Goal: Task Accomplishment & Management: Complete application form

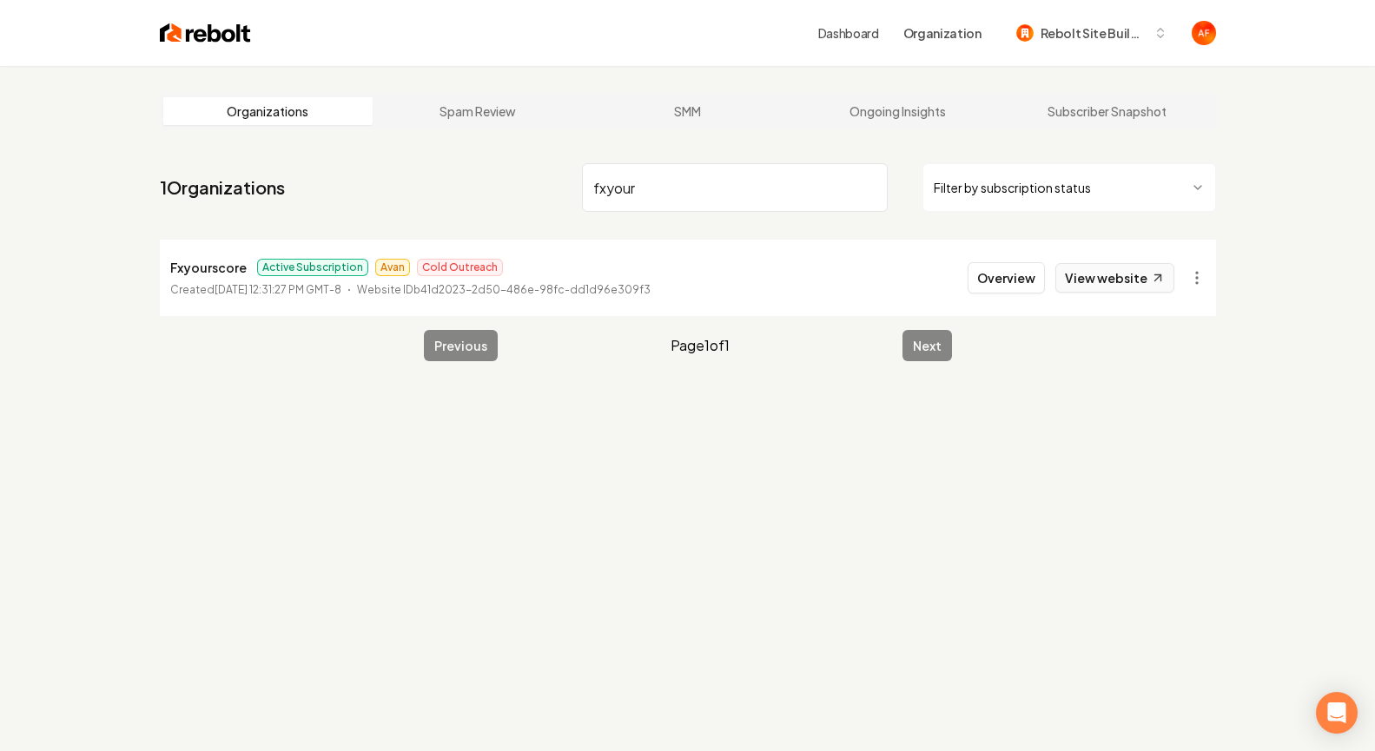
click at [1140, 275] on link "View website" at bounding box center [1114, 278] width 119 height 30
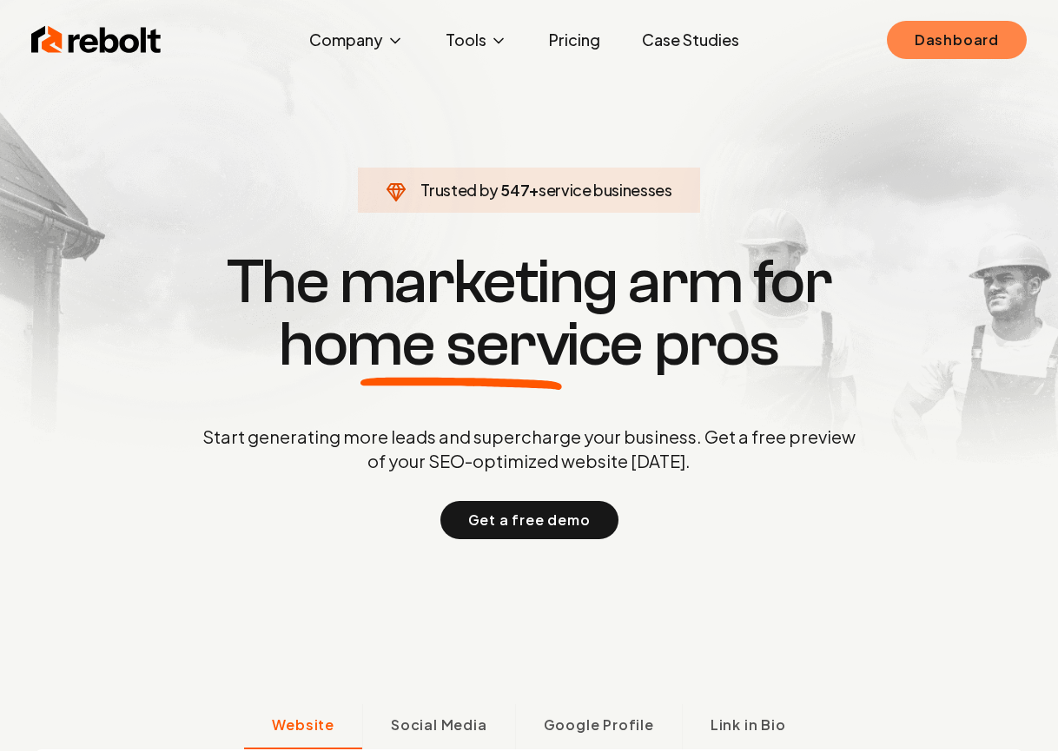
click at [936, 32] on link "Dashboard" at bounding box center [957, 40] width 140 height 38
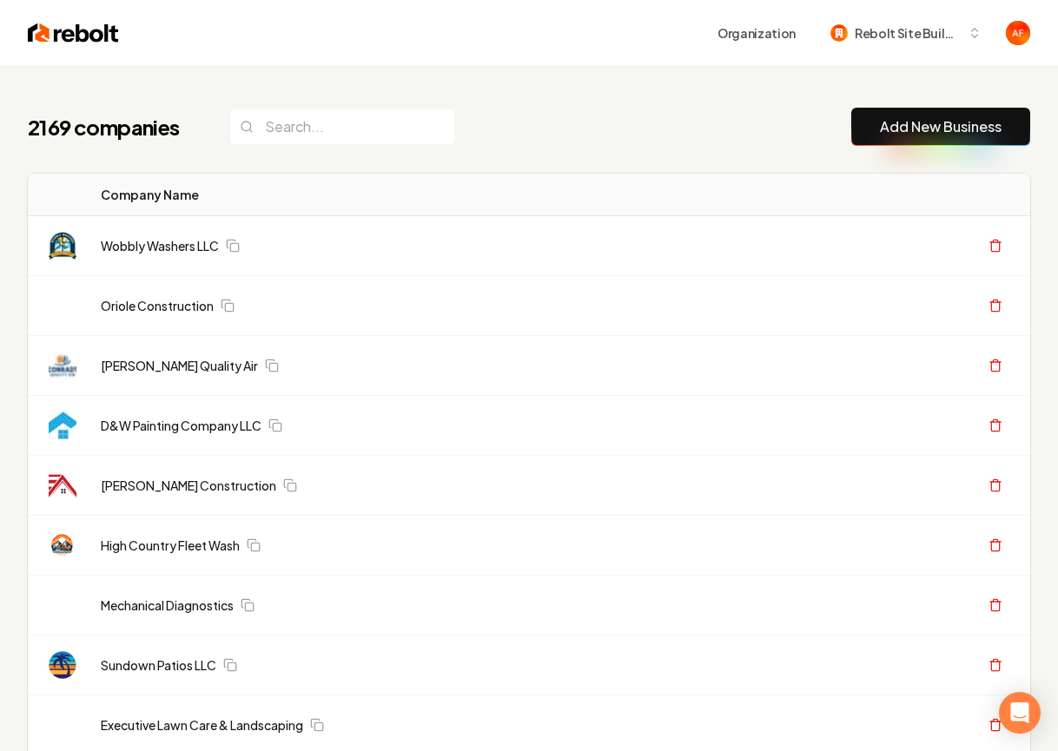
click at [855, 127] on button "Add New Business" at bounding box center [940, 127] width 179 height 38
click at [918, 121] on link "Add New Business" at bounding box center [941, 126] width 122 height 21
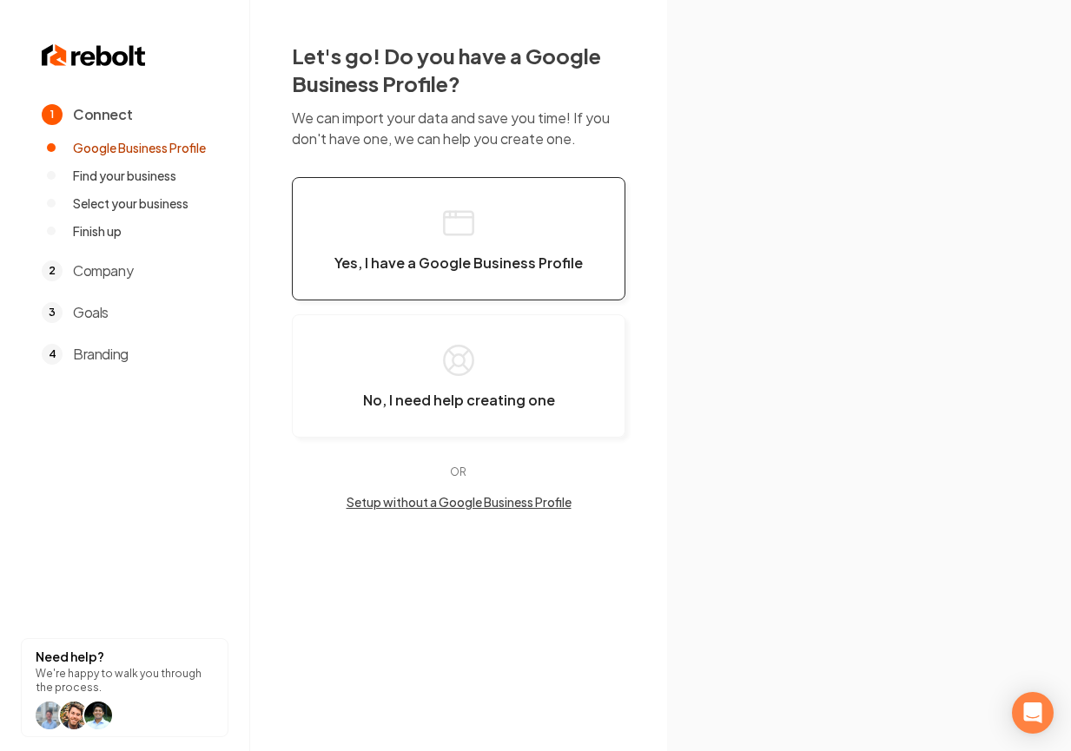
click at [503, 211] on button "Yes, I have a Google Business Profile" at bounding box center [459, 238] width 334 height 123
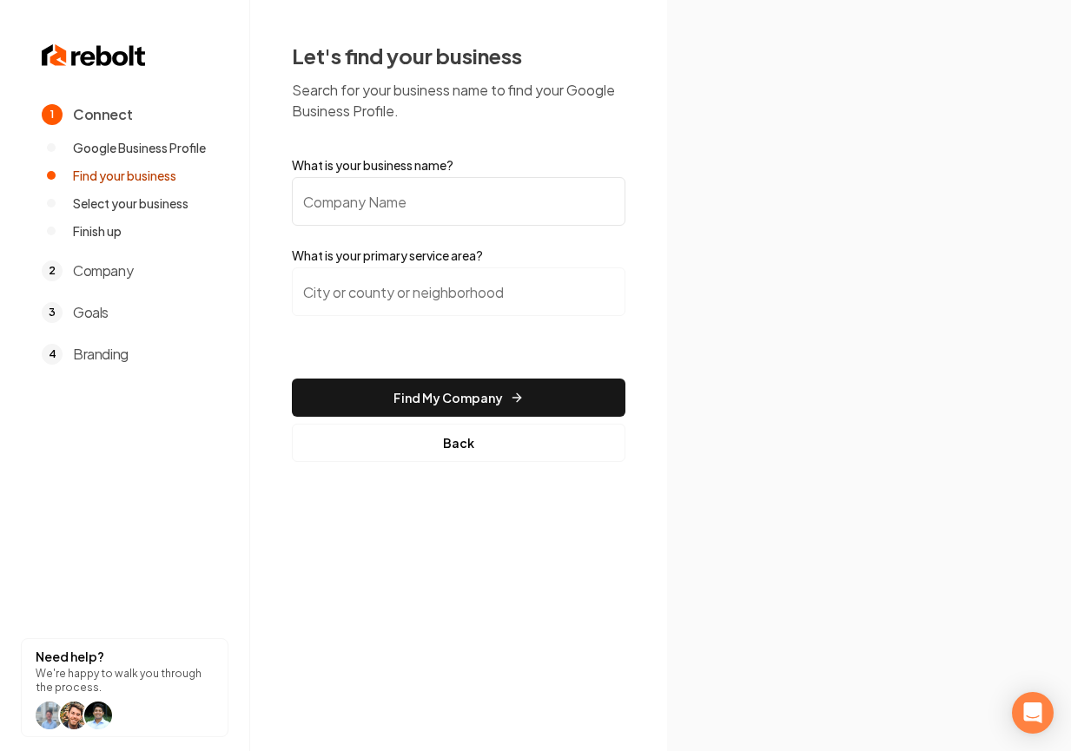
click at [361, 202] on input "What is your business name?" at bounding box center [459, 201] width 334 height 49
paste input "Hollin Home Remodeling LLC"
type input "Hollin Home Remodeling LLC"
click at [441, 301] on input "search" at bounding box center [459, 292] width 334 height 49
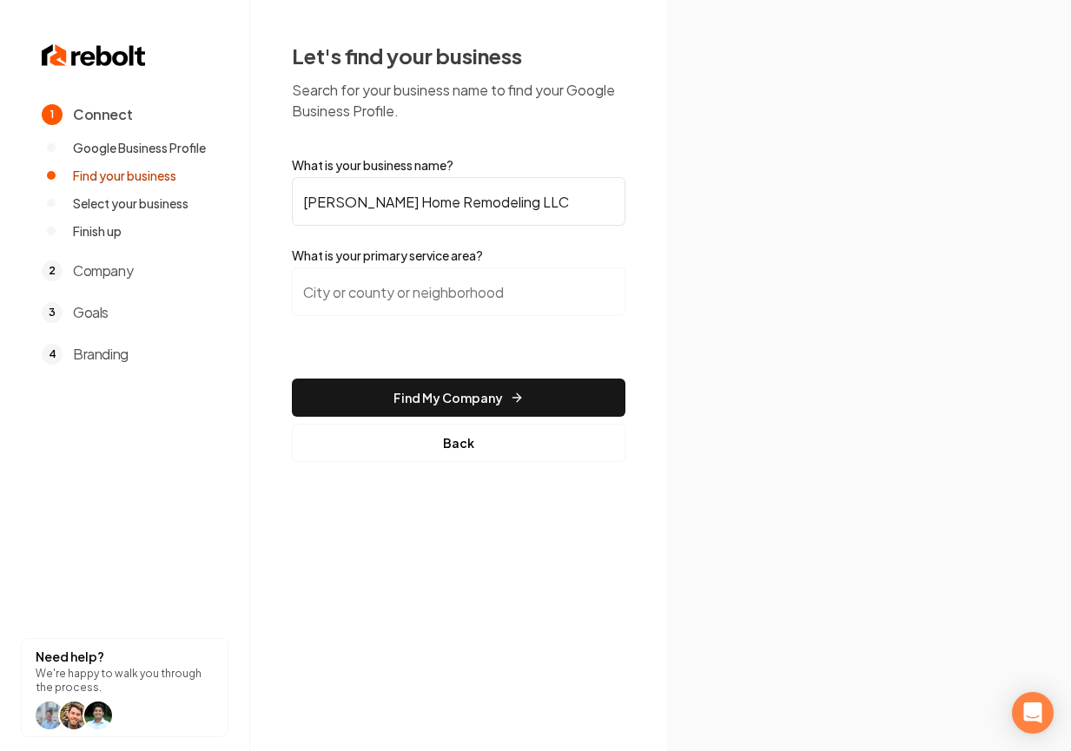
click at [378, 300] on input "search" at bounding box center [459, 292] width 334 height 49
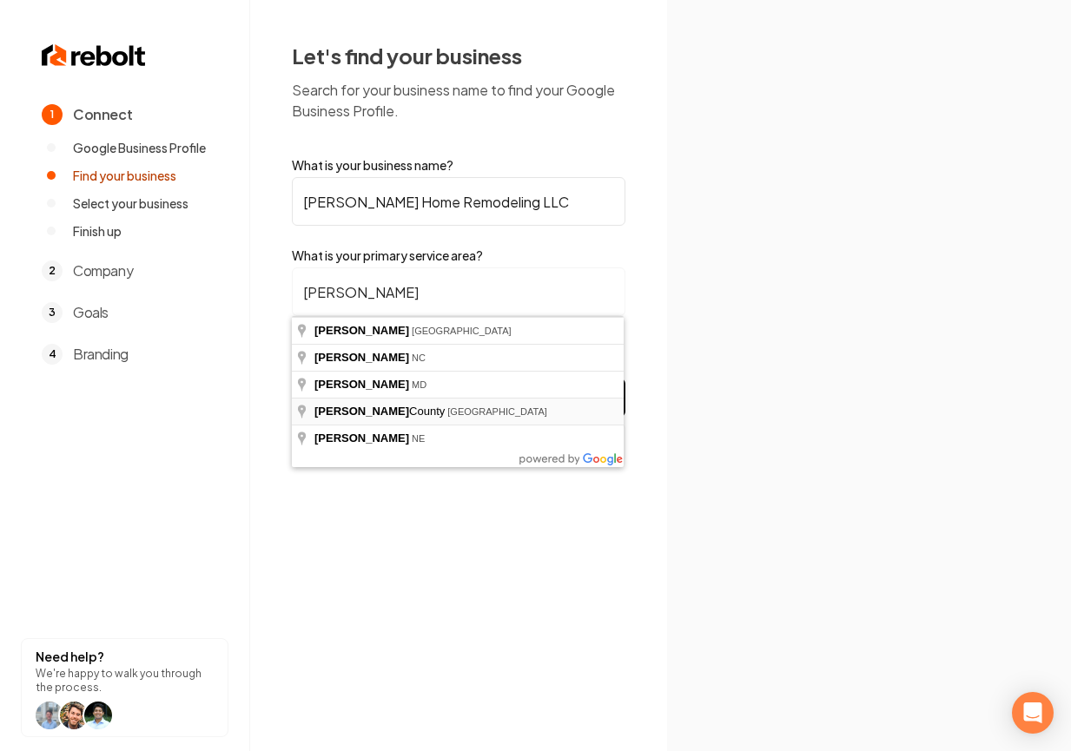
type input "Denton County, TX"
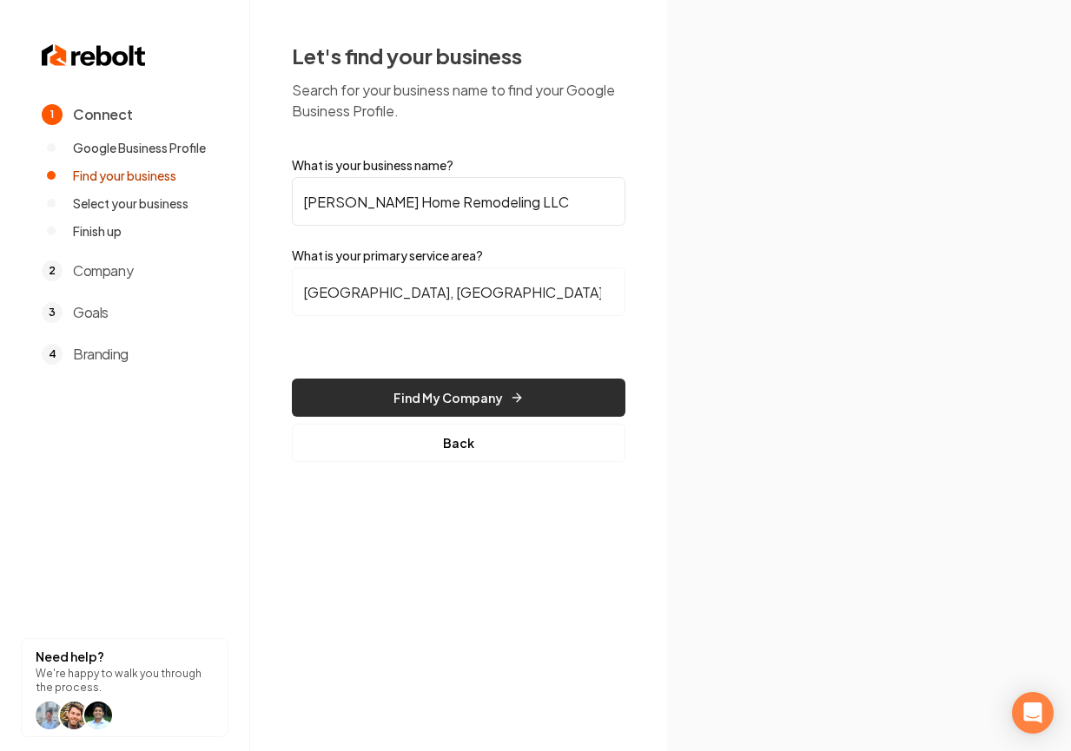
click at [458, 388] on button "Find My Company" at bounding box center [459, 398] width 334 height 38
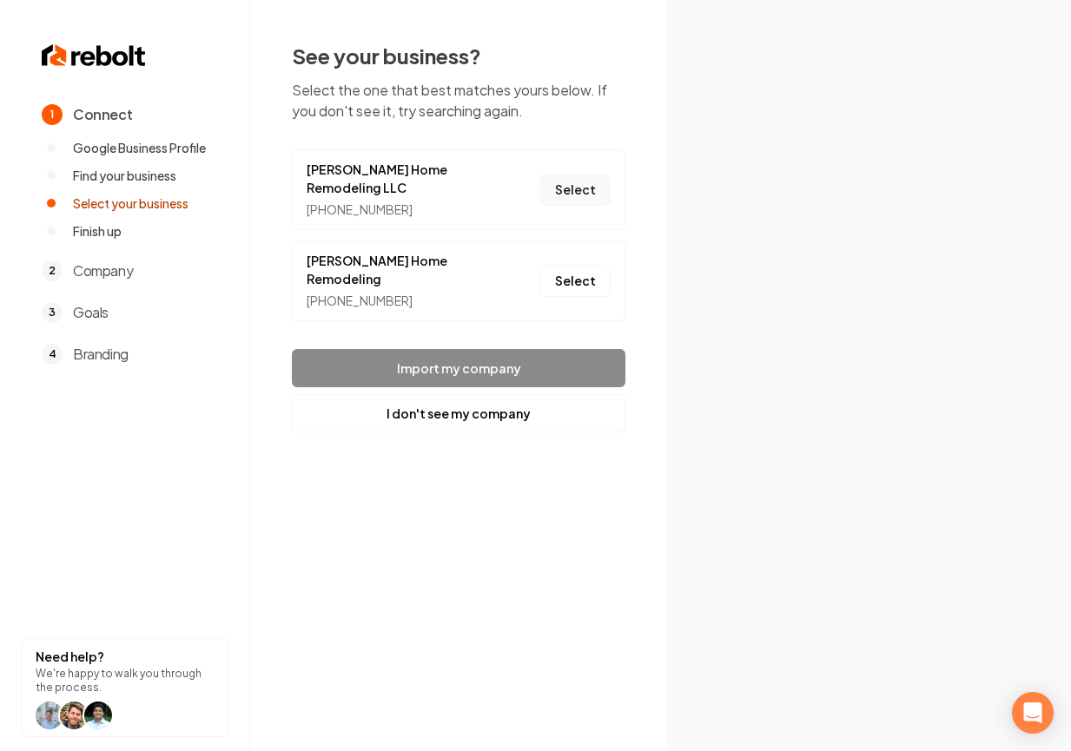
click at [572, 187] on button "Select" at bounding box center [575, 190] width 70 height 31
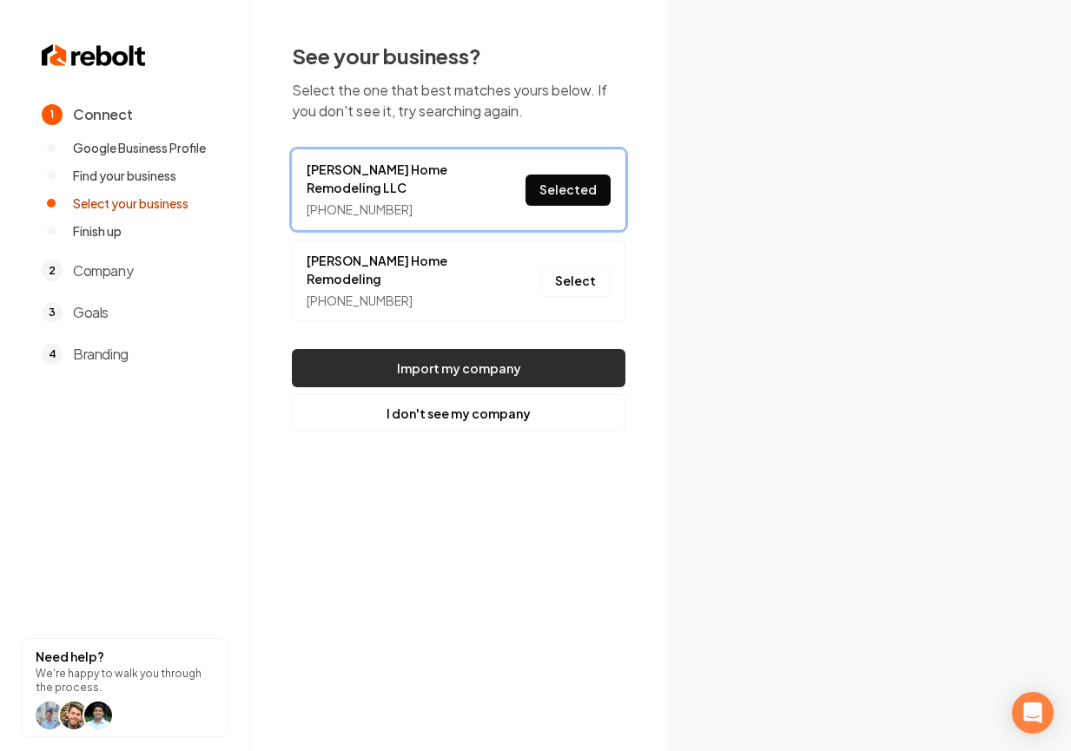
click at [575, 349] on button "Import my company" at bounding box center [459, 368] width 334 height 38
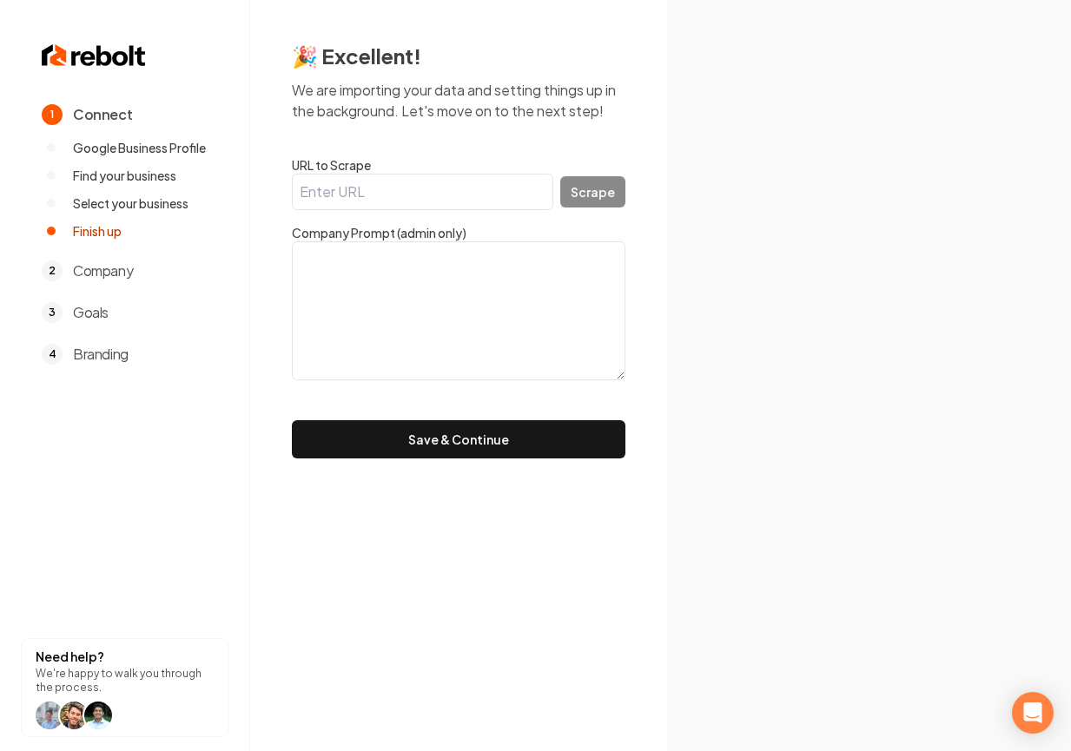
click at [362, 188] on input "URL to Scrape" at bounding box center [422, 192] width 261 height 36
paste input "https://hollinhomeremodeling.com/"
type input "https://hollinhomeremodeling.com/"
click at [599, 200] on button "Scrape" at bounding box center [592, 191] width 65 height 31
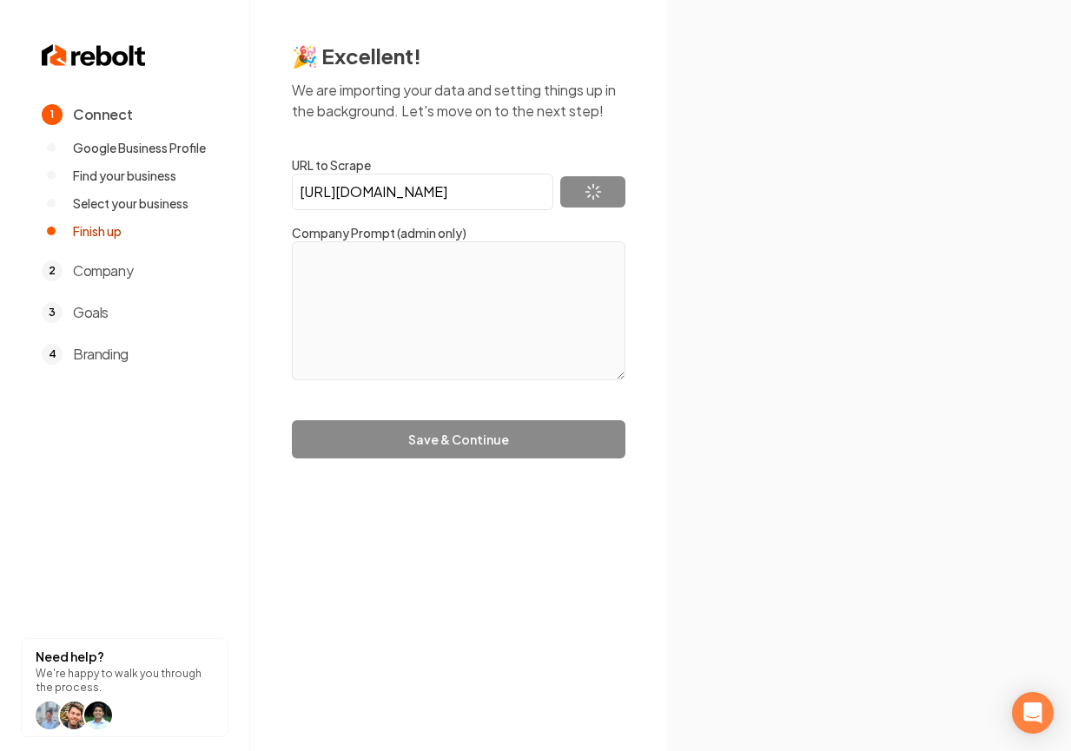
type textarea "Company owner Chris Hollin began his entrepreneurial journey in March 2004. Whi…"
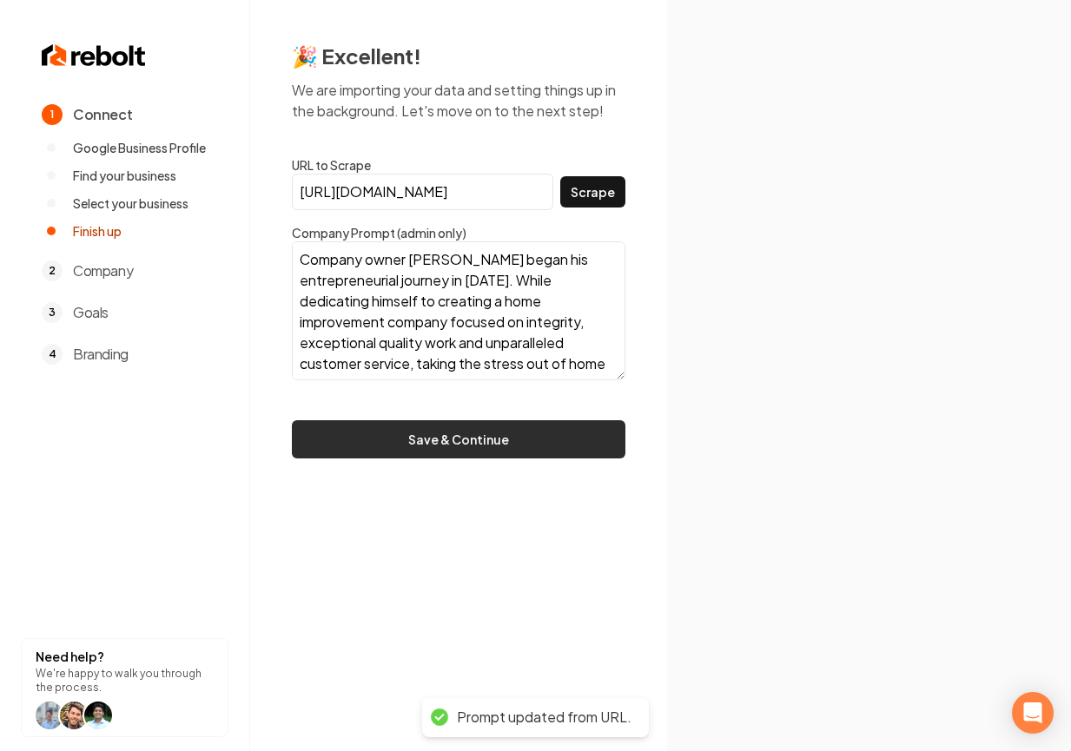
click at [505, 444] on button "Save & Continue" at bounding box center [459, 439] width 334 height 38
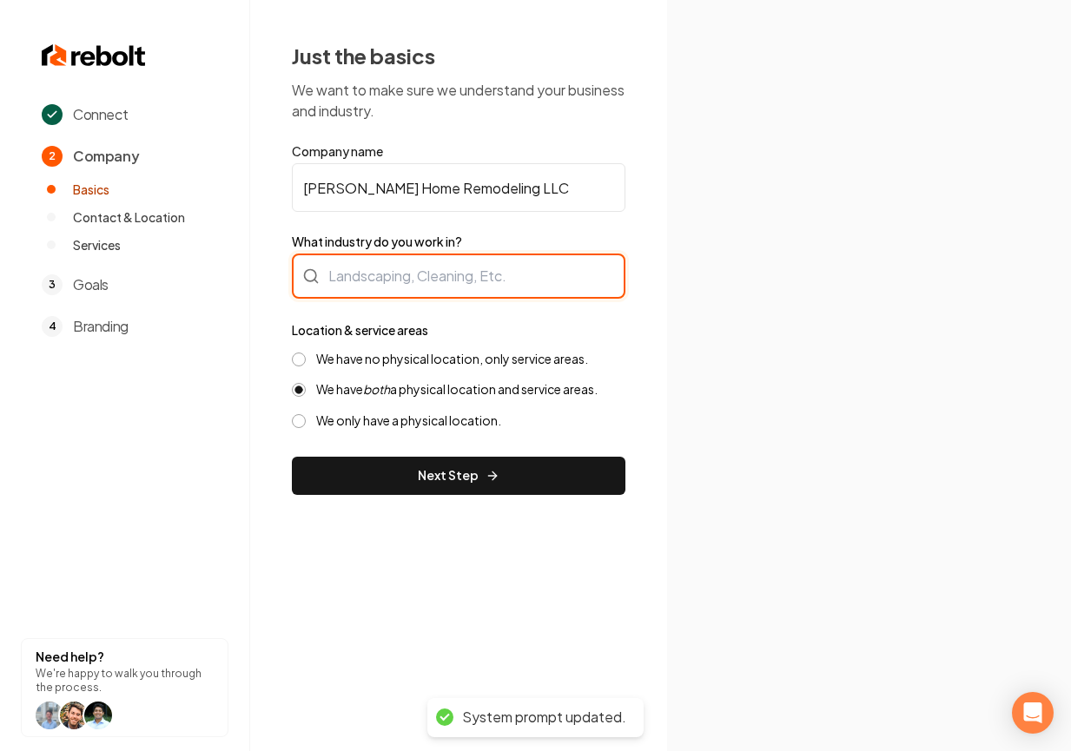
click at [531, 269] on div at bounding box center [459, 276] width 334 height 45
type input "Roofing"
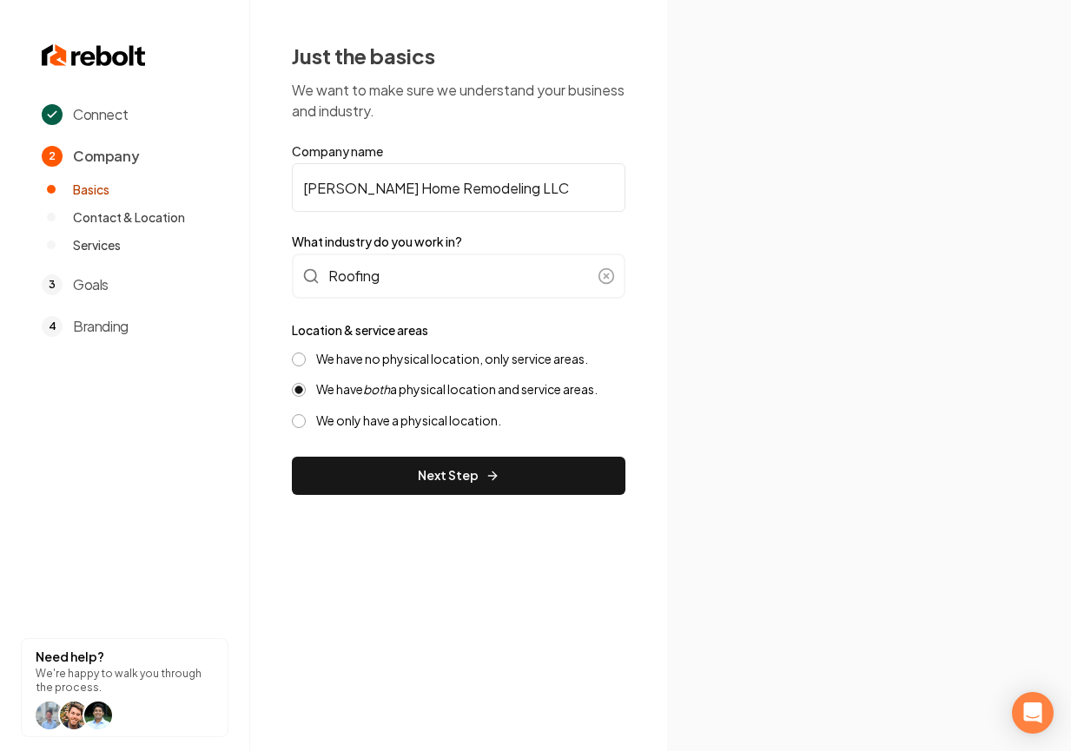
click at [445, 364] on label "We have no physical location, only service areas." at bounding box center [452, 359] width 272 height 17
click at [306, 364] on button "We have no physical location, only service areas." at bounding box center [299, 360] width 14 height 14
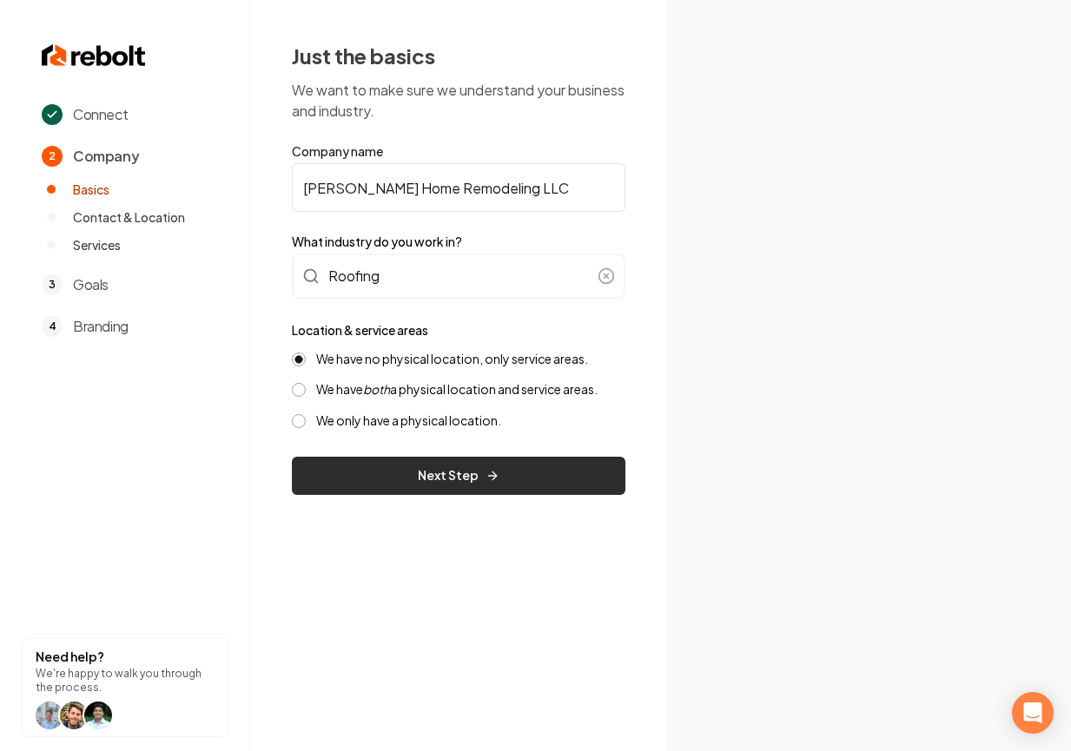
click at [523, 479] on button "Next Step" at bounding box center [459, 476] width 334 height 38
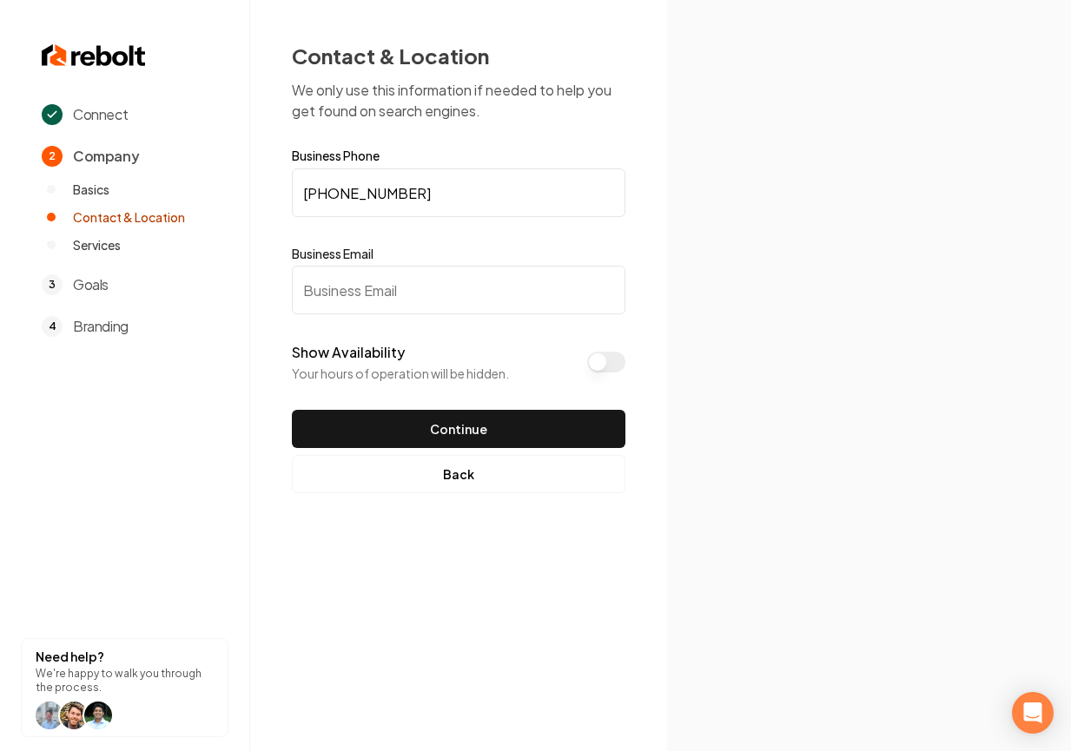
click at [479, 272] on input "Business Email" at bounding box center [459, 290] width 334 height 49
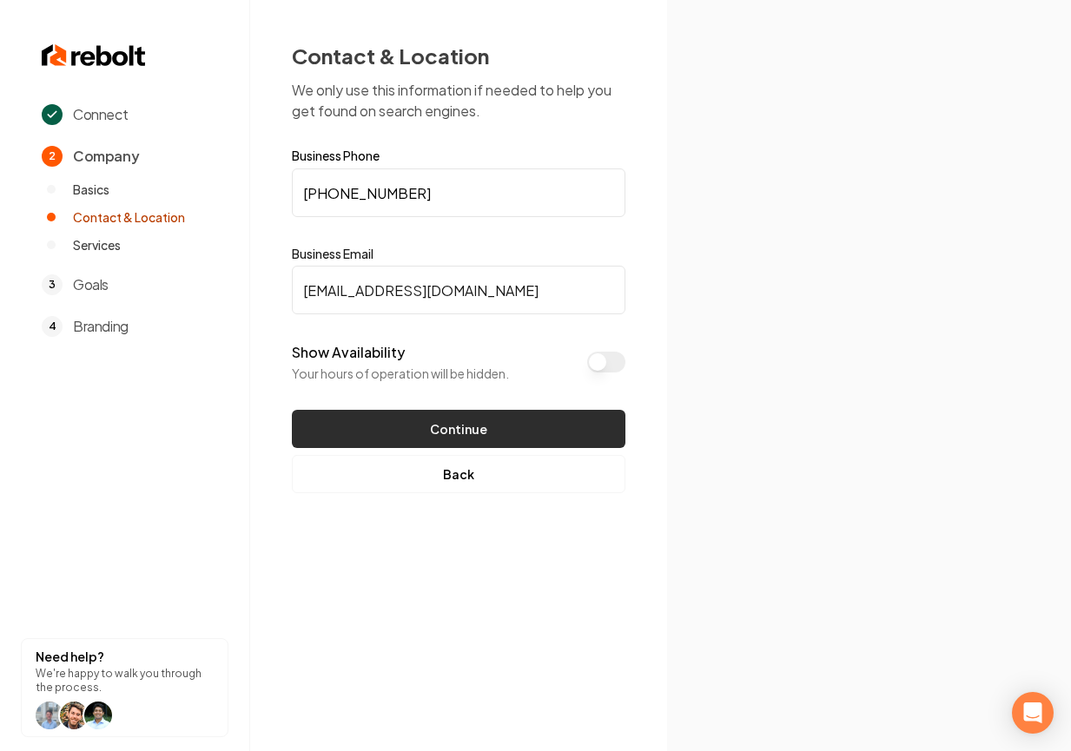
type input "test@test.com"
click at [507, 438] on button "Continue" at bounding box center [459, 429] width 334 height 38
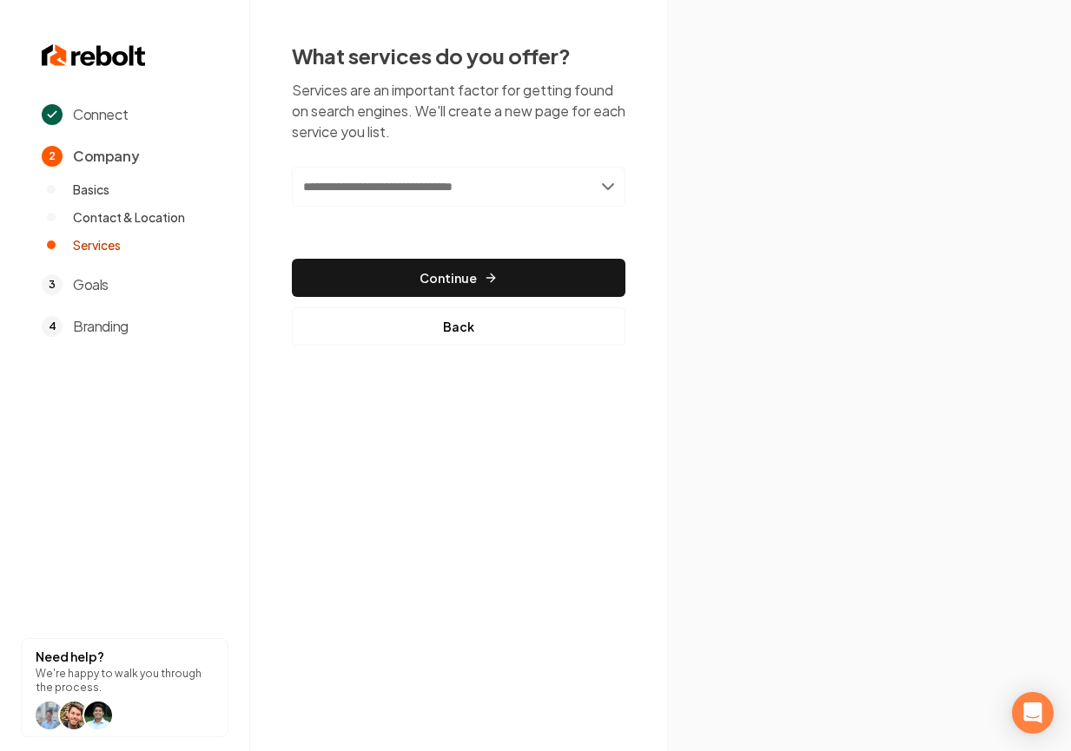
click at [506, 190] on input "text" at bounding box center [459, 187] width 334 height 40
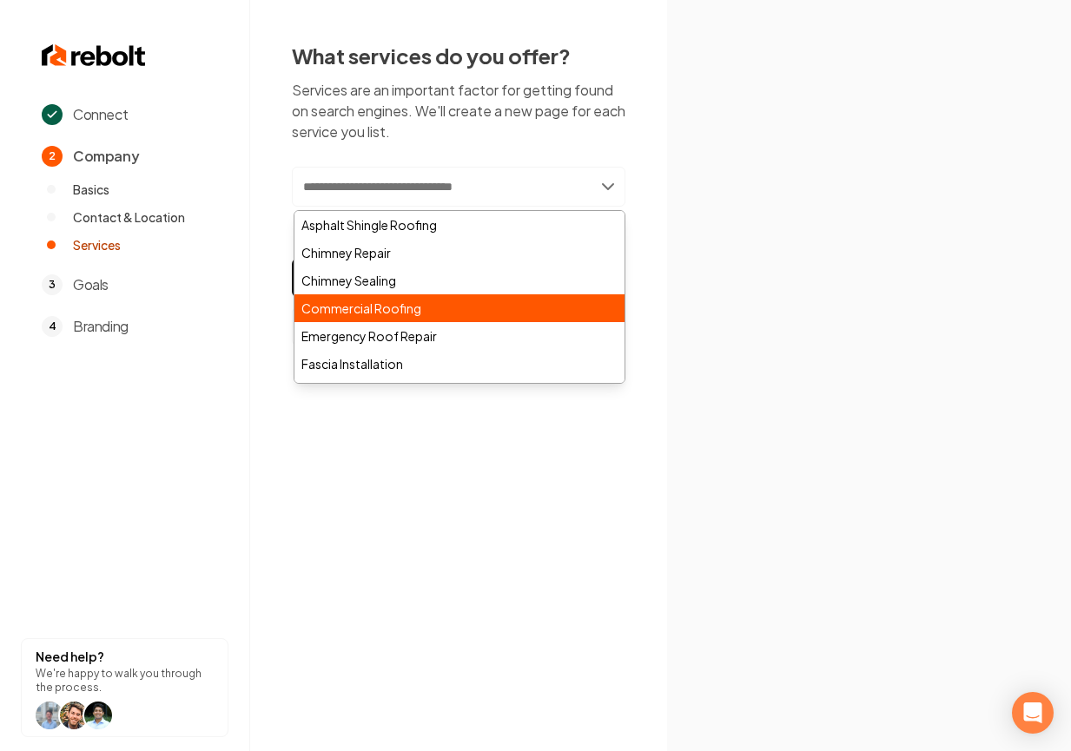
click at [455, 306] on div "Commercial Roofing" at bounding box center [459, 308] width 330 height 28
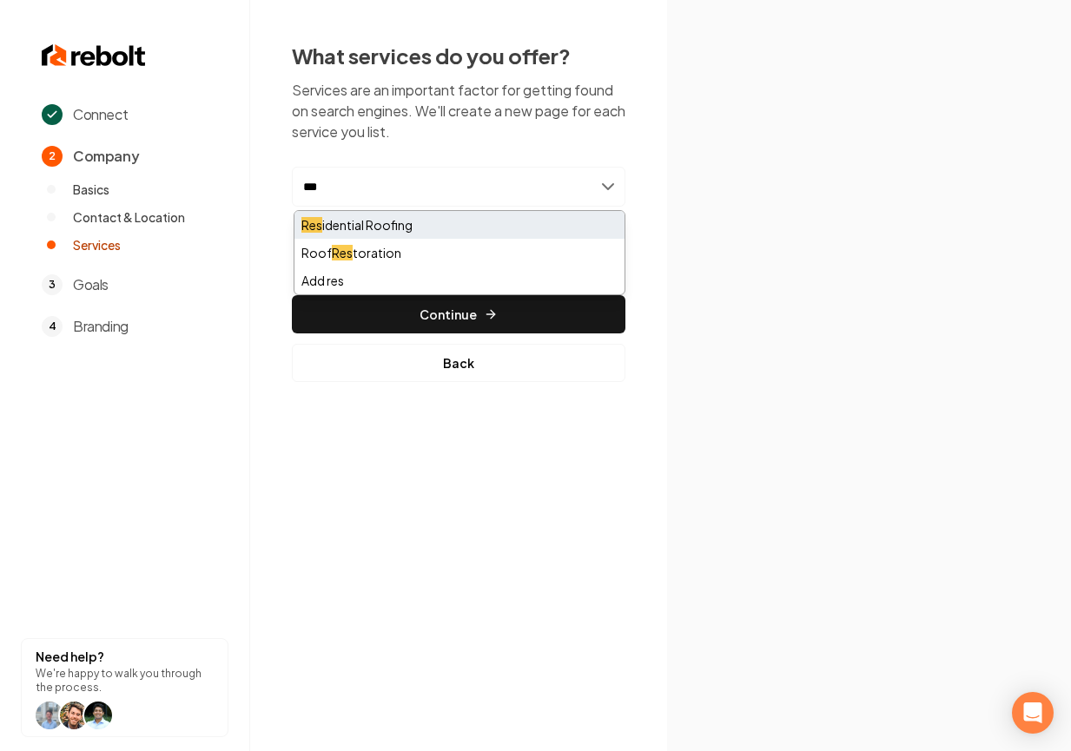
type input "***"
click at [387, 228] on div "Res idential Roofing" at bounding box center [459, 225] width 330 height 28
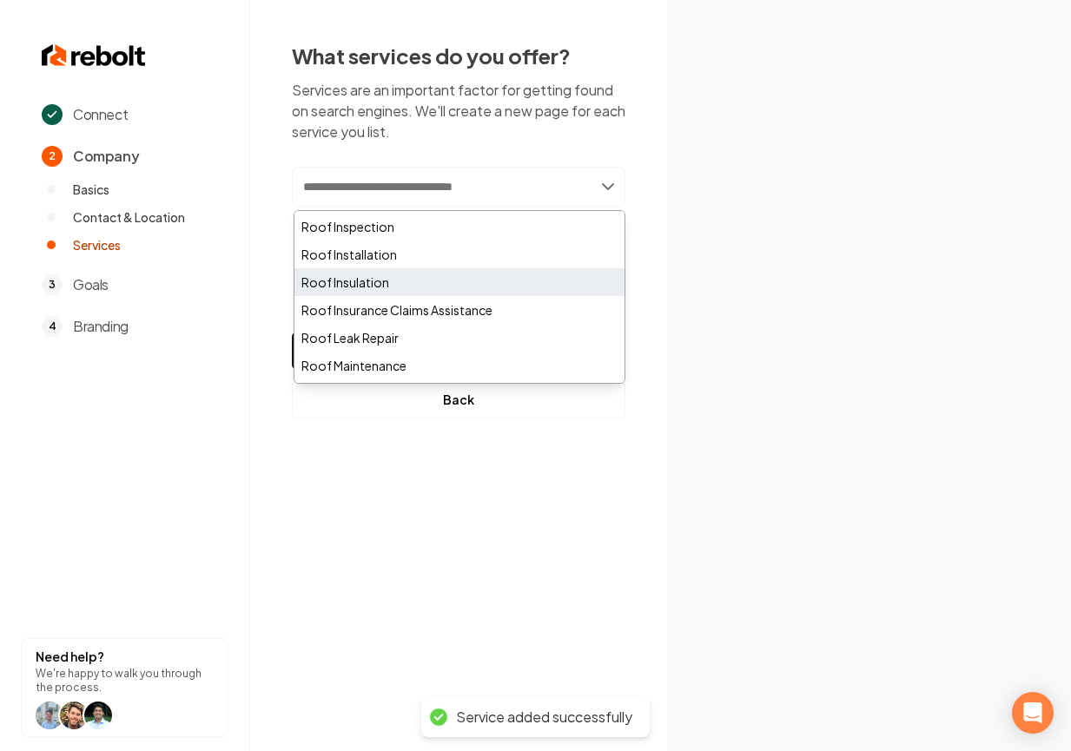
scroll to position [614, 0]
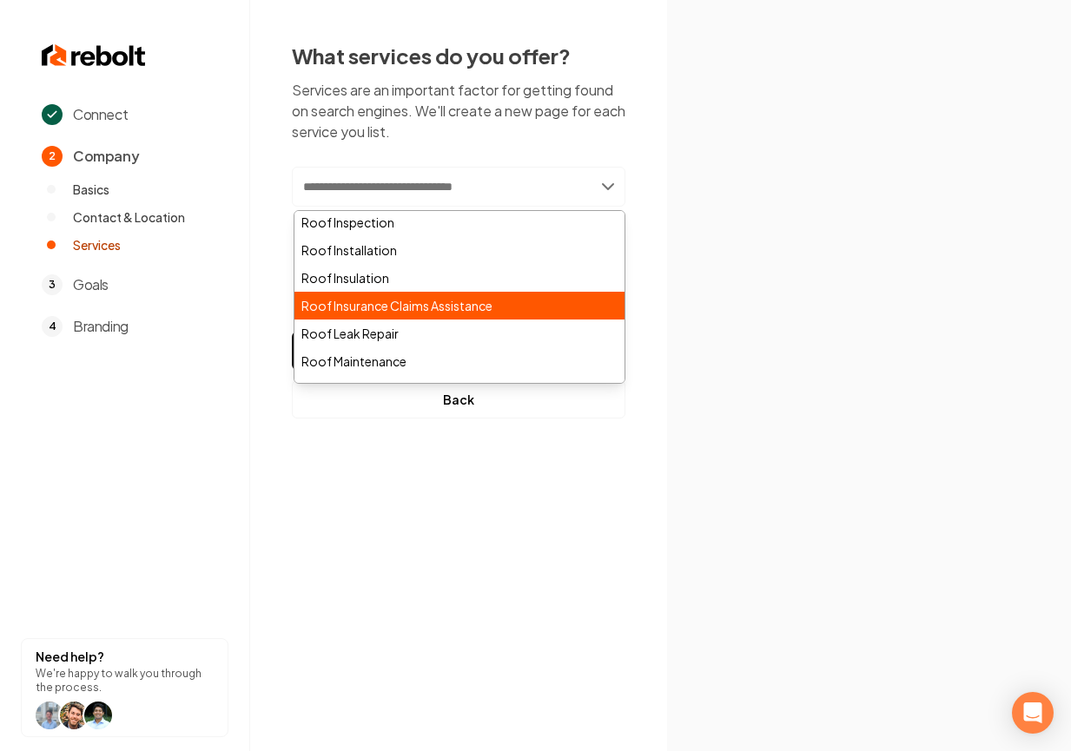
click at [393, 303] on div "Roof Insurance Claims Assistance" at bounding box center [459, 306] width 330 height 28
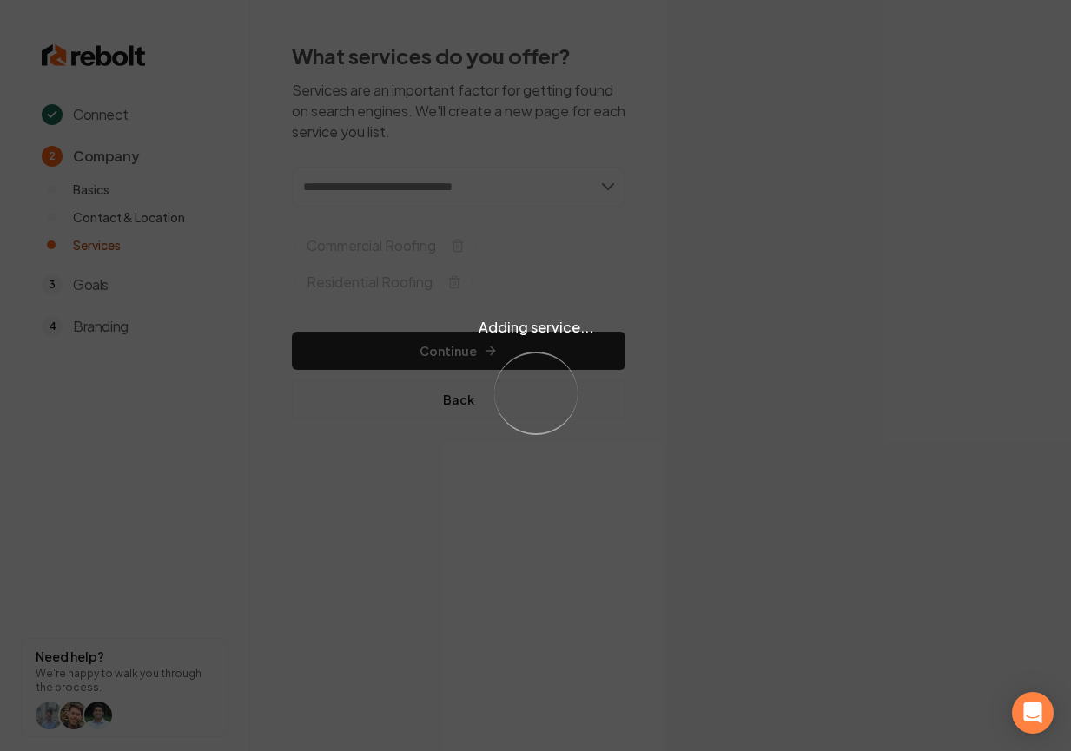
click at [478, 347] on div "Adding service... Loading..." at bounding box center [535, 375] width 1071 height 751
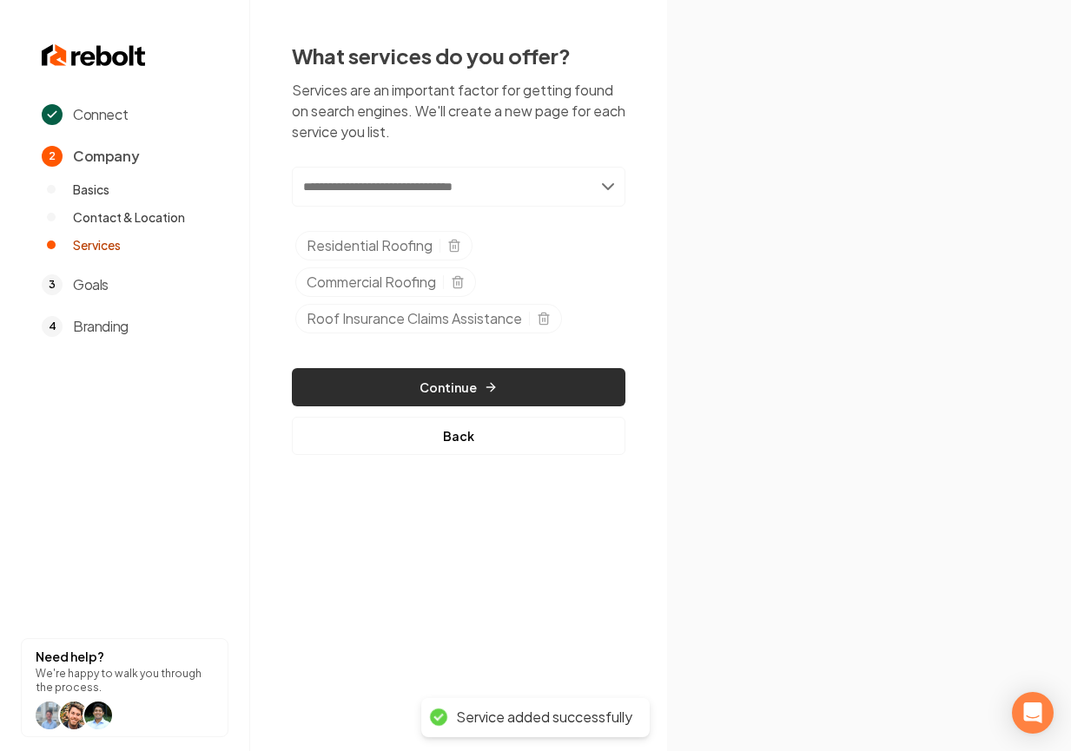
drag, startPoint x: 475, startPoint y: 347, endPoint x: 455, endPoint y: 370, distance: 30.8
click at [469, 354] on div "Add new or select from suggestions Select a service Residential Roofing Commerc…" at bounding box center [459, 311] width 334 height 288
click at [455, 370] on button "Continue" at bounding box center [459, 387] width 334 height 38
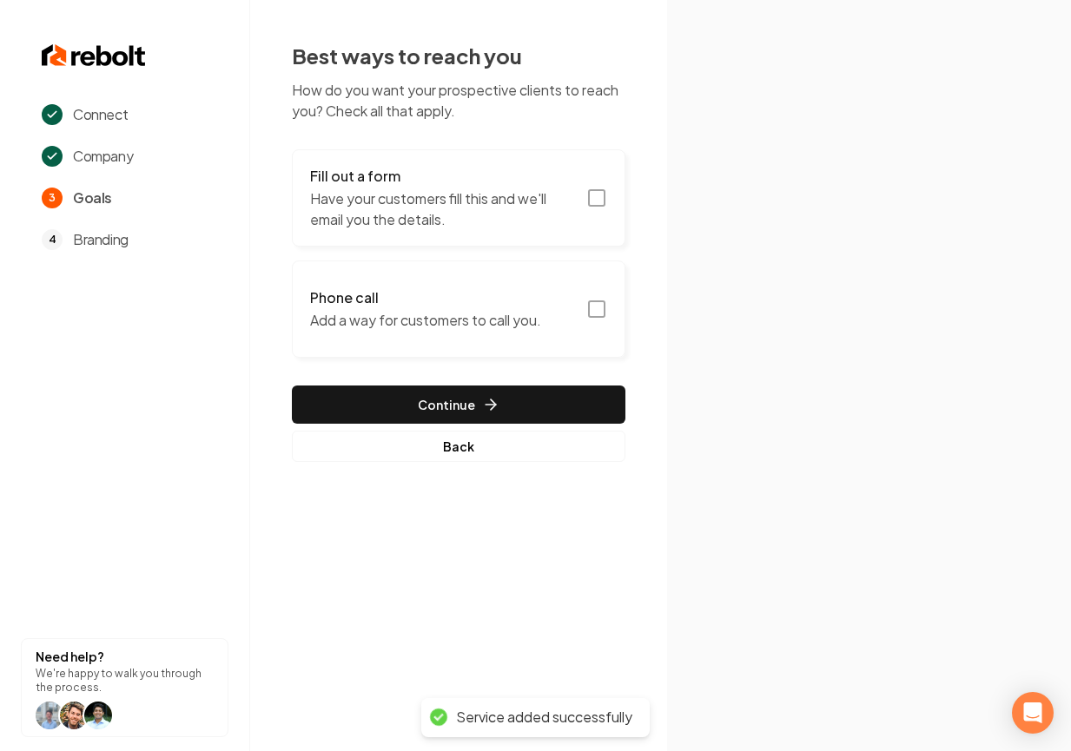
click at [570, 201] on p "Have your customers fill this and we'll email you the details." at bounding box center [443, 209] width 266 height 42
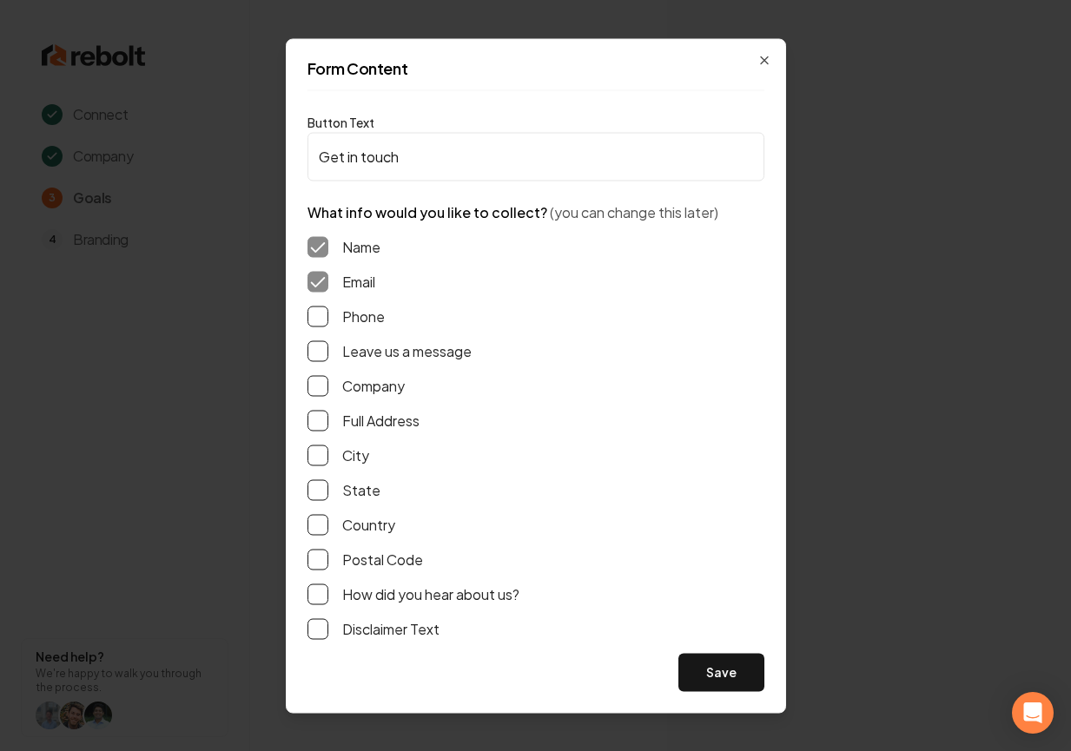
drag, startPoint x: 342, startPoint y: 323, endPoint x: 339, endPoint y: 347, distance: 24.6
click at [342, 323] on label "Phone" at bounding box center [363, 316] width 43 height 21
click at [328, 323] on button "Phone" at bounding box center [317, 316] width 21 height 21
click at [340, 348] on div "Leave us a message" at bounding box center [535, 351] width 457 height 21
drag, startPoint x: 385, startPoint y: 368, endPoint x: 387, endPoint y: 356, distance: 12.4
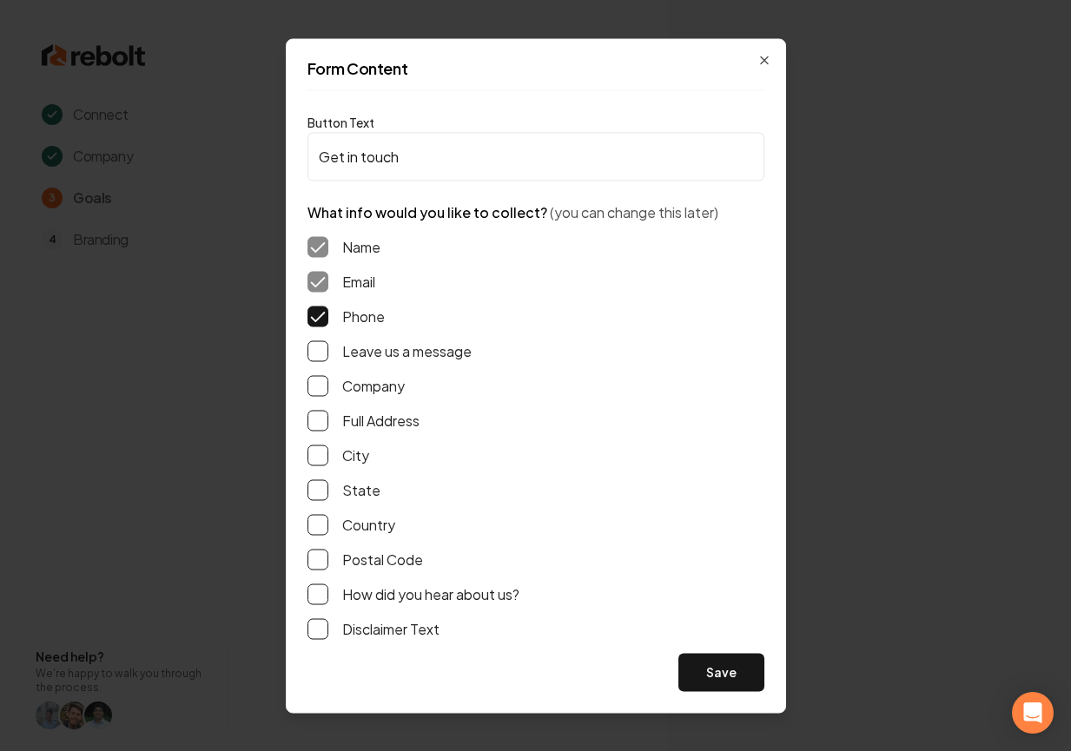
click at [385, 368] on div "Name Email Phone Leave us a message Company Full Address City State Country Pos…" at bounding box center [535, 437] width 457 height 431
click at [393, 349] on label "Leave us a message" at bounding box center [406, 351] width 129 height 21
click at [328, 349] on button "Leave us a message" at bounding box center [317, 351] width 21 height 21
click at [361, 598] on label "How did you hear about us?" at bounding box center [430, 594] width 177 height 21
click at [328, 598] on button "How did you hear about us?" at bounding box center [317, 594] width 21 height 21
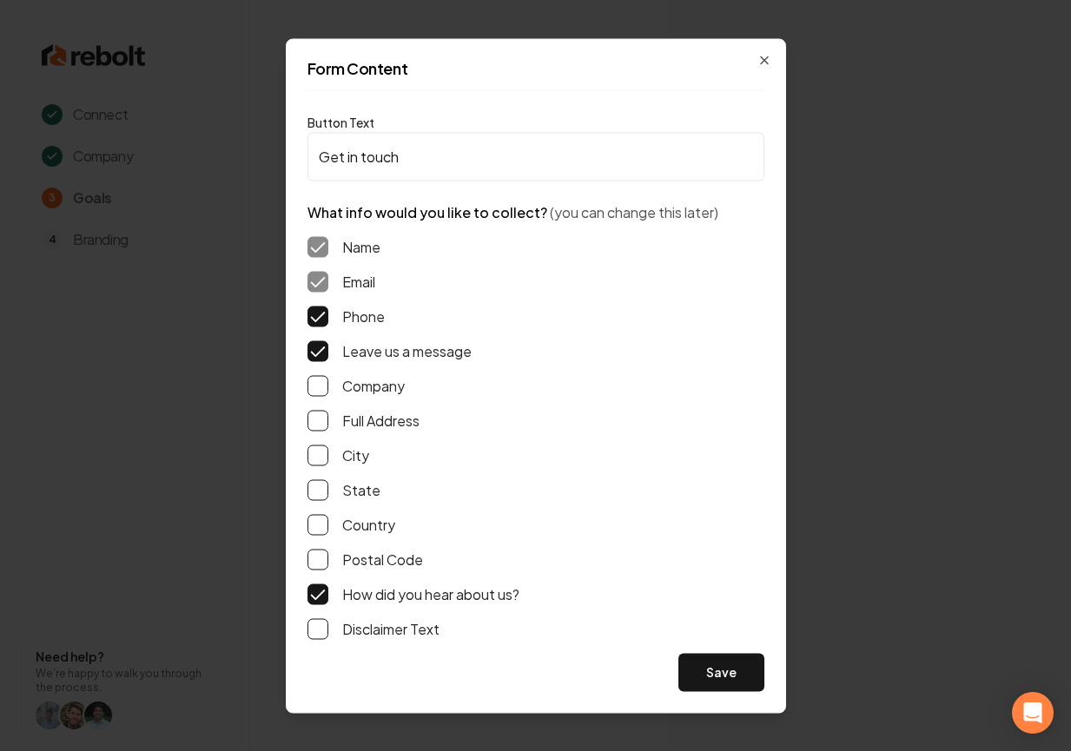
click at [368, 412] on label "Full Address" at bounding box center [380, 420] width 77 height 21
click at [328, 412] on button "Full Address" at bounding box center [317, 420] width 21 height 21
click at [719, 683] on button "Save" at bounding box center [721, 672] width 86 height 38
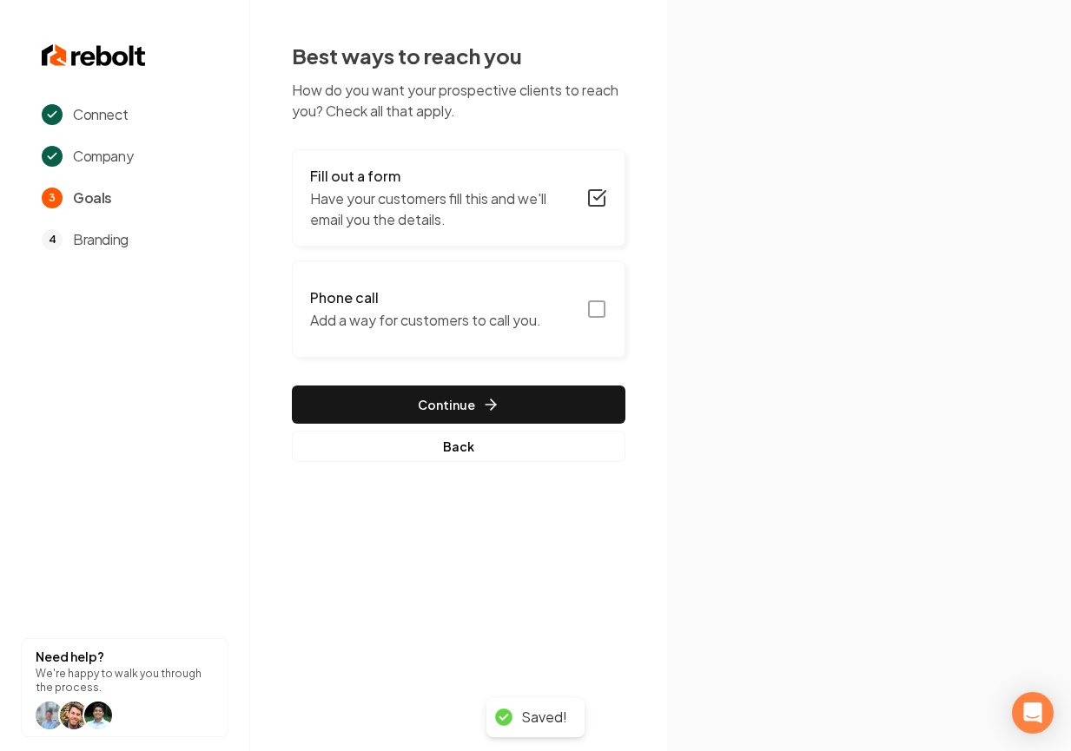
click at [513, 340] on button "Phone call Add a way for customers to call you." at bounding box center [459, 309] width 334 height 97
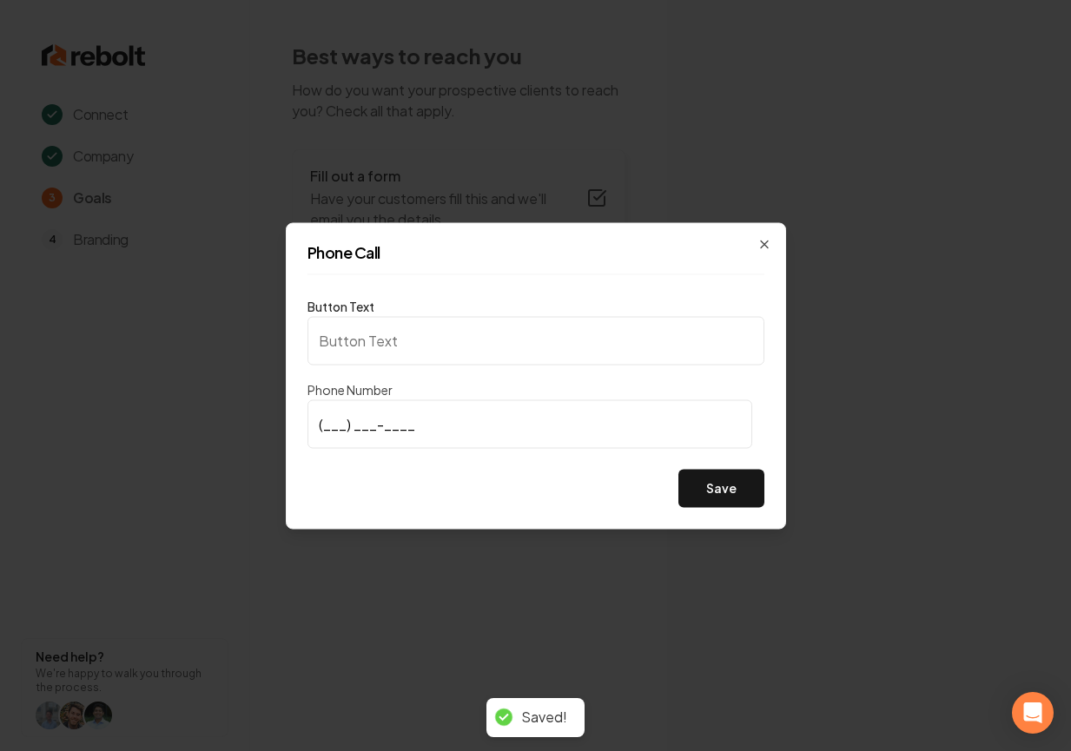
type input "Call us"
type input "(469) 774-4448"
click at [726, 502] on button "Save" at bounding box center [721, 488] width 86 height 38
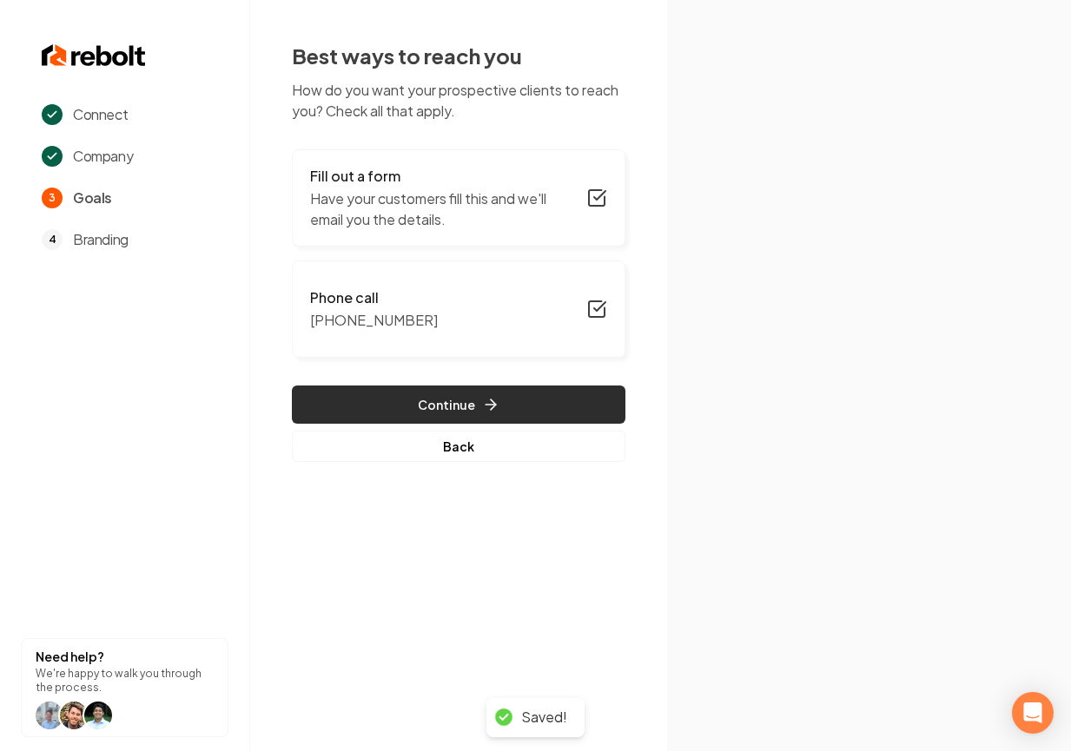
click at [542, 406] on button "Continue" at bounding box center [459, 405] width 334 height 38
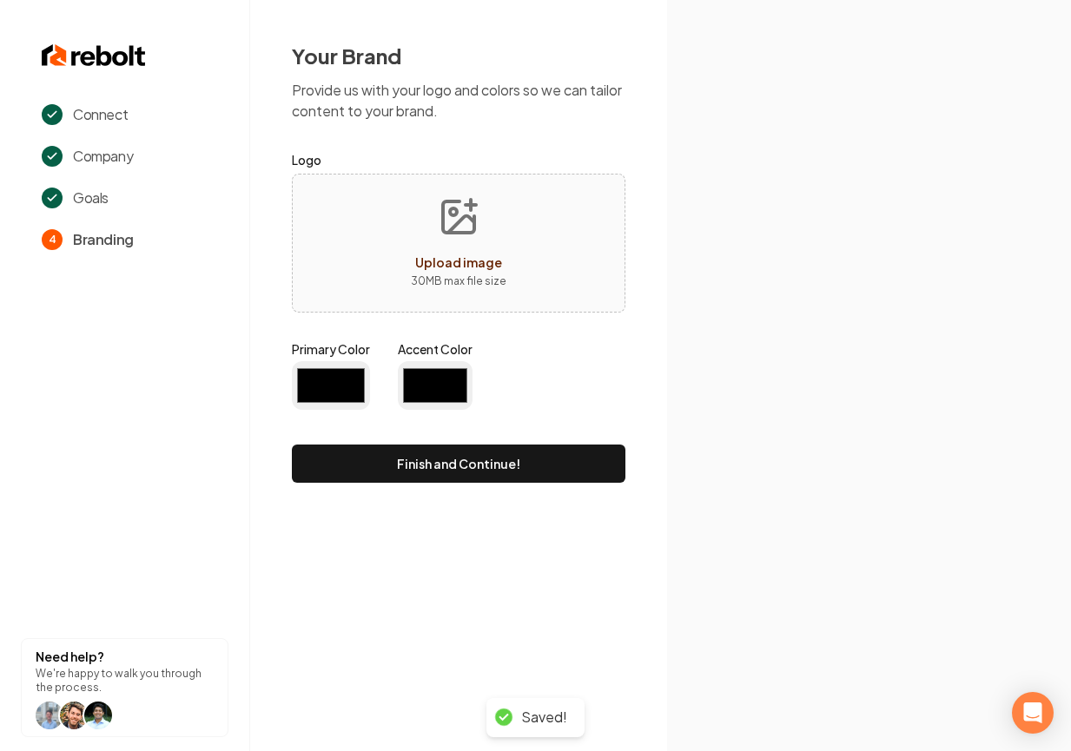
type input "#194d33"
type input "#70be00"
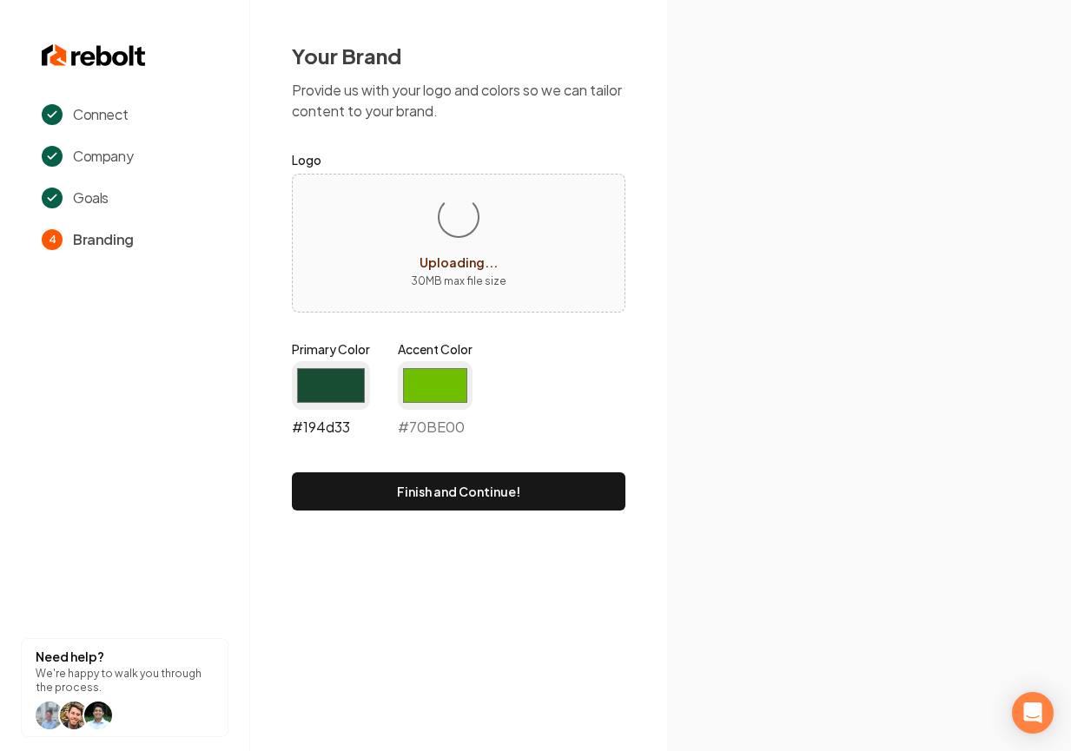
click at [349, 383] on input "#194d33" at bounding box center [331, 385] width 78 height 49
type input "#2c5ca0"
drag, startPoint x: 444, startPoint y: 384, endPoint x: 433, endPoint y: 411, distance: 28.9
click at [444, 384] on input "#70be00" at bounding box center [435, 385] width 75 height 49
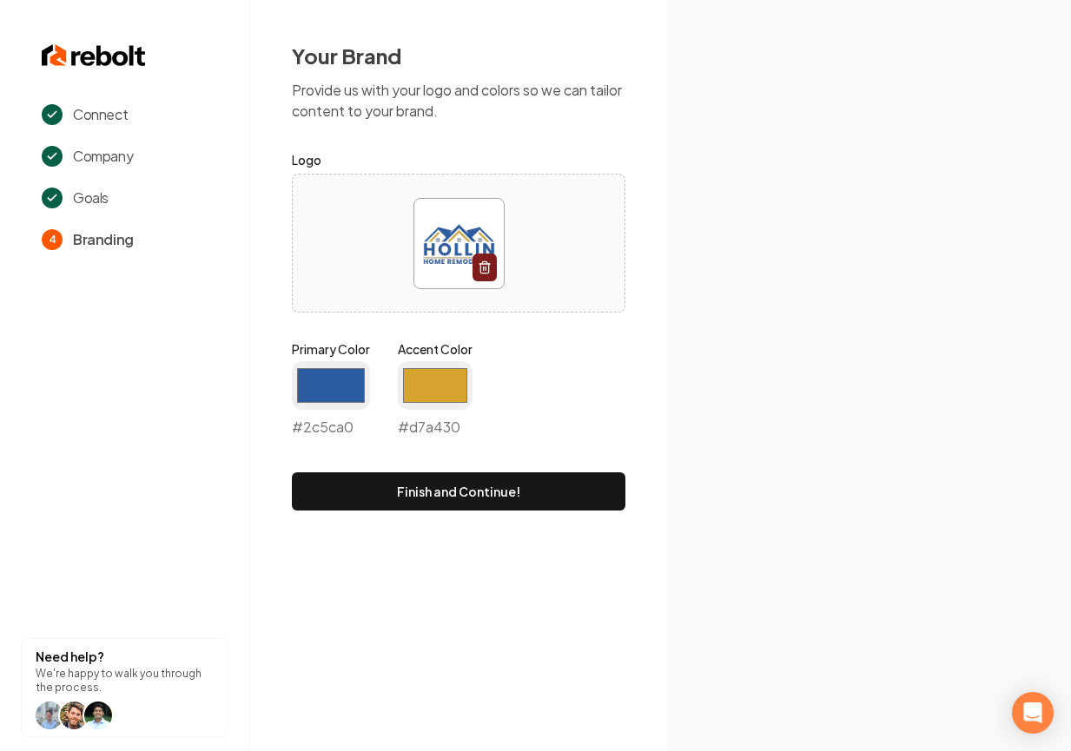
type input "#d7a430"
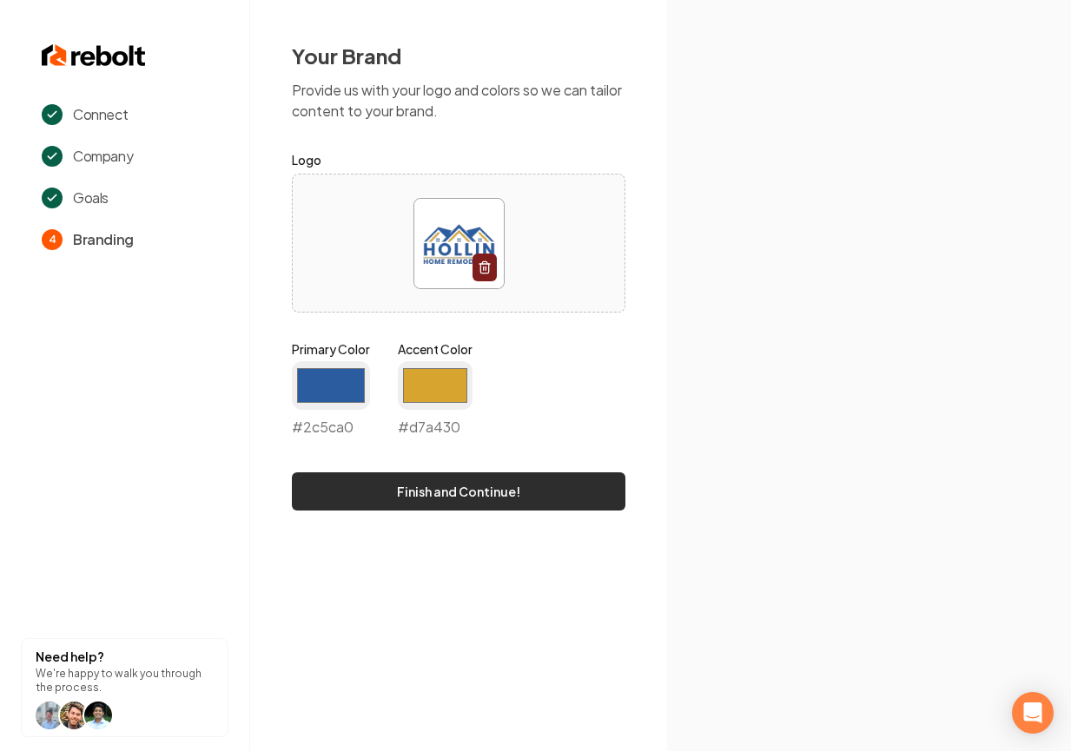
drag, startPoint x: 684, startPoint y: 291, endPoint x: 577, endPoint y: 491, distance: 227.0
click at [684, 294] on icon at bounding box center [869, 481] width 404 height 539
click at [573, 493] on button "Finish and Continue!" at bounding box center [459, 492] width 334 height 38
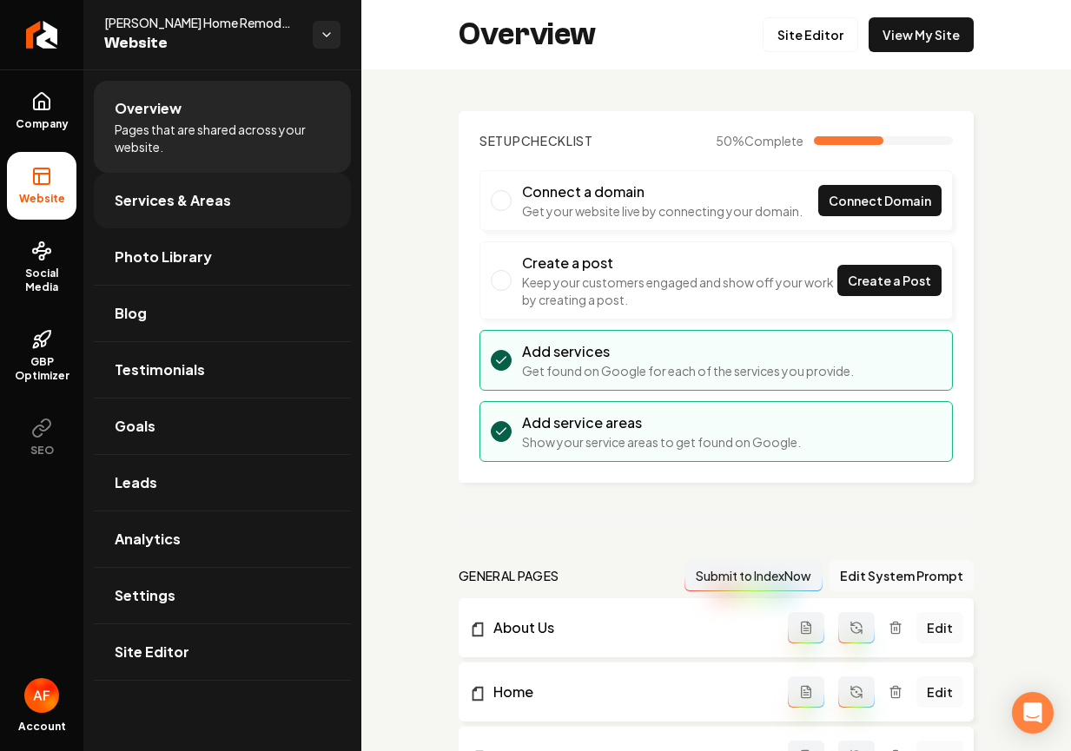
click at [176, 207] on span "Services & Areas" at bounding box center [173, 200] width 116 height 21
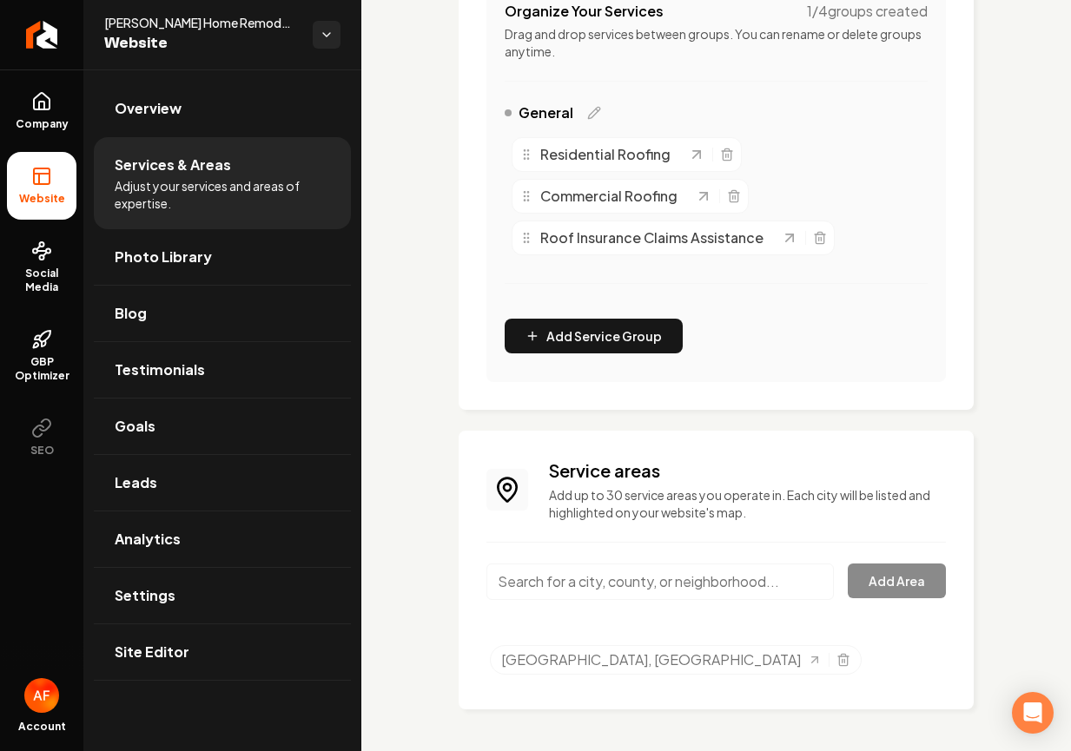
scroll to position [420, 0]
click at [633, 587] on input "Main content area" at bounding box center [659, 582] width 347 height 36
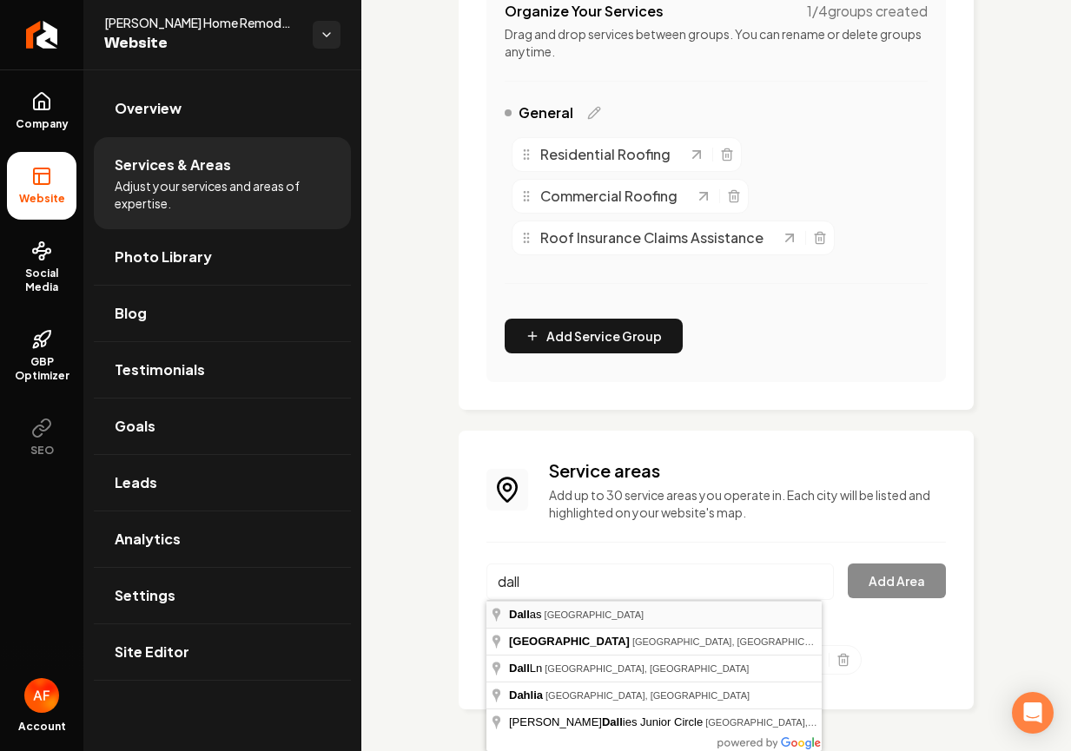
type input "Dallas, TX"
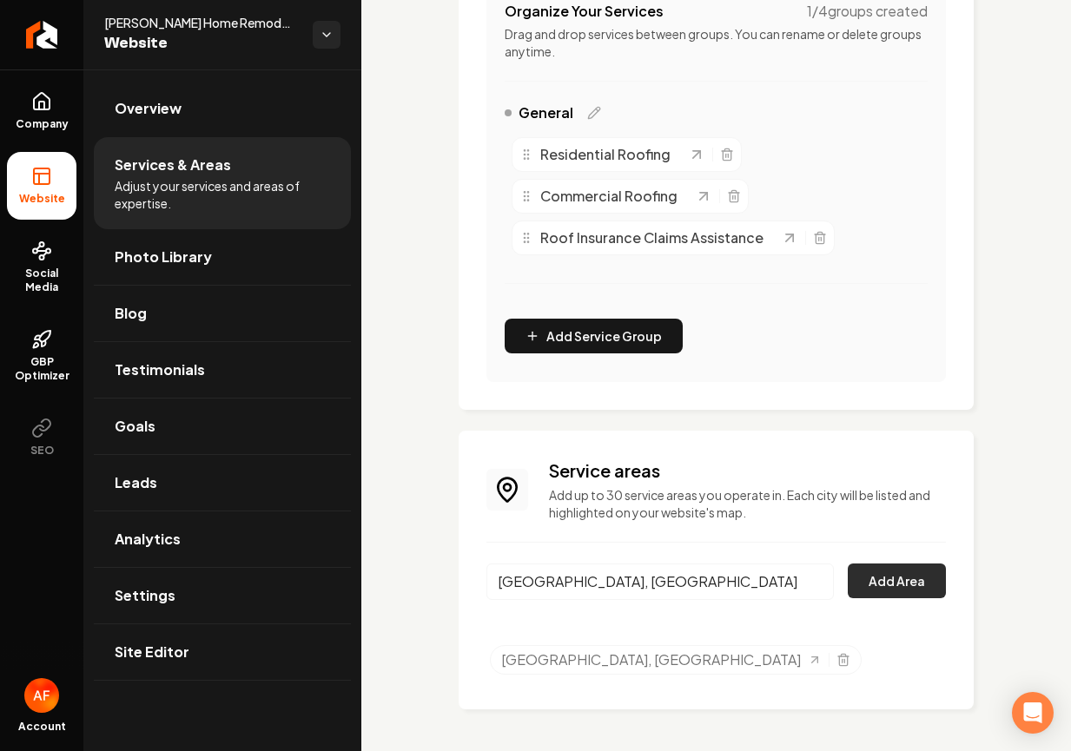
click at [916, 575] on button "Add Area" at bounding box center [897, 581] width 98 height 35
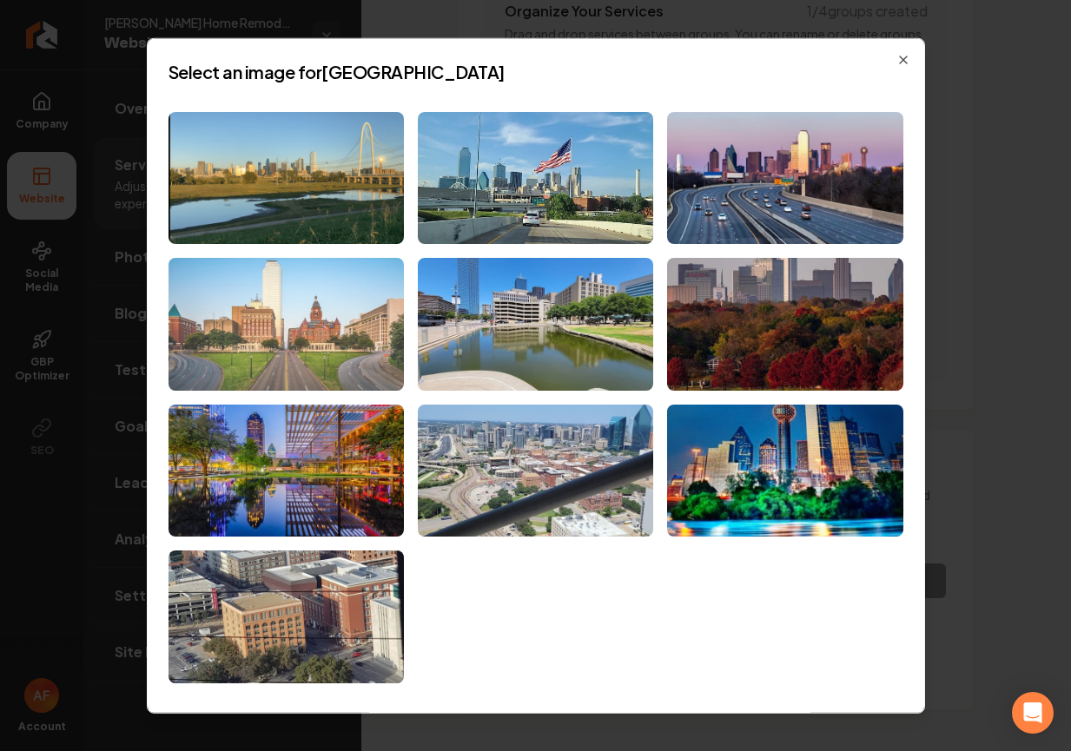
click at [339, 309] on img at bounding box center [286, 324] width 235 height 133
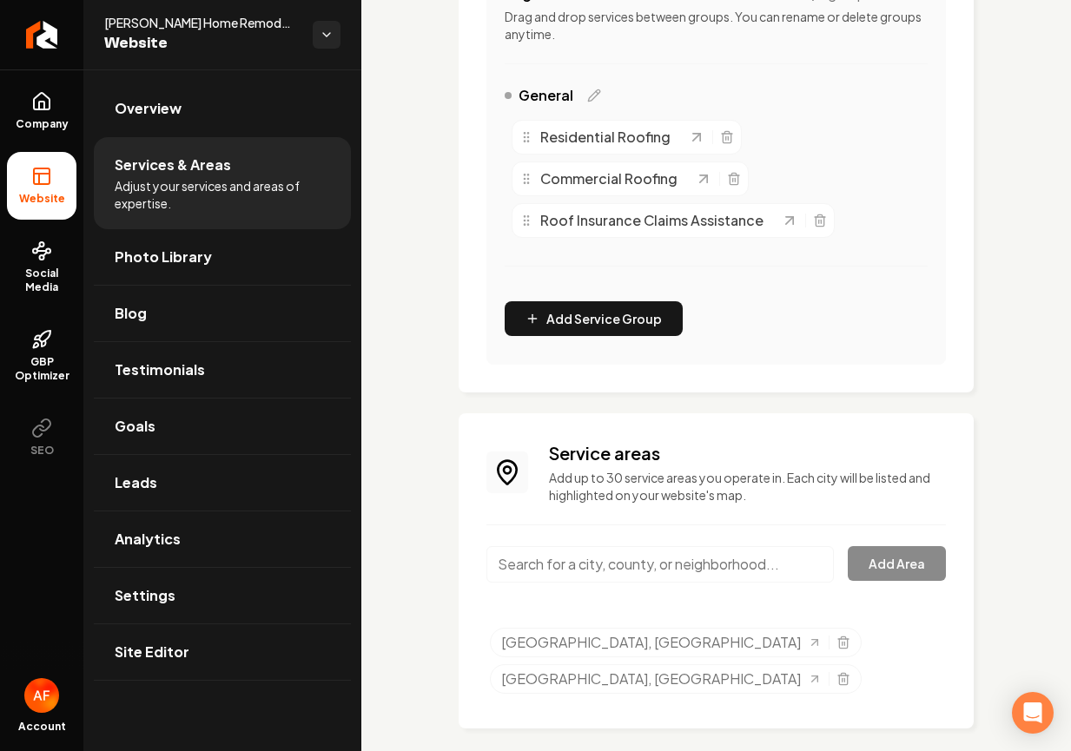
click at [598, 583] on input "Main content area" at bounding box center [659, 564] width 347 height 36
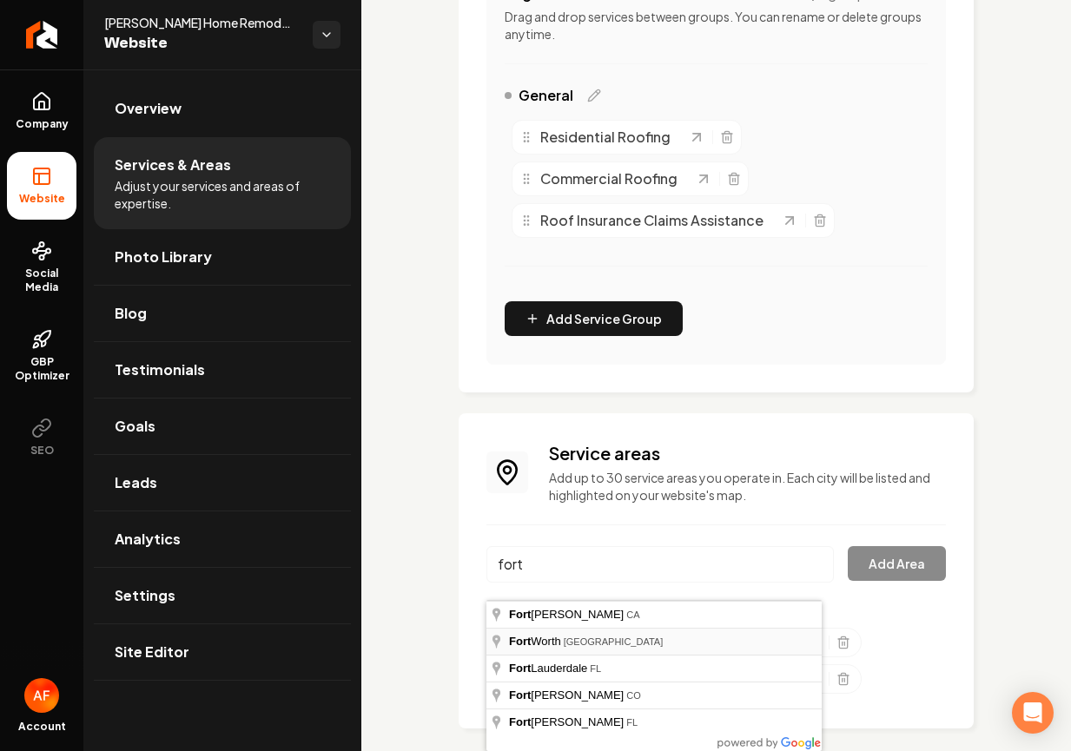
type input "Fort Worth, TX"
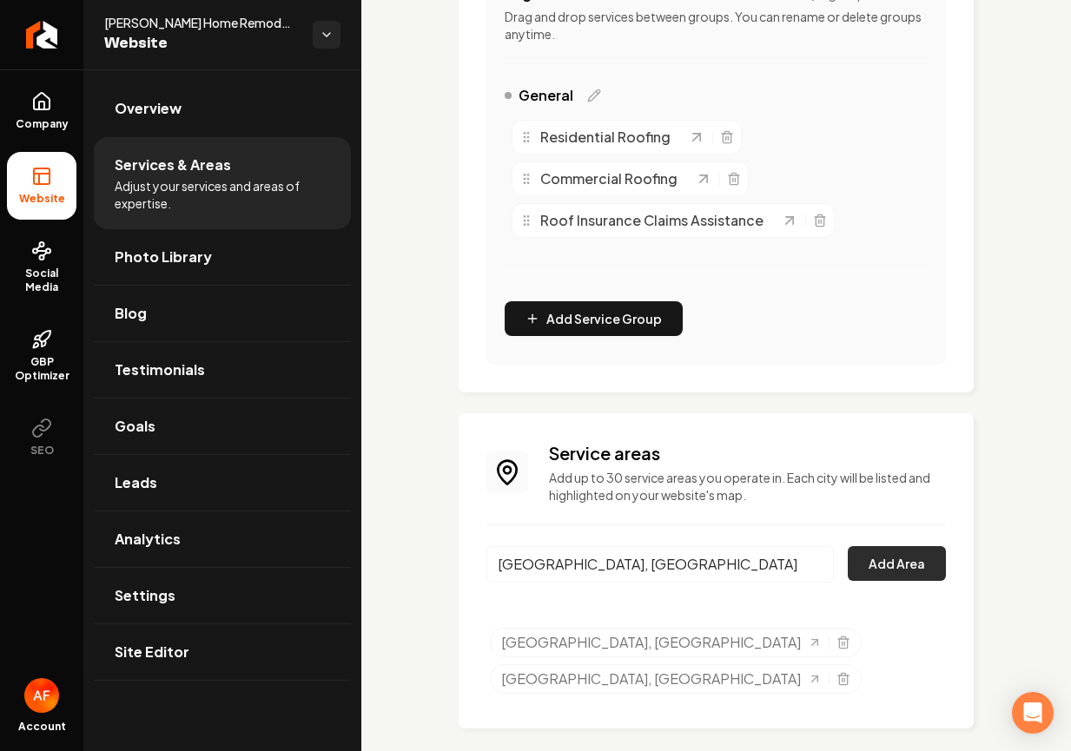
click at [901, 579] on button "Add Area" at bounding box center [897, 563] width 98 height 35
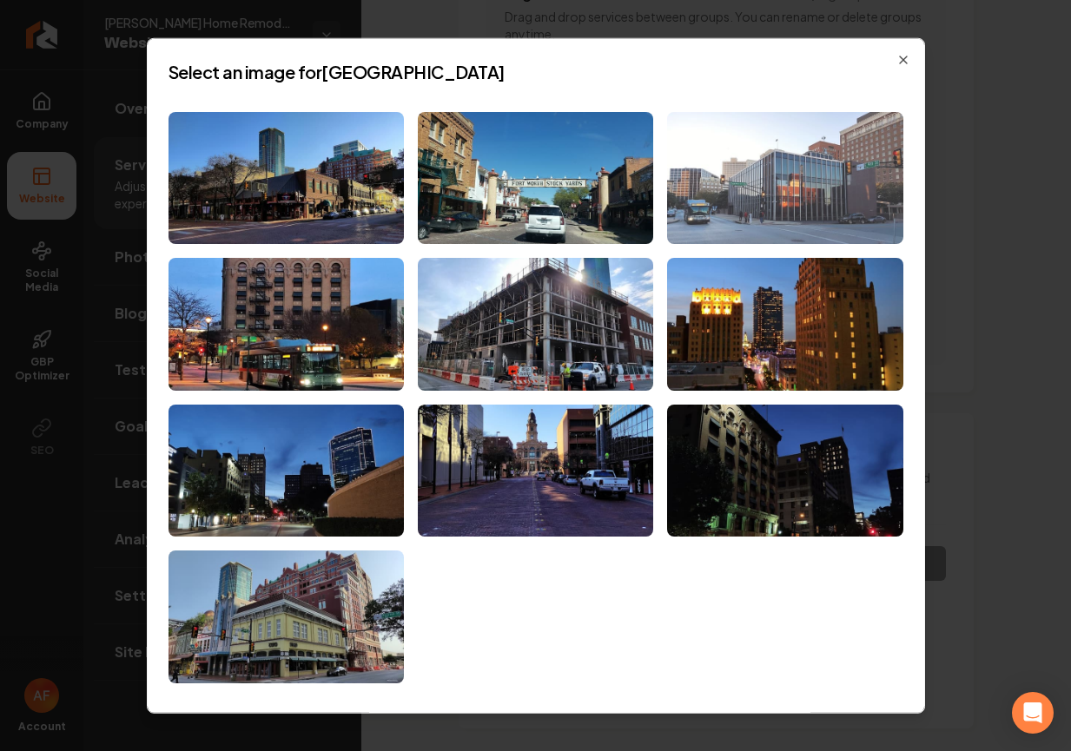
click at [791, 191] on img at bounding box center [784, 177] width 235 height 133
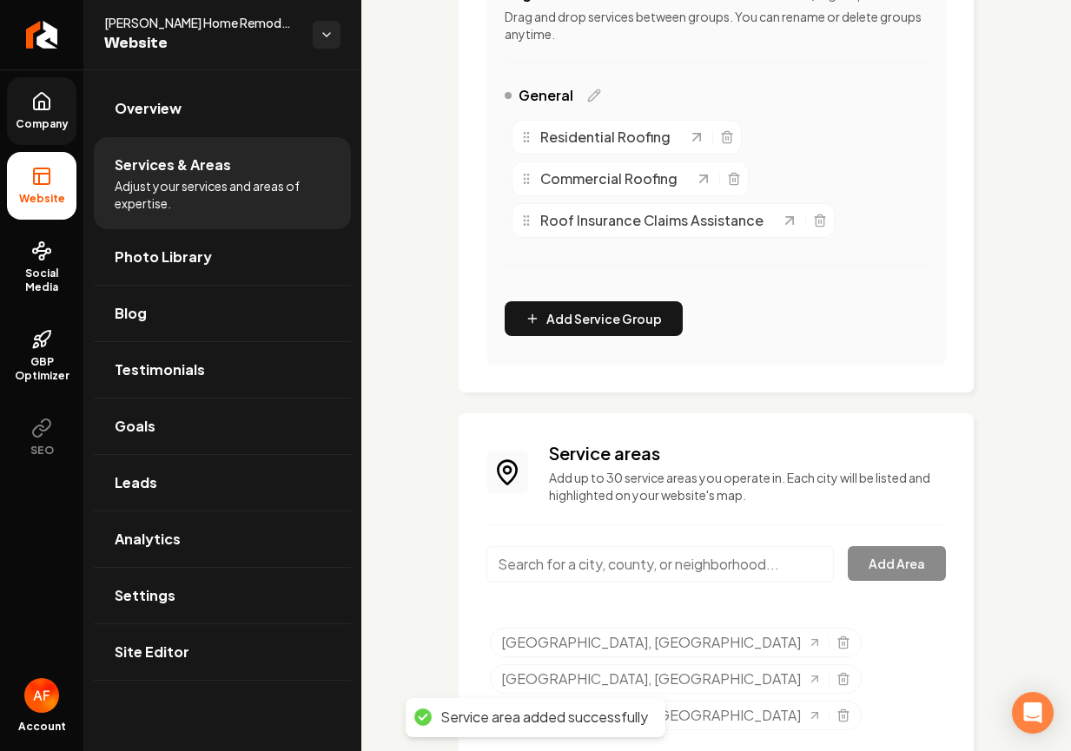
click at [51, 109] on icon at bounding box center [41, 101] width 21 height 21
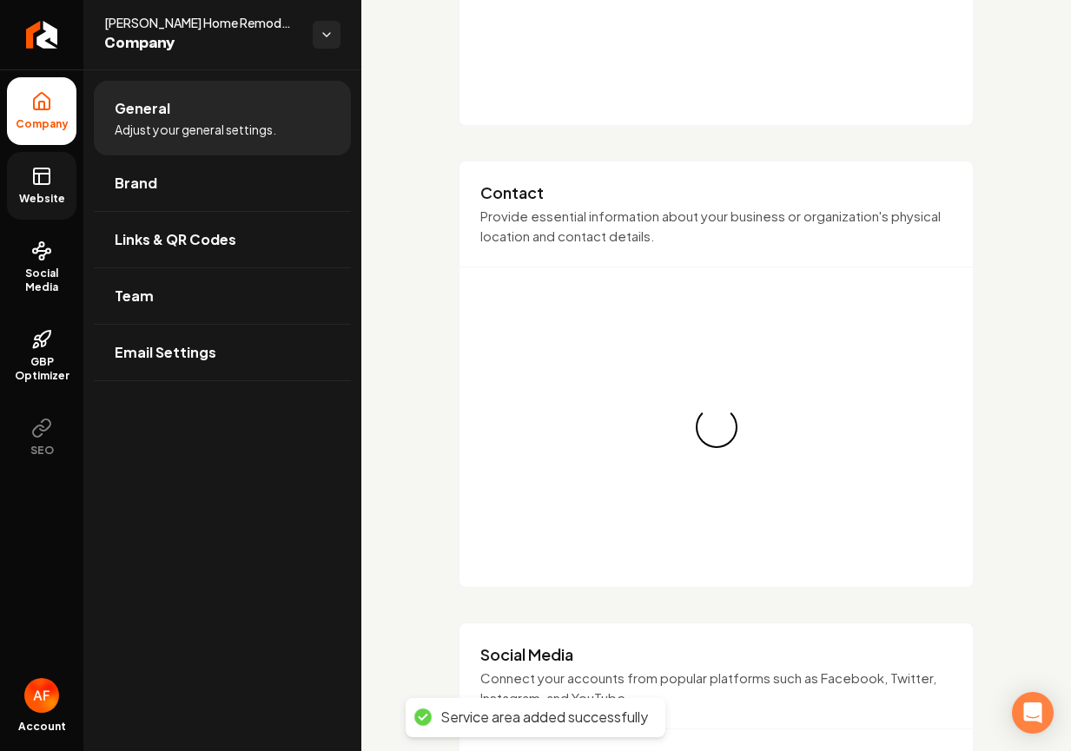
click at [50, 178] on rect at bounding box center [42, 177] width 16 height 16
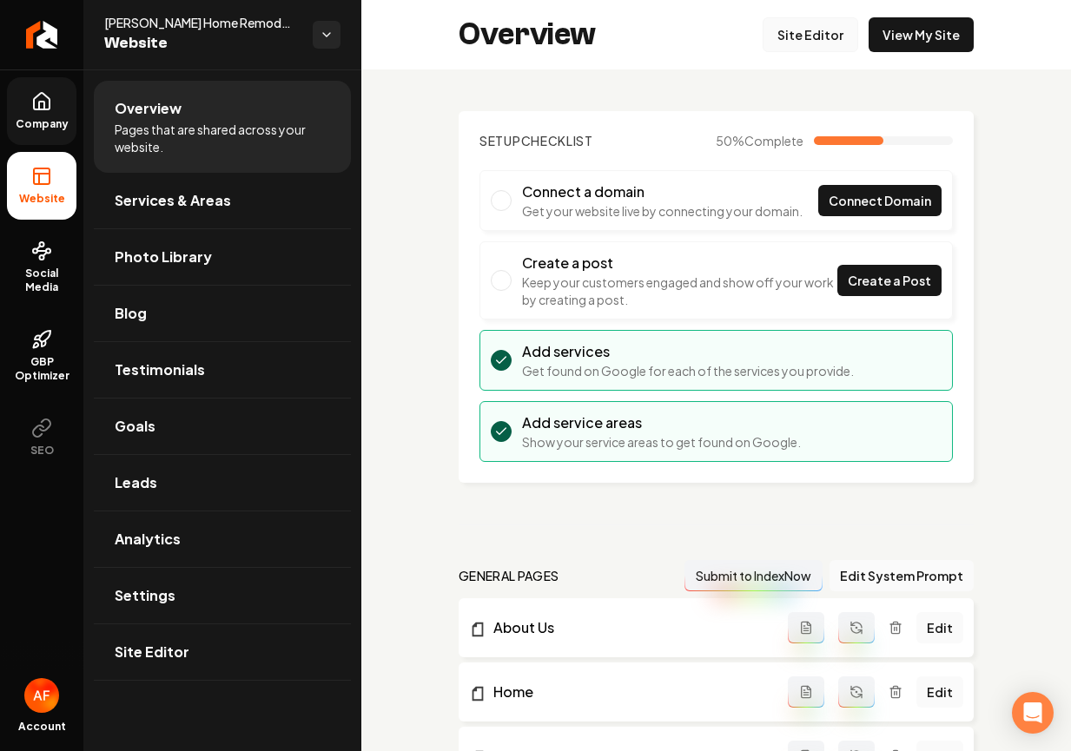
click at [822, 30] on link "Site Editor" at bounding box center [811, 34] width 96 height 35
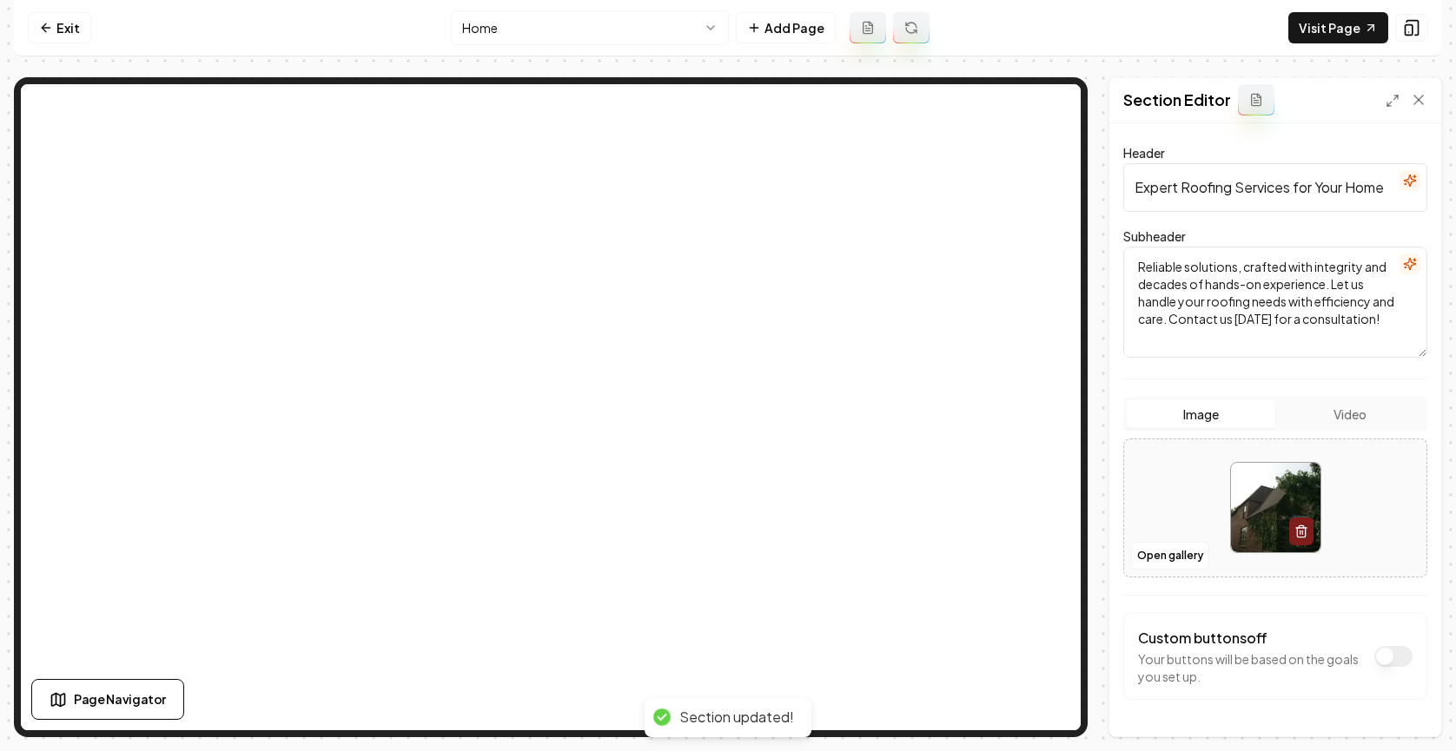
scroll to position [146, 0]
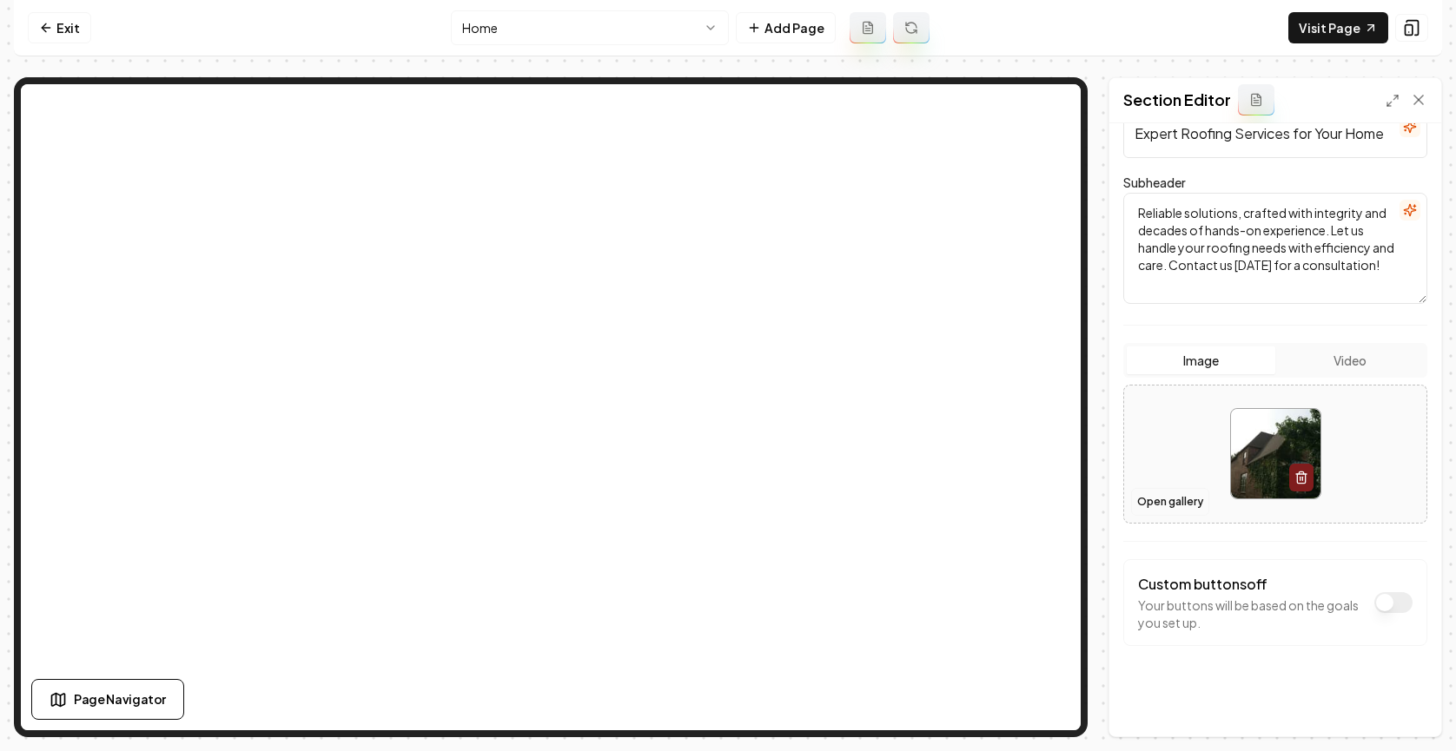
click at [1057, 498] on button "Open gallery" at bounding box center [1170, 502] width 78 height 28
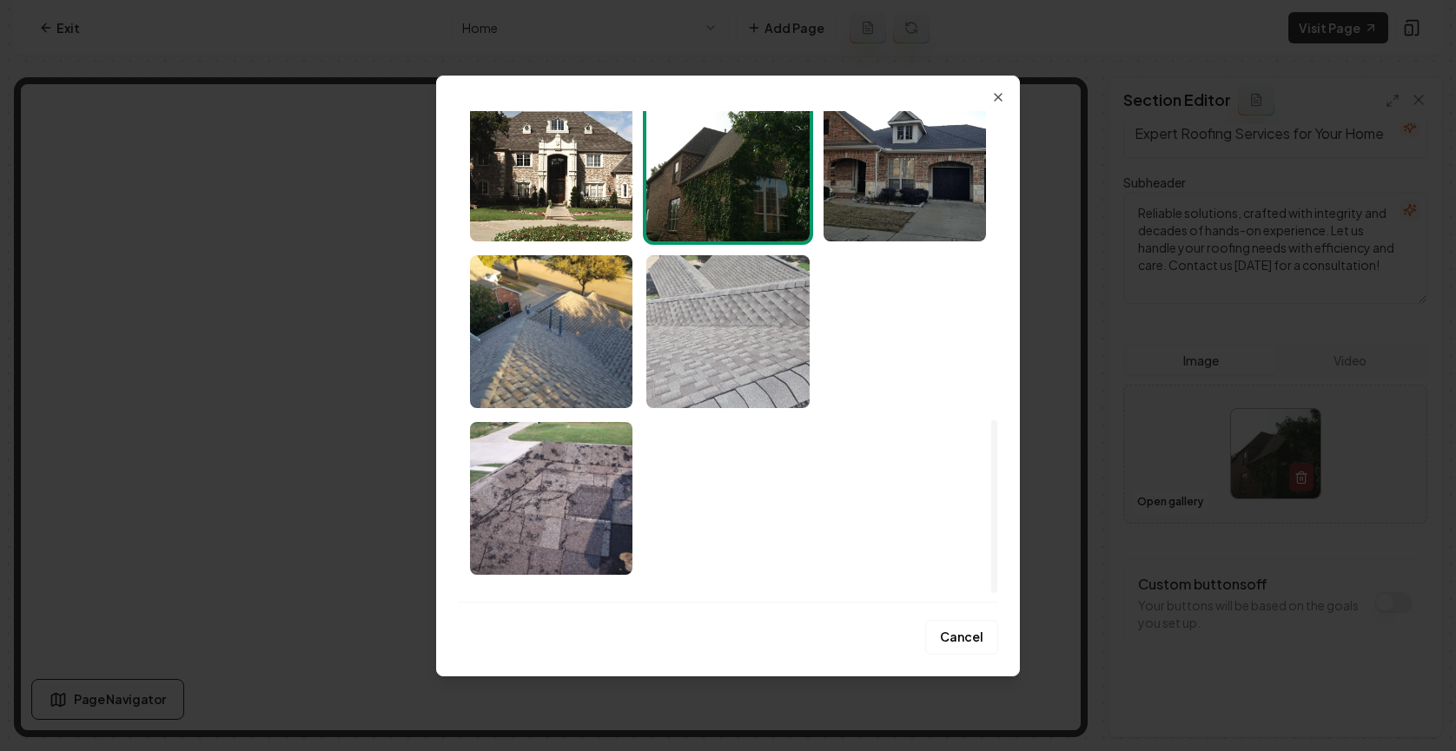
scroll to position [708, 0]
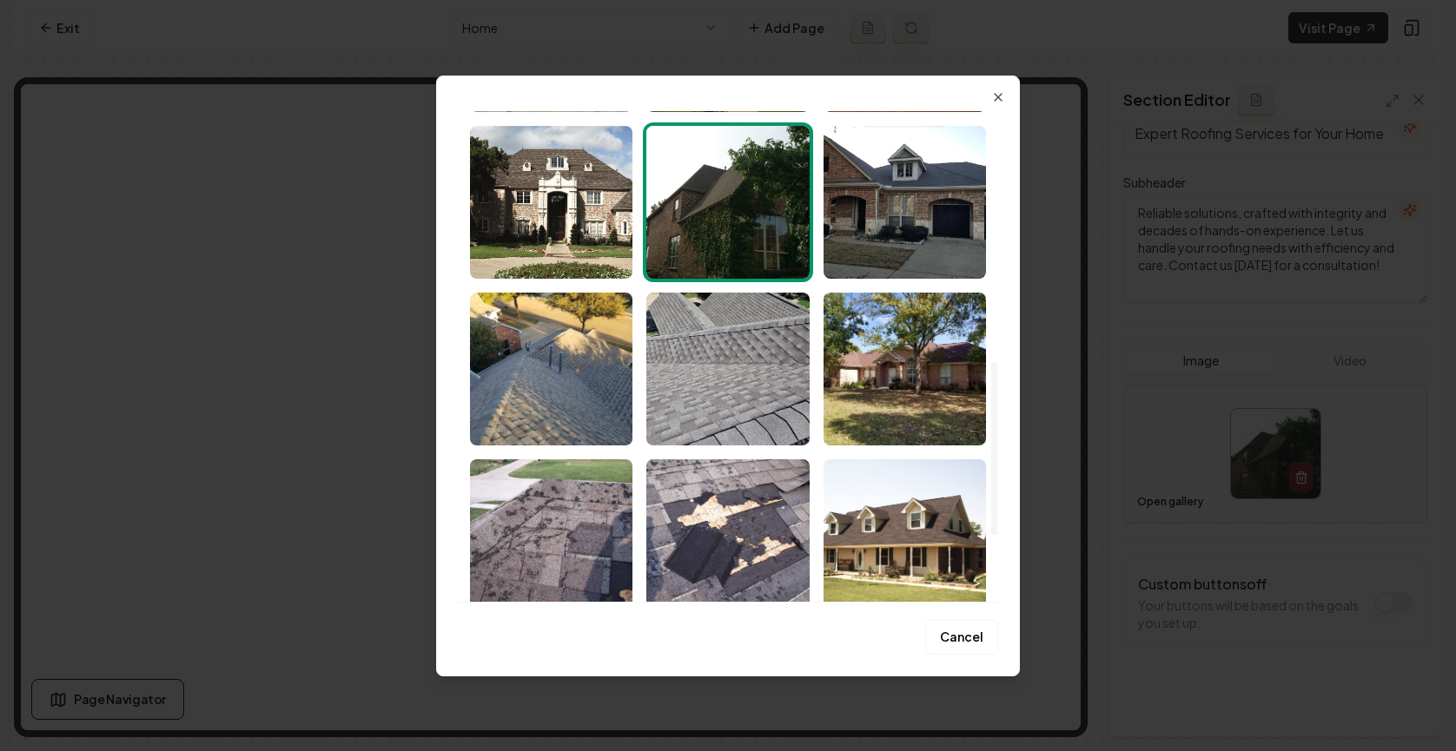
drag, startPoint x: 559, startPoint y: 206, endPoint x: 568, endPoint y: 207, distance: 8.7
click at [560, 206] on img "Select image image_68b0c98d5c7cd75eb8824bb5.jpeg" at bounding box center [551, 202] width 162 height 153
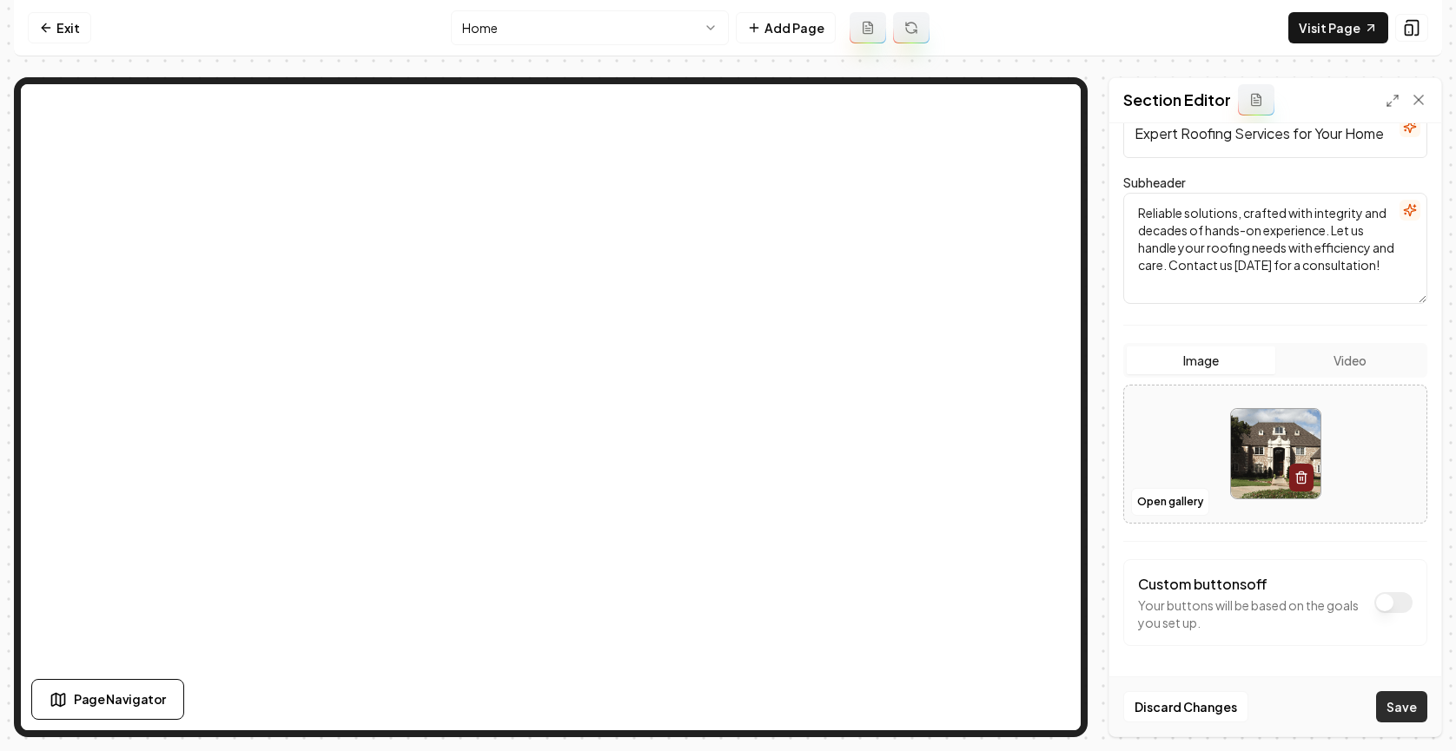
click at [1057, 720] on button "Save" at bounding box center [1401, 706] width 51 height 31
click at [773, 22] on button "Add Page" at bounding box center [786, 27] width 100 height 31
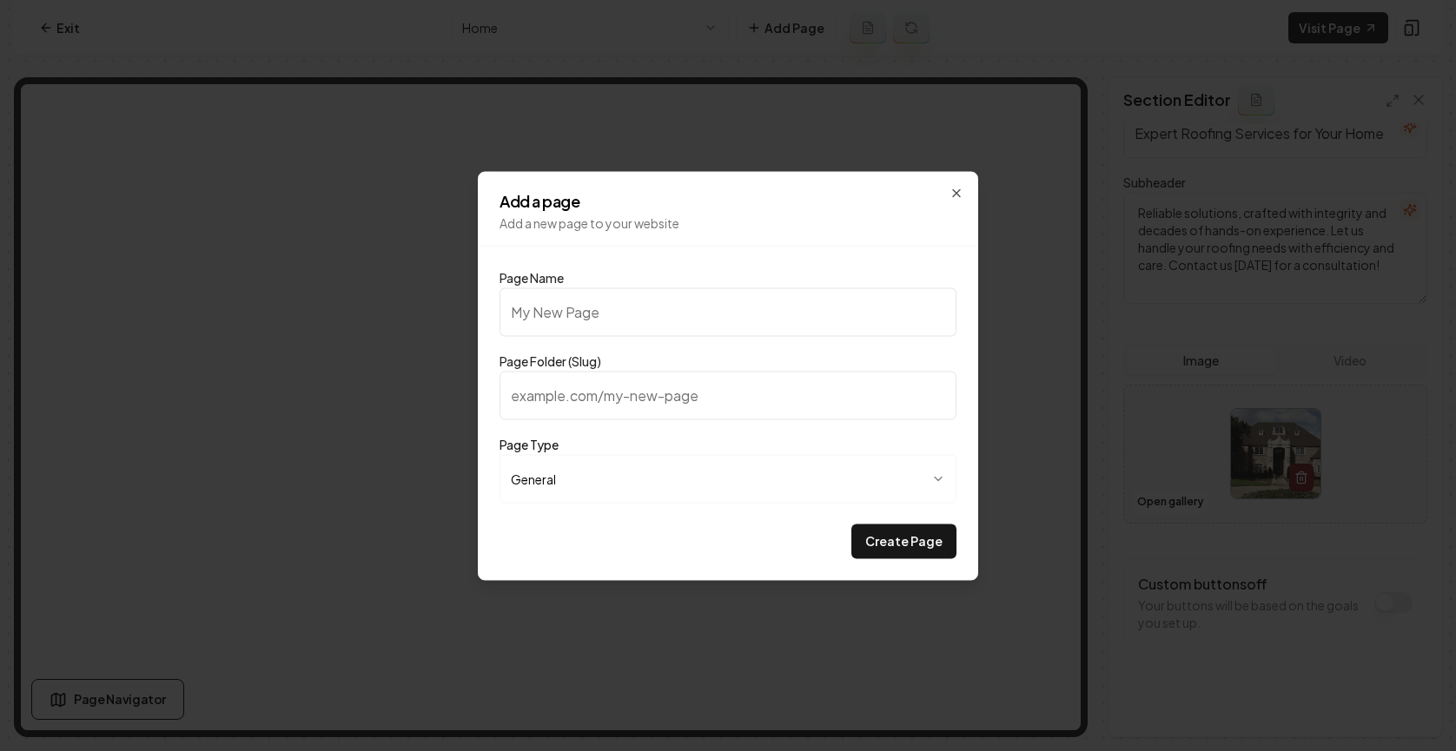
type input "P"
type input "p"
type input "Pr"
type input "pr"
type input "Pri"
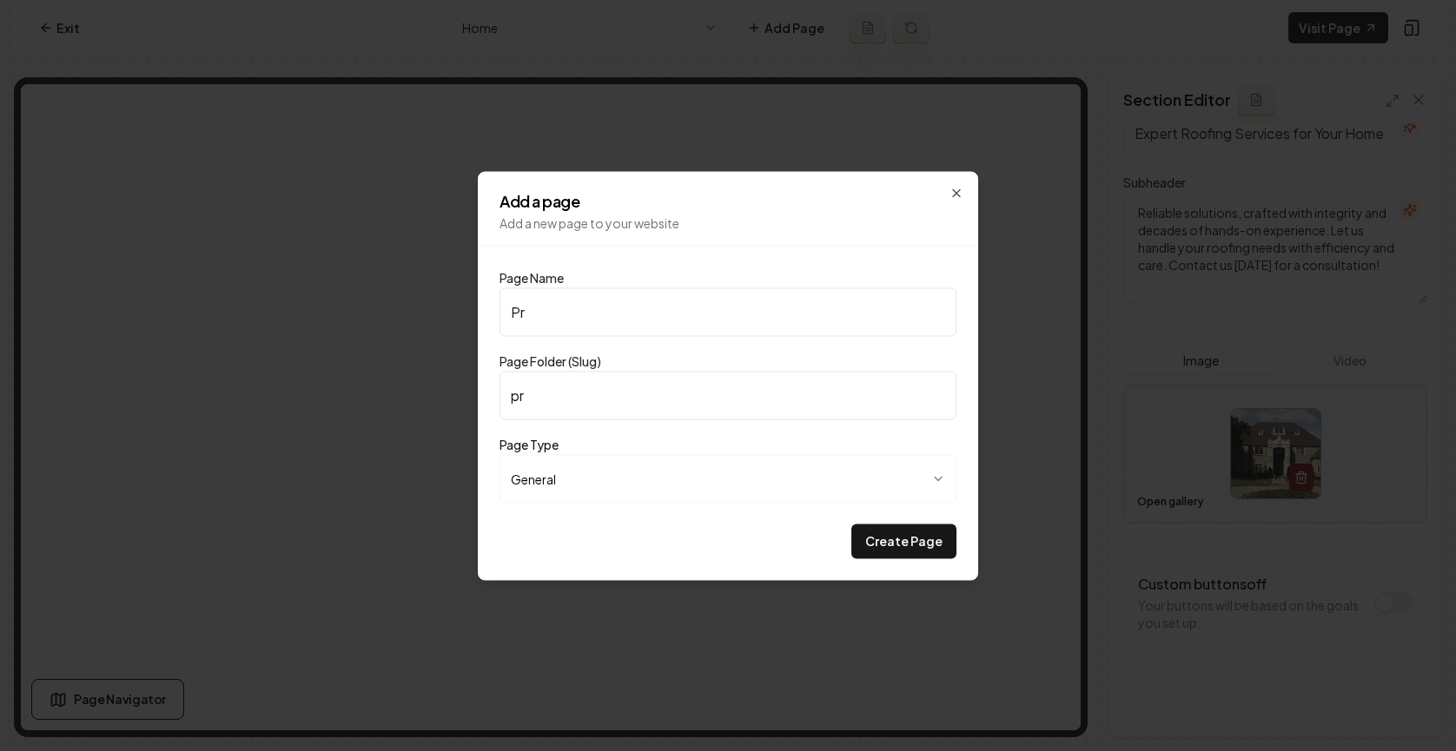
type input "pri"
type input "Pric"
type input "pric"
type input "Prici"
type input "prici"
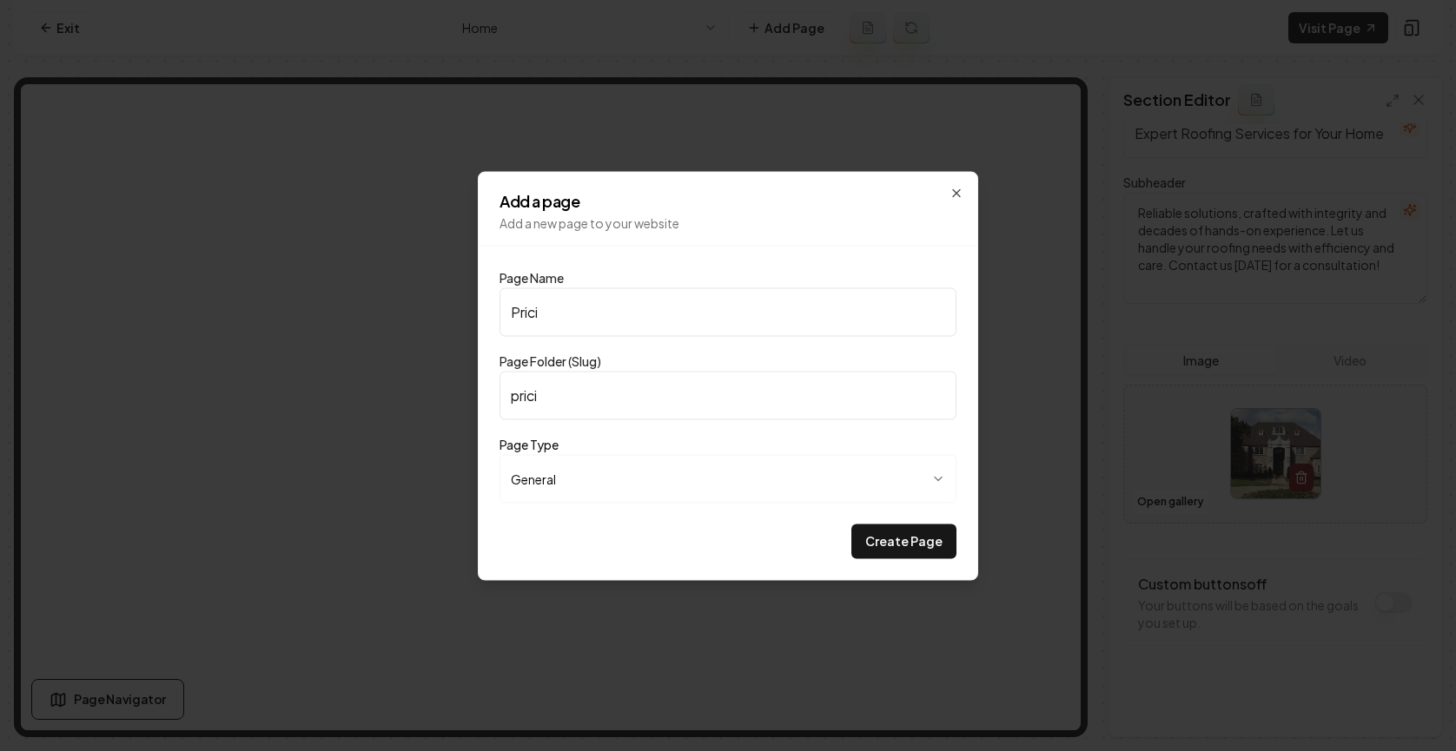
type input "Pricin"
type input "pricin"
type input "Pricingf"
type input "pricingf"
type input "Pricing"
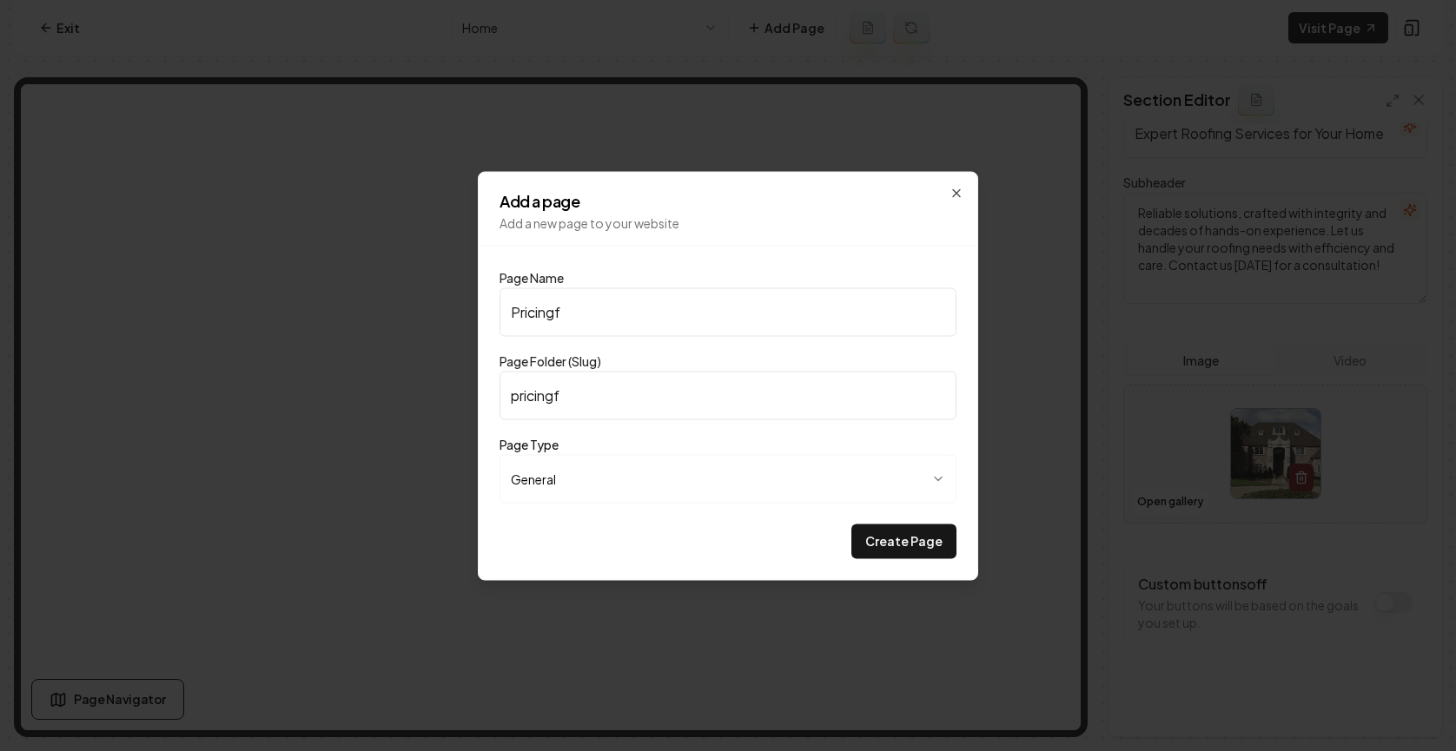
type input "pricing"
type input "Pricing"
click at [914, 541] on button "Create Page" at bounding box center [903, 541] width 105 height 35
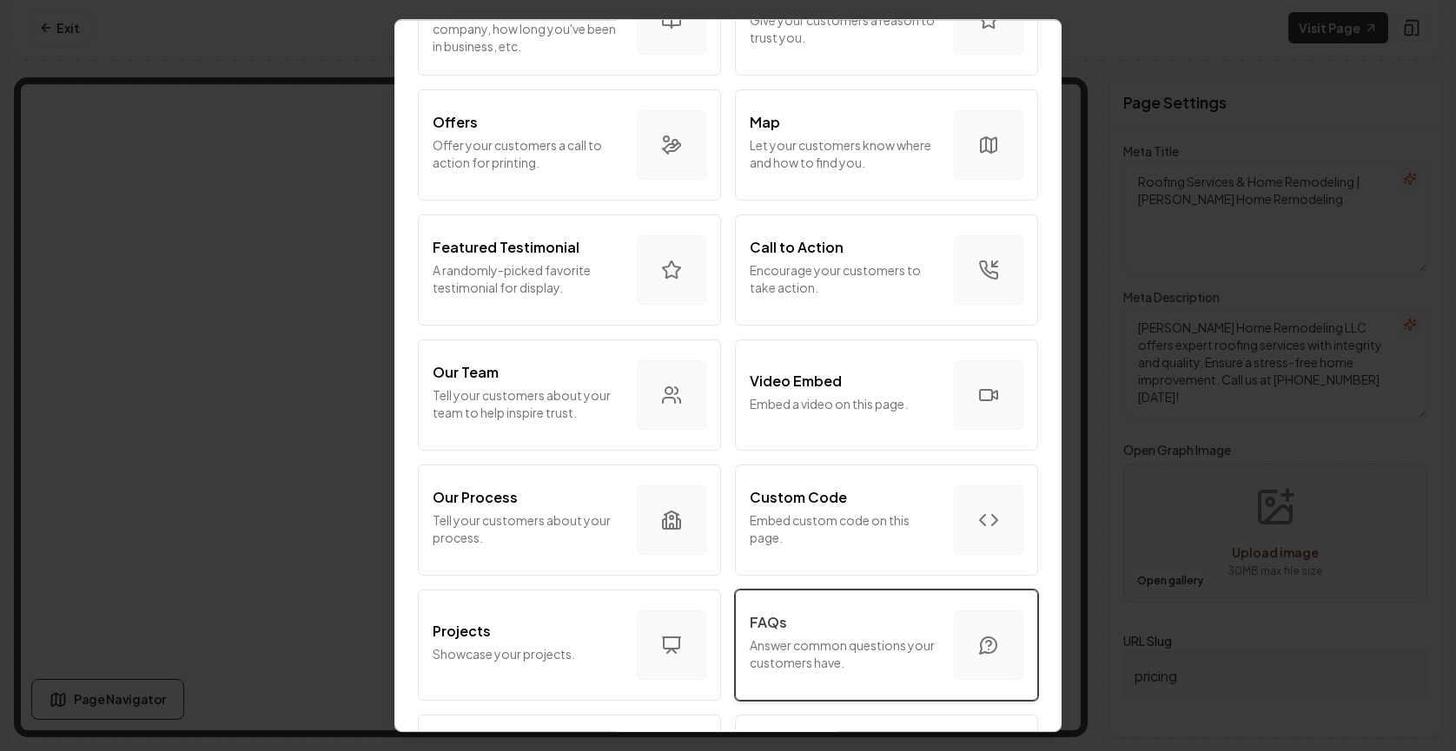
scroll to position [512, 0]
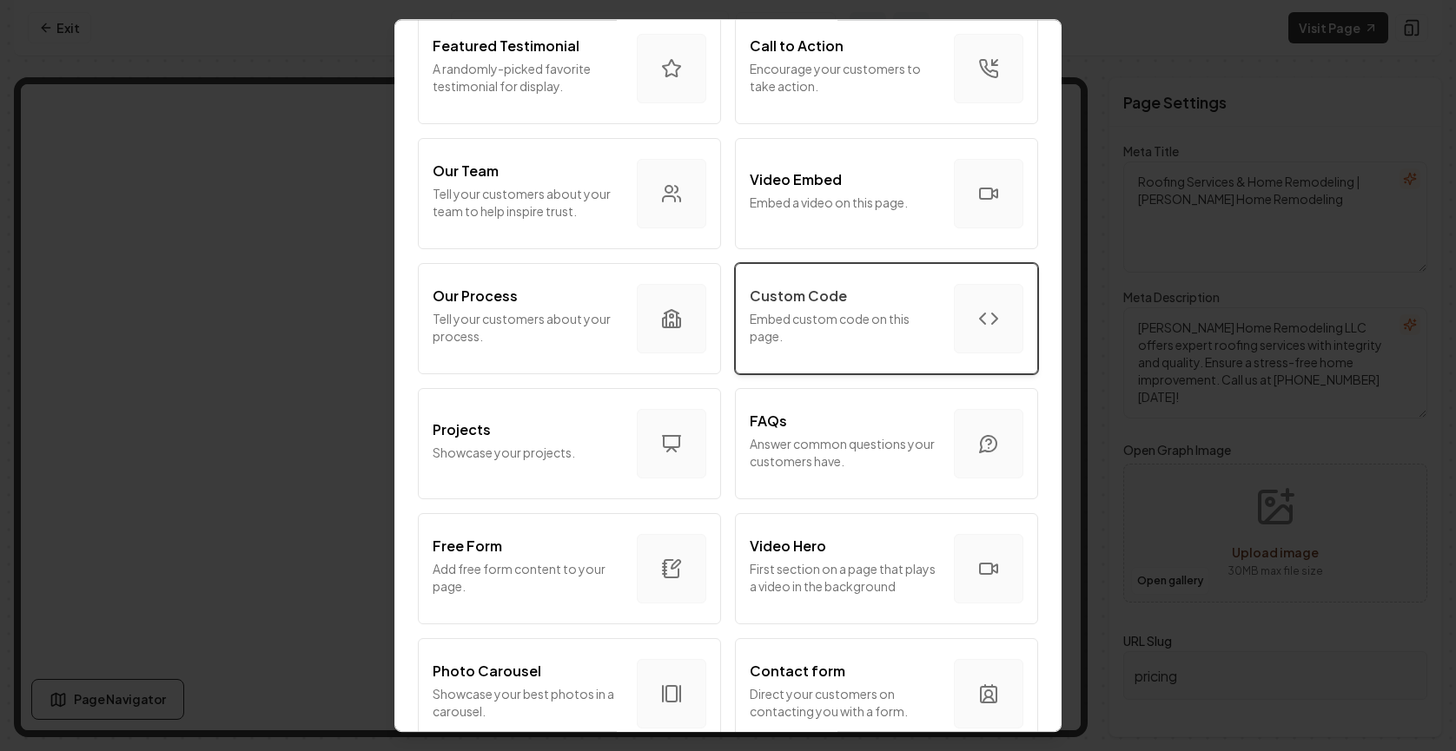
click at [879, 366] on button "Custom Code Embed custom code on this page." at bounding box center [886, 318] width 303 height 111
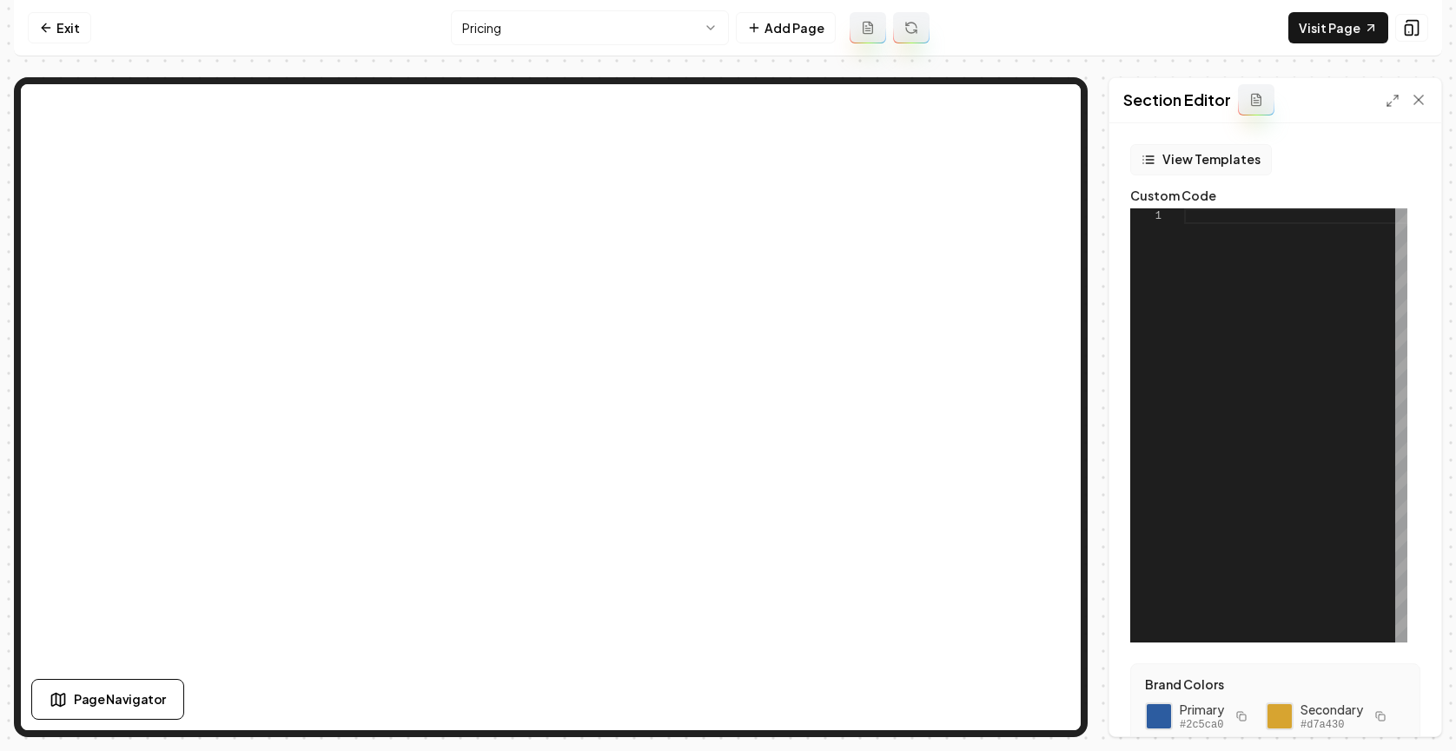
click at [1057, 172] on button "View Templates" at bounding box center [1201, 159] width 142 height 31
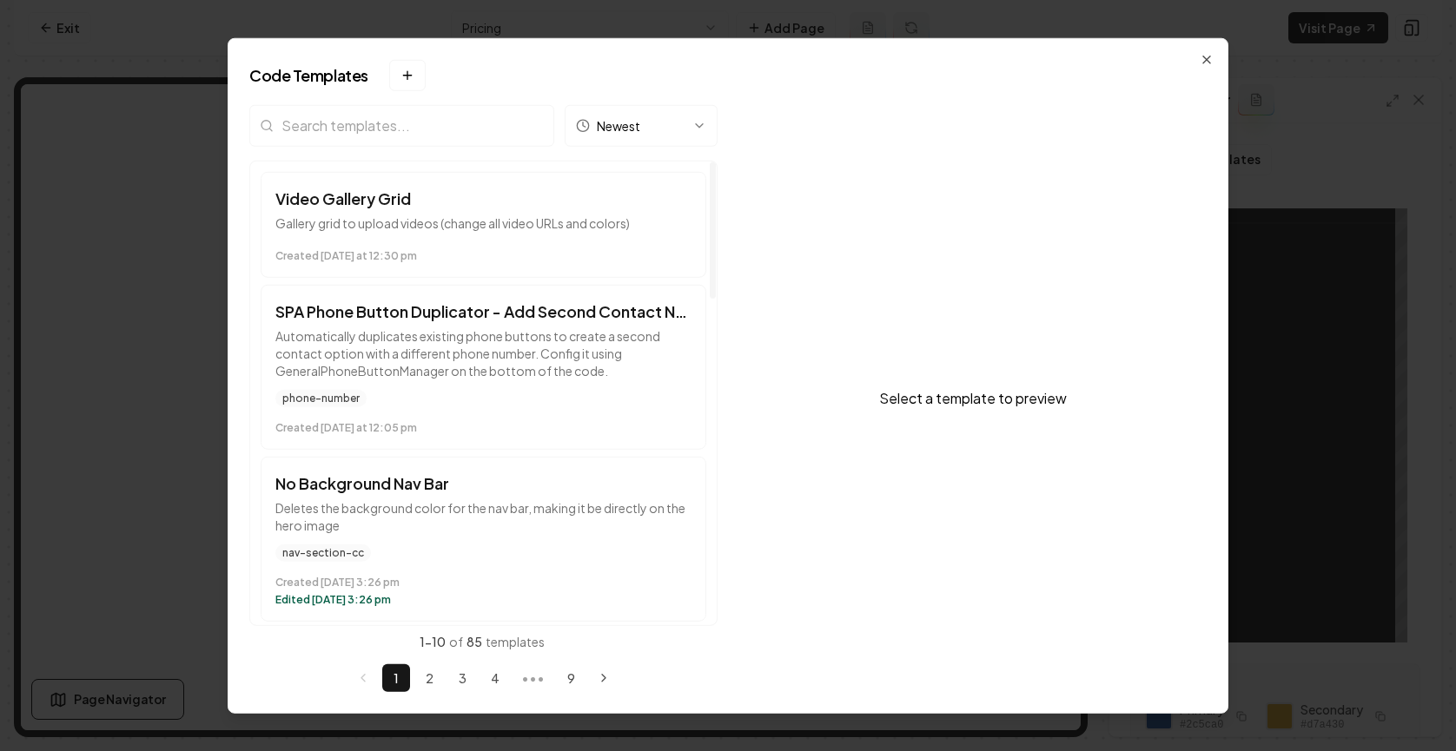
click at [418, 143] on input "search" at bounding box center [401, 125] width 305 height 42
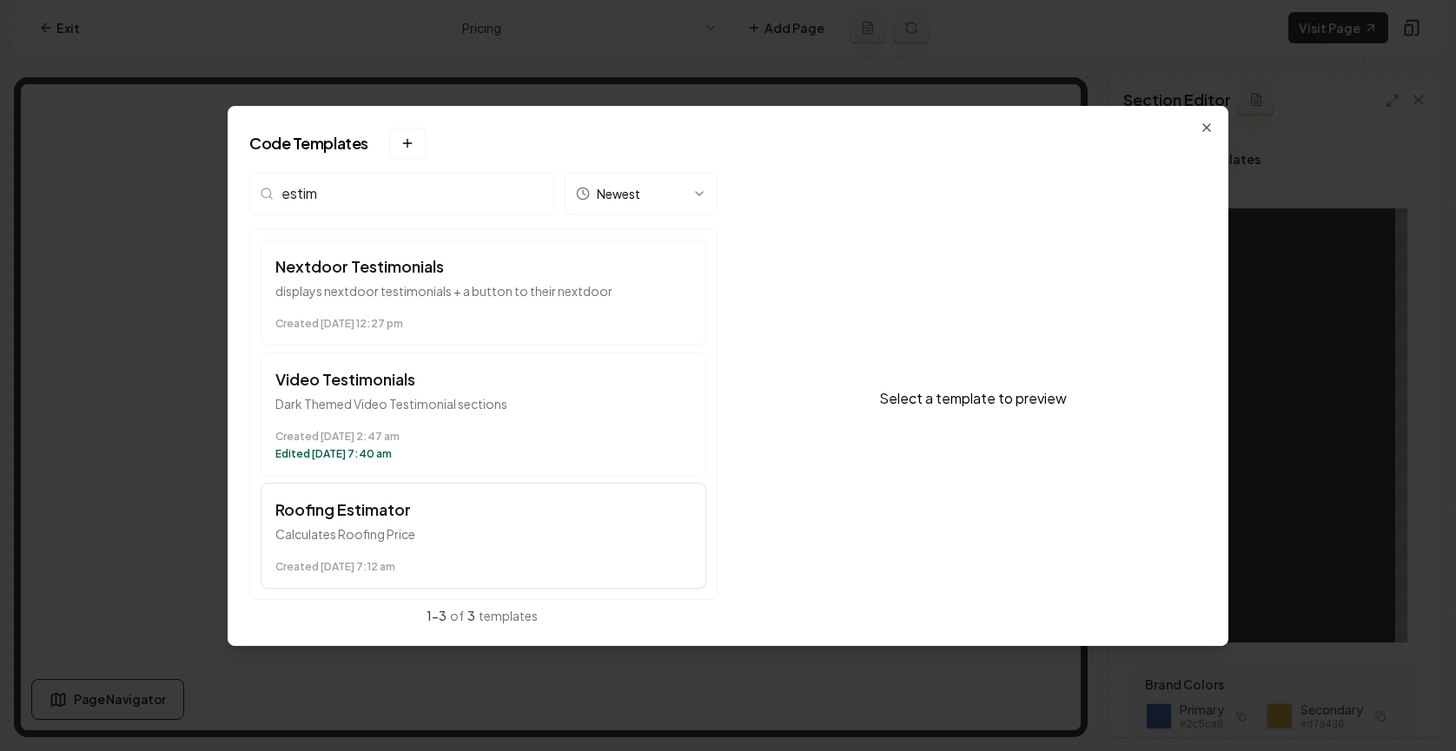
type input "estim"
click at [355, 510] on h3 "Roofing Estimator" at bounding box center [483, 510] width 416 height 24
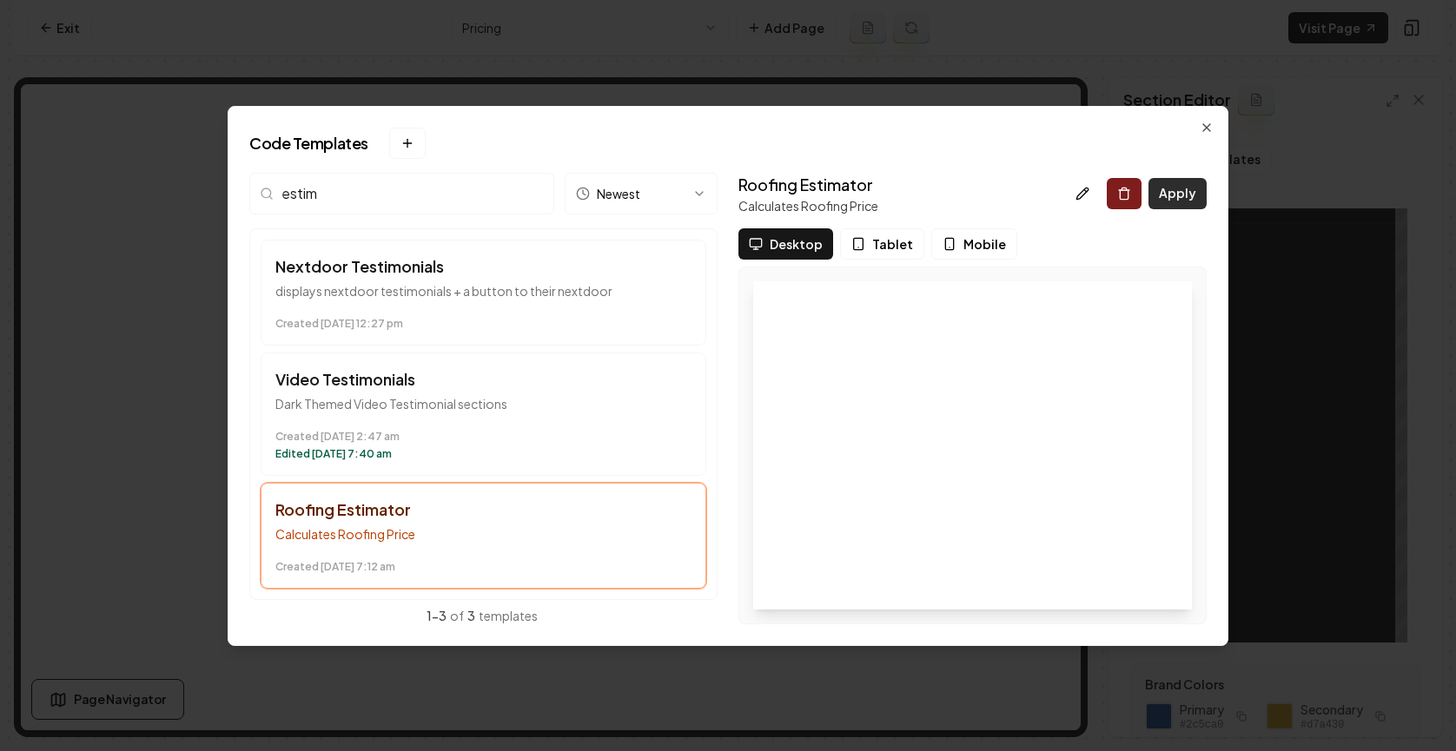
click at [1057, 202] on button "Apply" at bounding box center [1177, 193] width 58 height 31
type textarea "*********"
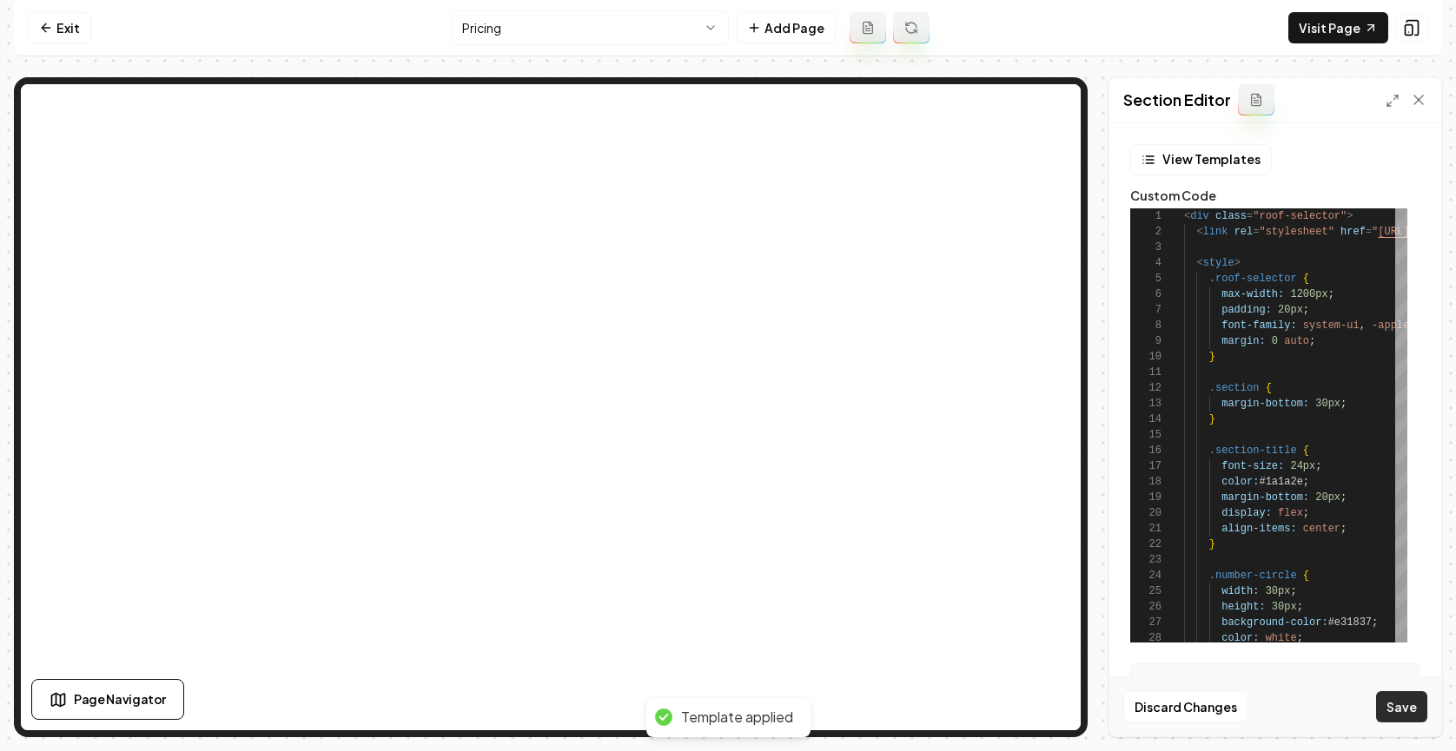
click at [1057, 711] on button "Save" at bounding box center [1401, 706] width 51 height 31
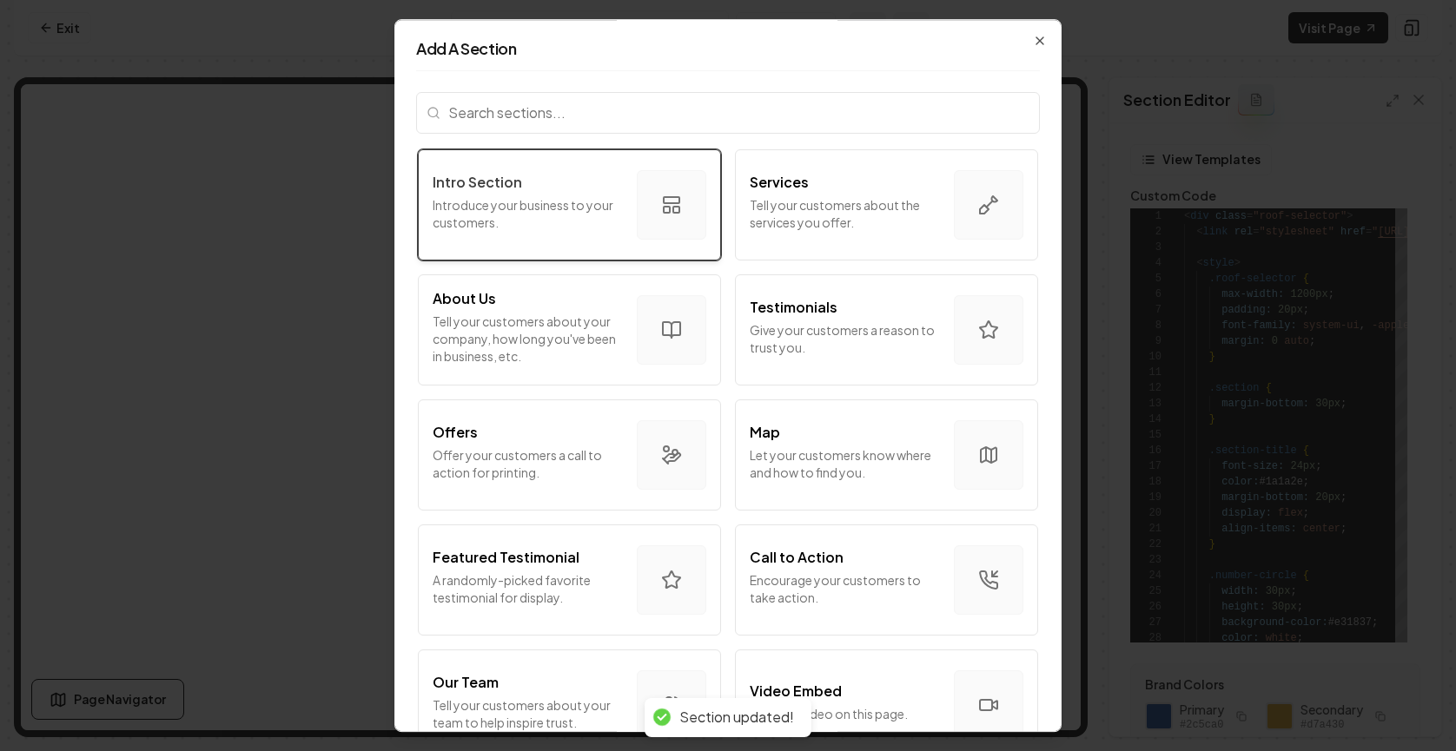
click at [494, 215] on p "Introduce your business to your customers." at bounding box center [528, 213] width 190 height 35
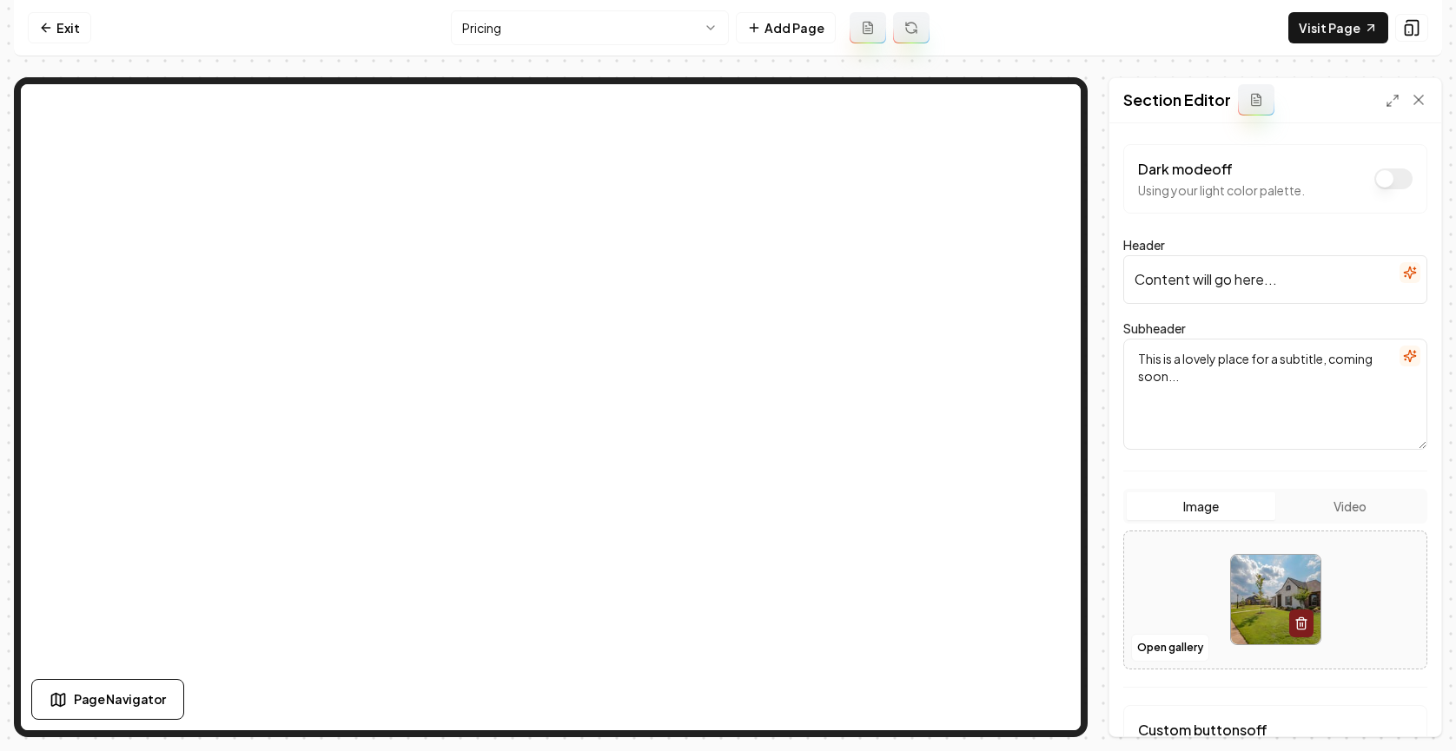
click at [1057, 285] on input "Content will go here..." at bounding box center [1275, 279] width 304 height 49
drag, startPoint x: 1409, startPoint y: 271, endPoint x: 1397, endPoint y: 273, distance: 12.3
click at [1057, 272] on input "Content will go here..." at bounding box center [1275, 279] width 304 height 49
click at [1057, 273] on icon "button" at bounding box center [1410, 273] width 14 height 14
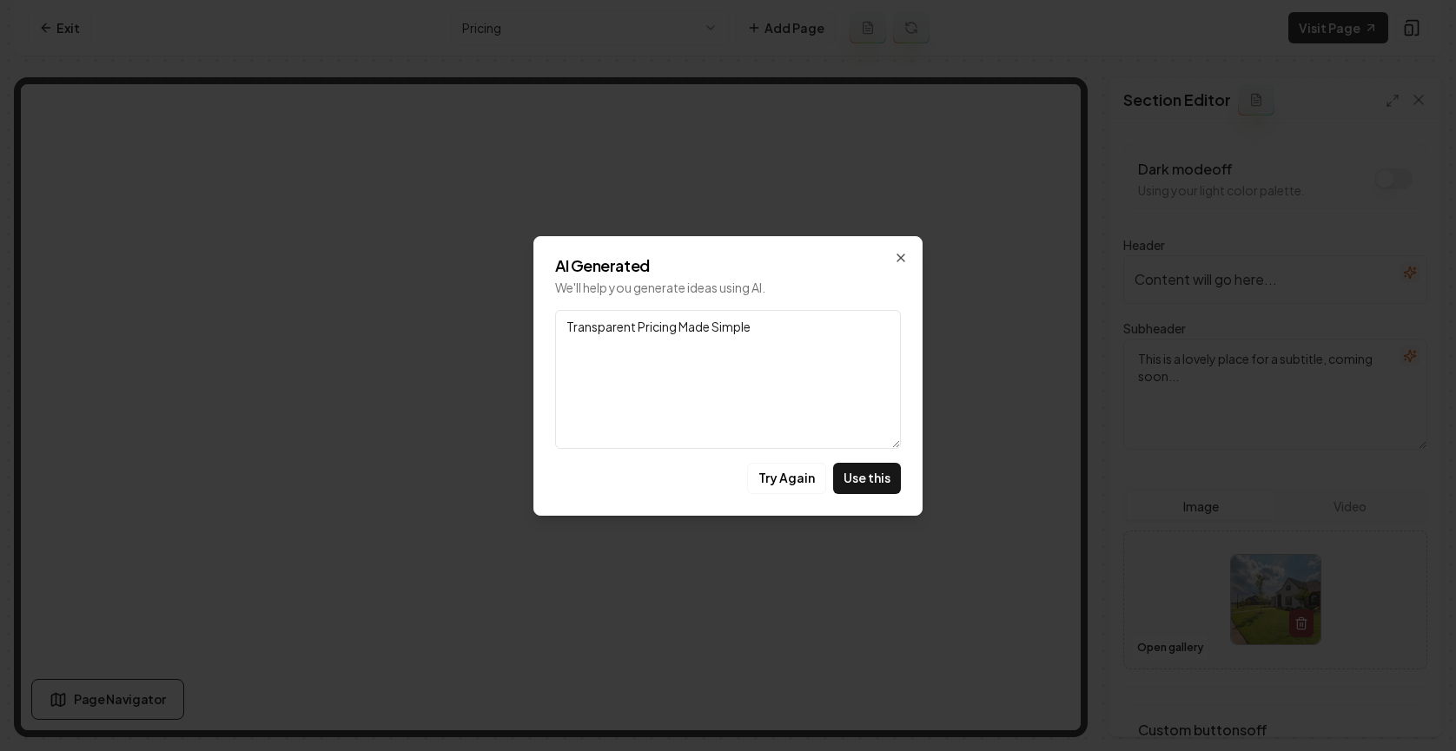
click at [856, 478] on button "Use this" at bounding box center [867, 478] width 68 height 31
type input "Transparent Pricing Made Simple"
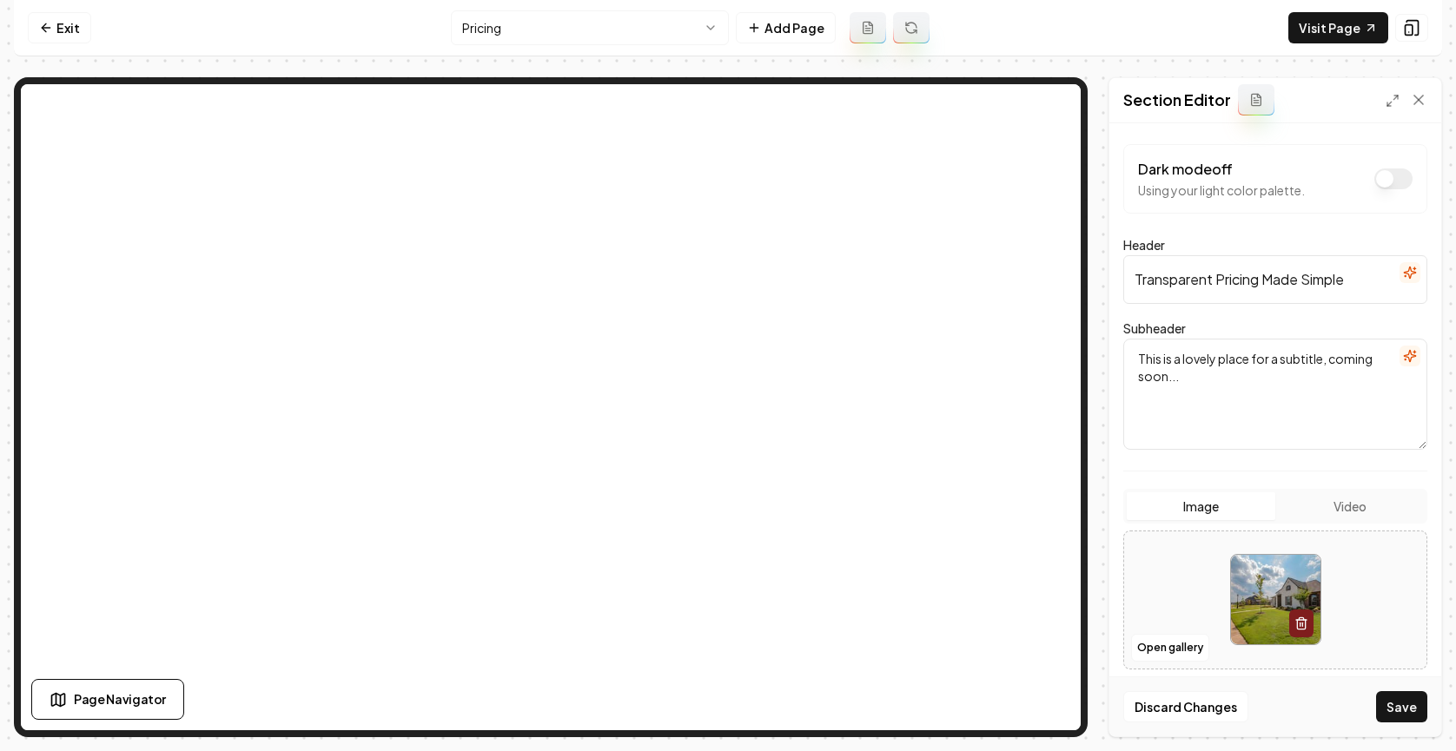
drag, startPoint x: 1398, startPoint y: 368, endPoint x: 1398, endPoint y: 358, distance: 10.5
click at [1057, 365] on div "Subheader This is a lovely place for a subtitle, coming soon..." at bounding box center [1275, 384] width 304 height 132
click at [1057, 353] on icon "button" at bounding box center [1410, 356] width 14 height 14
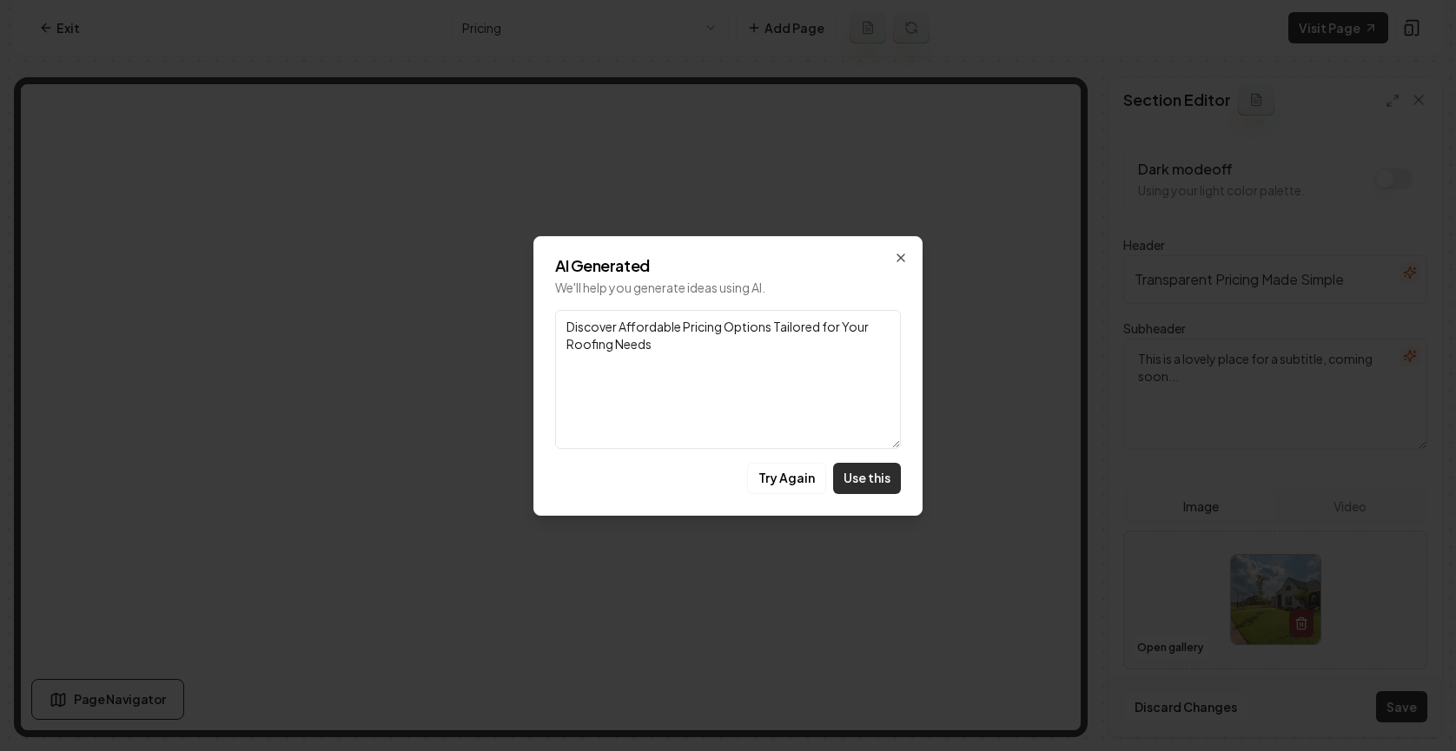
click at [873, 471] on button "Use this" at bounding box center [867, 478] width 68 height 31
type textarea "Discover Affordable Pricing Options Tailored for Your Roofing Needs"
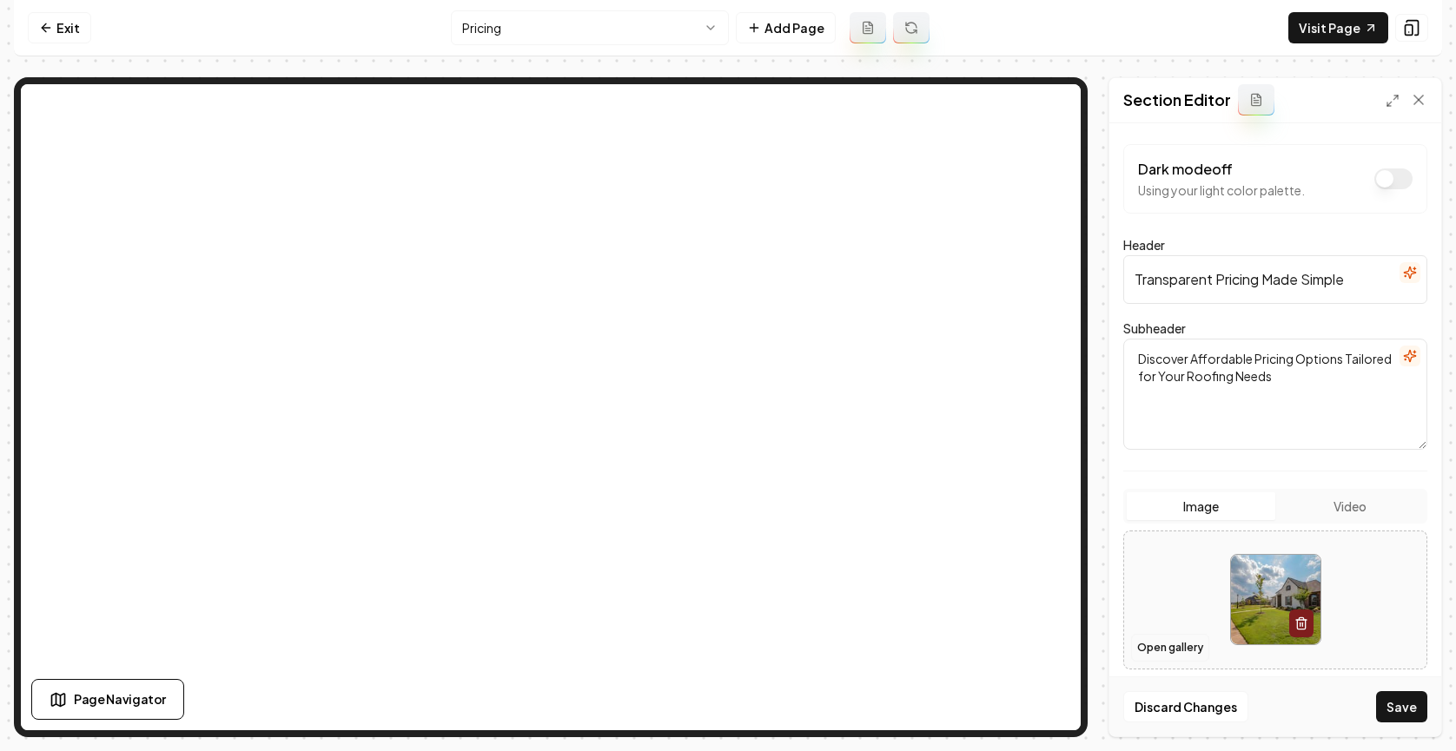
click at [1057, 641] on button "Open gallery" at bounding box center [1170, 648] width 78 height 28
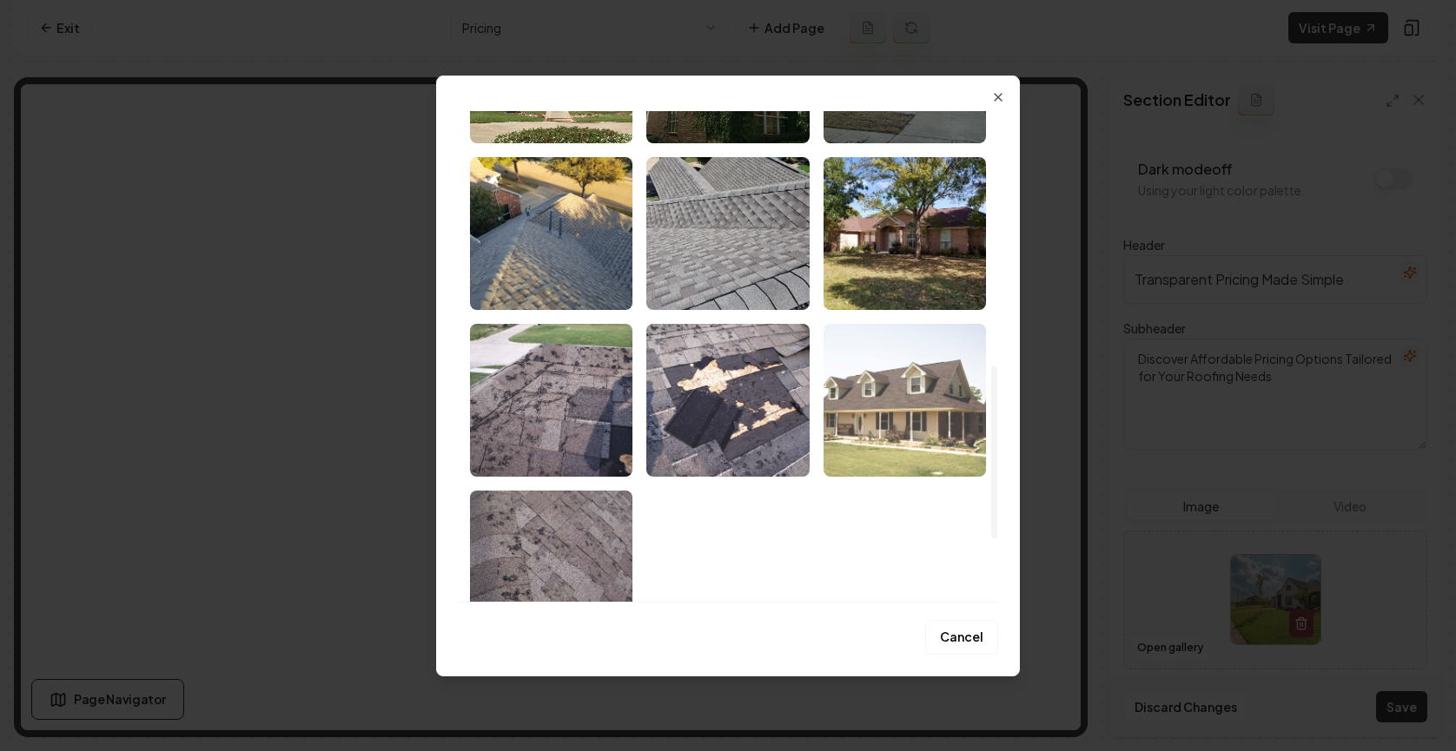
scroll to position [892, 0]
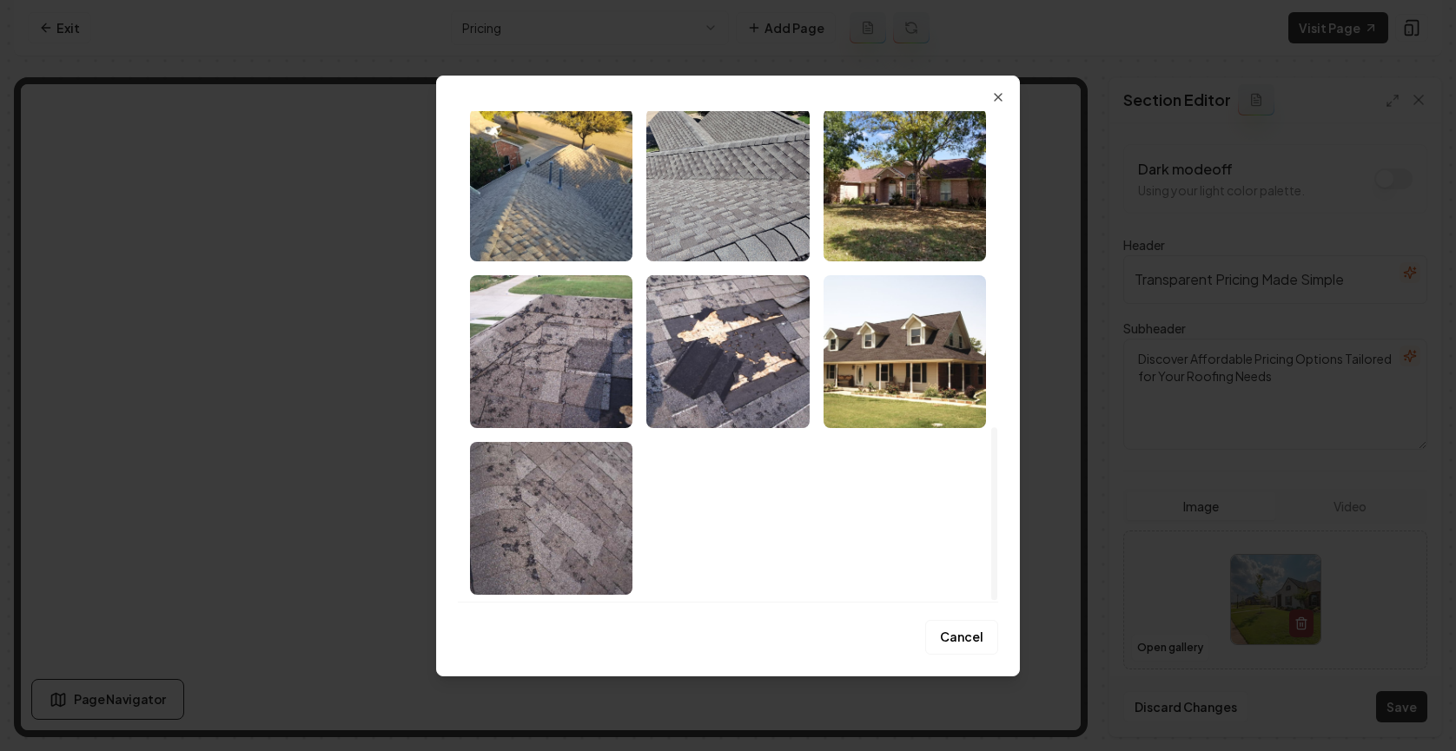
click at [881, 343] on img "Select image image_68b0c98b5c7cd75eb88245ff.jpeg" at bounding box center [904, 351] width 162 height 153
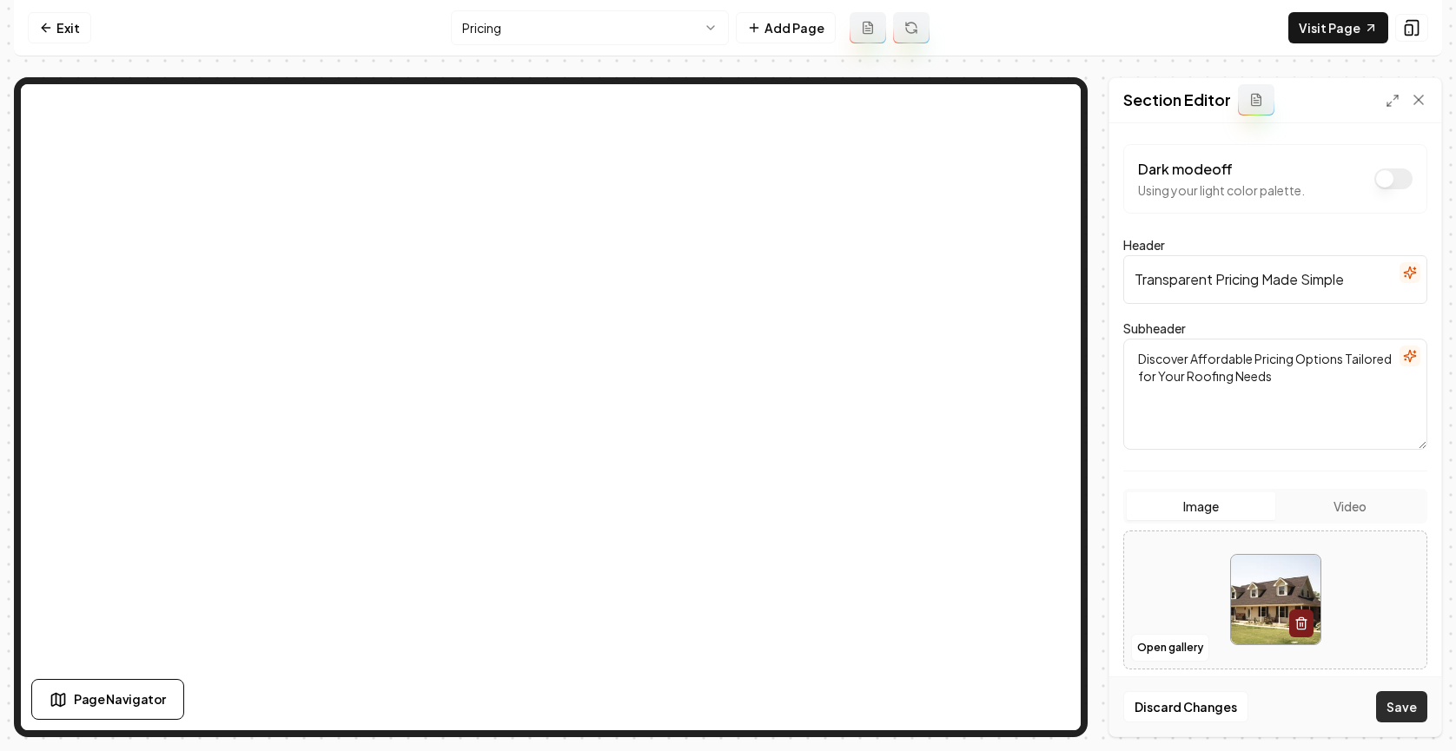
click at [1057, 704] on button "Save" at bounding box center [1401, 706] width 51 height 31
click at [1057, 29] on link "Visit Page" at bounding box center [1338, 27] width 100 height 31
click at [1057, 32] on link "Visit Page" at bounding box center [1338, 27] width 100 height 31
click at [74, 23] on link "Exit" at bounding box center [59, 27] width 63 height 31
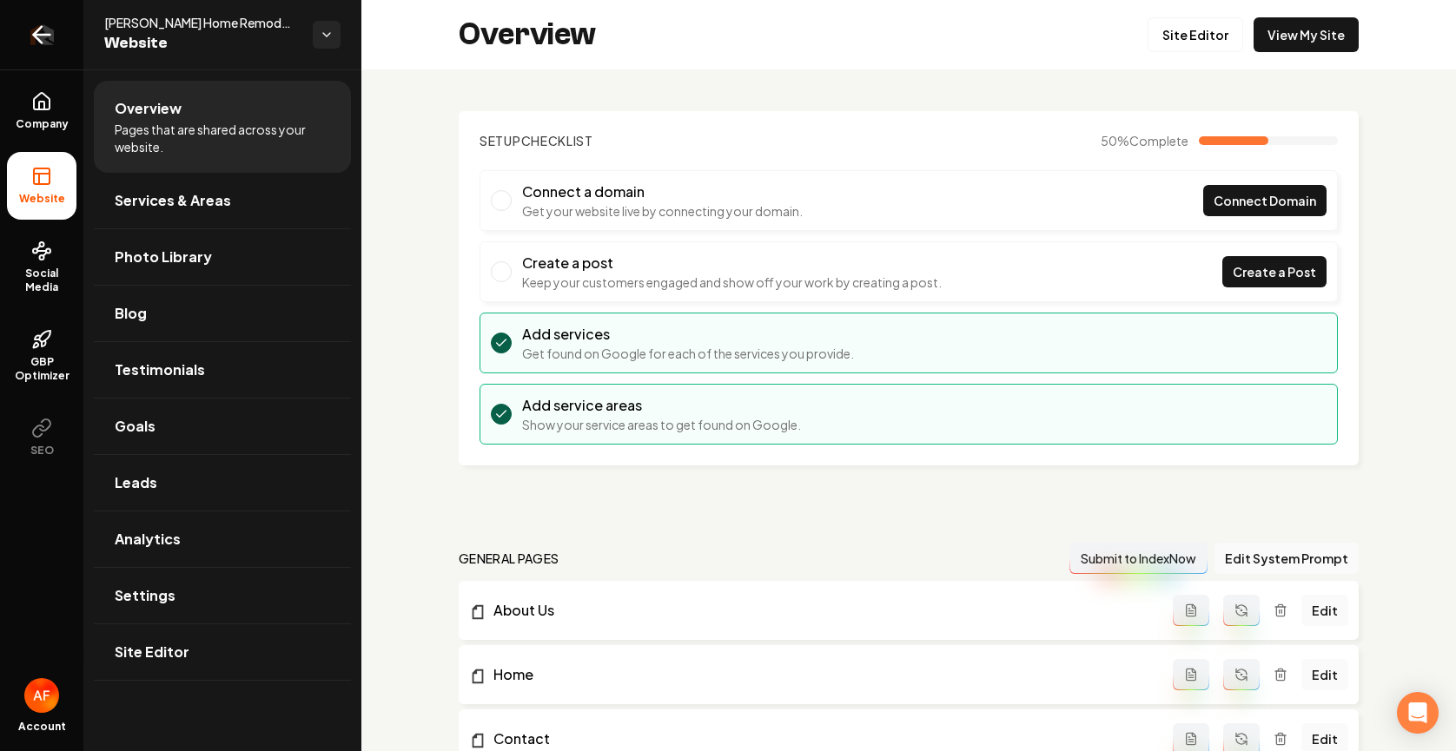
click at [54, 28] on icon "Return to dashboard" at bounding box center [42, 35] width 28 height 28
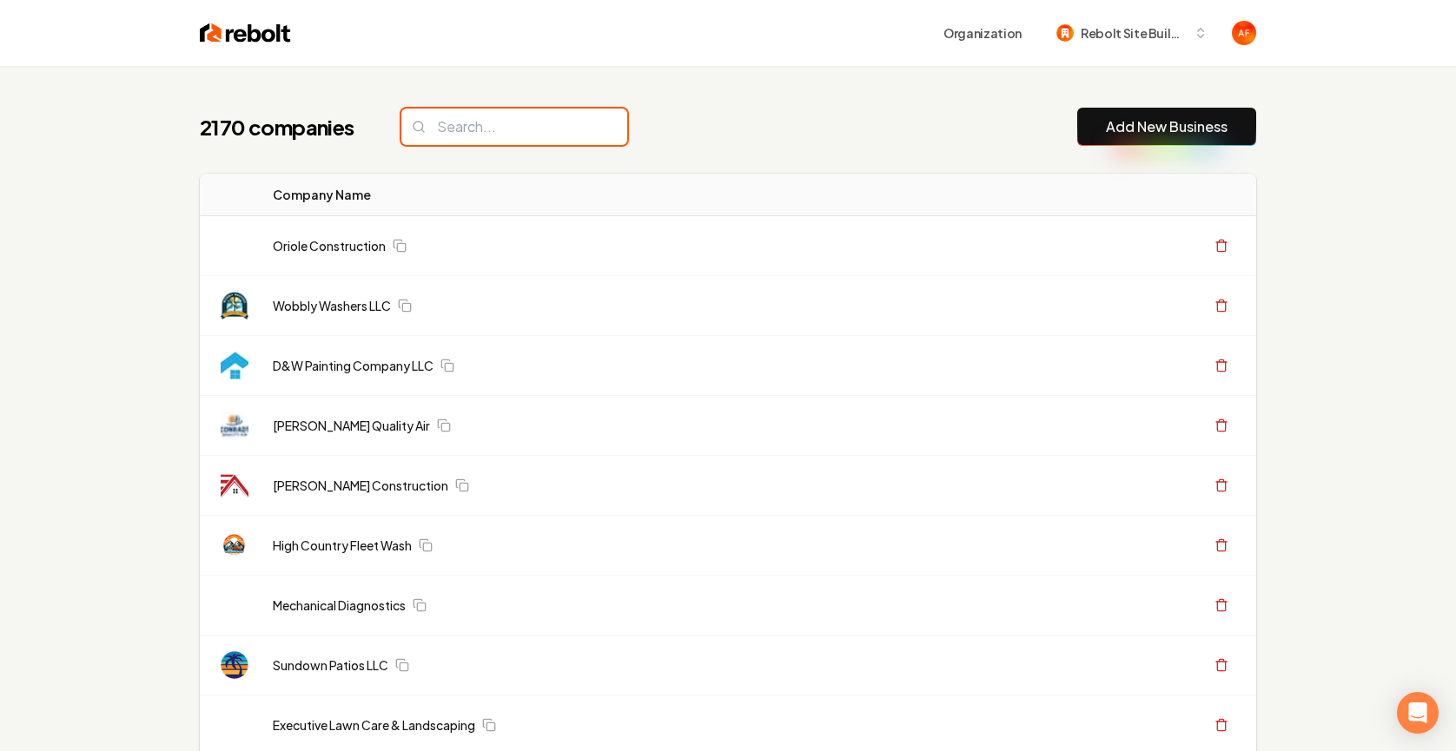
click at [500, 126] on input "search" at bounding box center [514, 127] width 226 height 36
click at [498, 127] on input "search" at bounding box center [508, 127] width 226 height 36
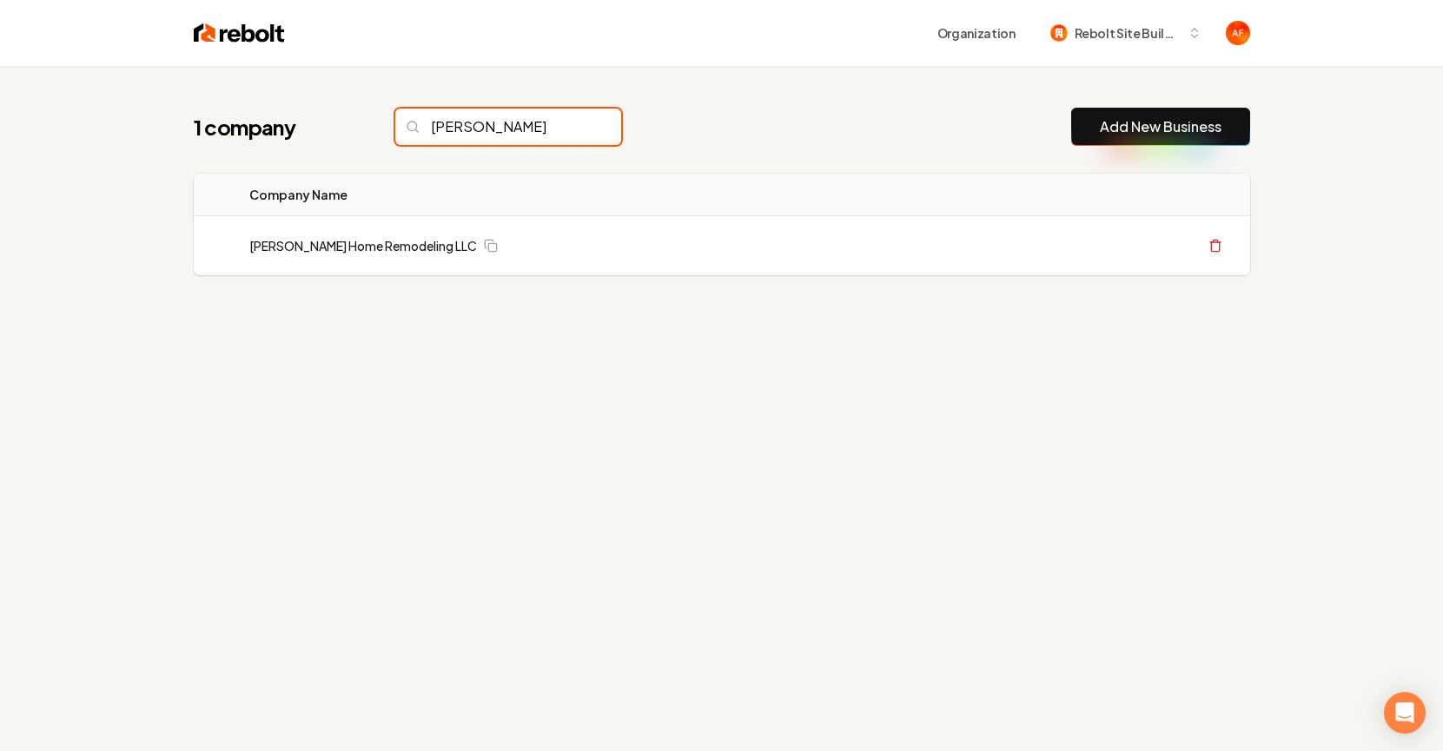
type input "hollin"
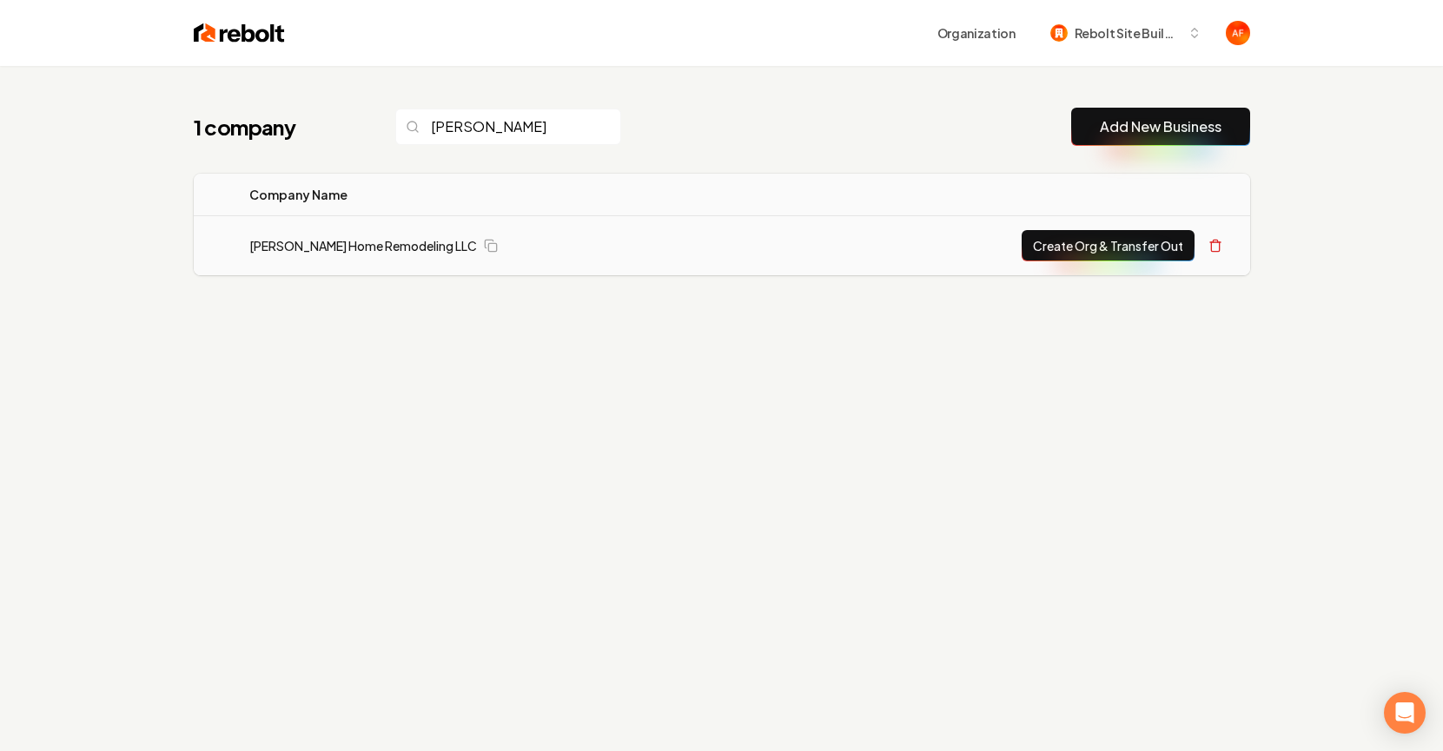
click at [1057, 253] on button "Create Org & Transfer Out" at bounding box center [1108, 245] width 173 height 31
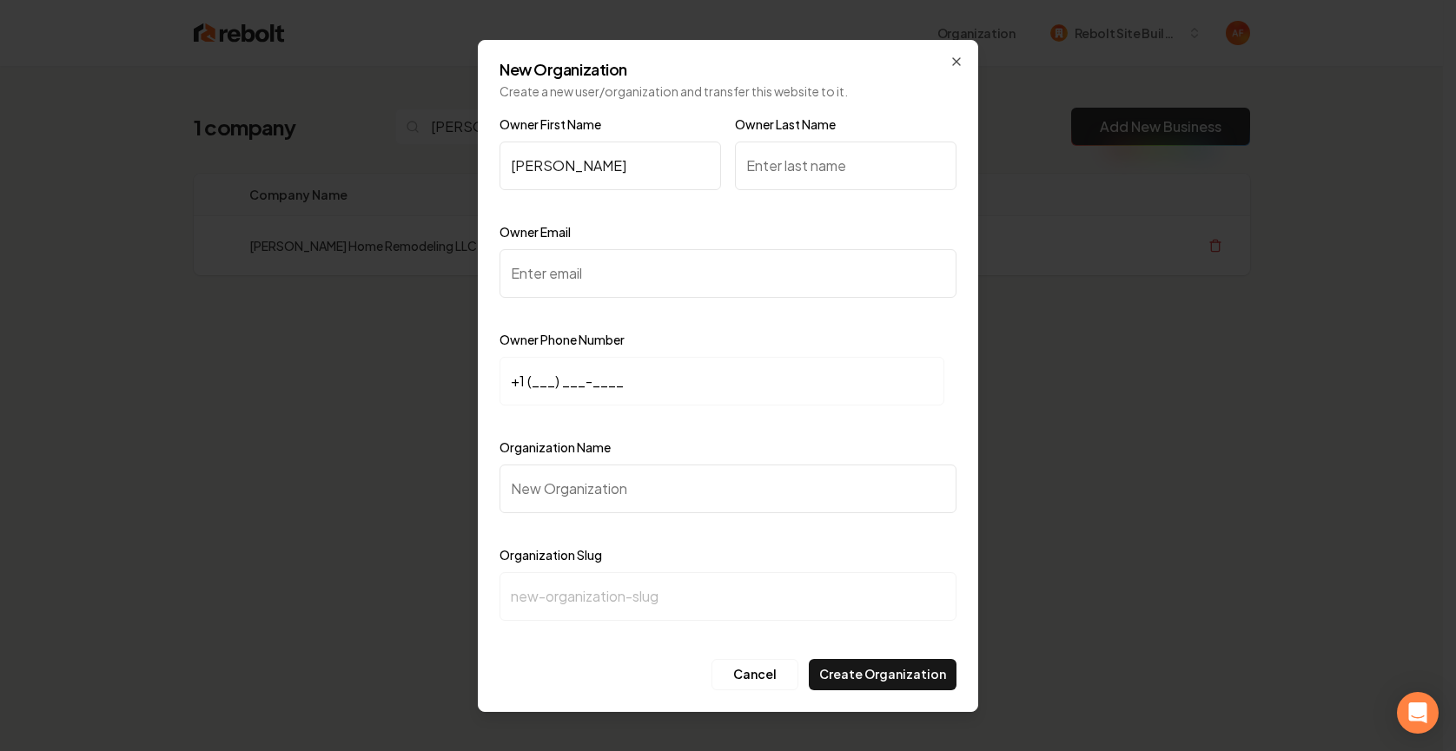
type input "Chris"
type input "Hollin"
click at [600, 288] on input "Owner Email" at bounding box center [727, 273] width 457 height 49
click at [572, 274] on input "Owner Email" at bounding box center [727, 273] width 457 height 49
paste input "hollinhome@gmail.com"
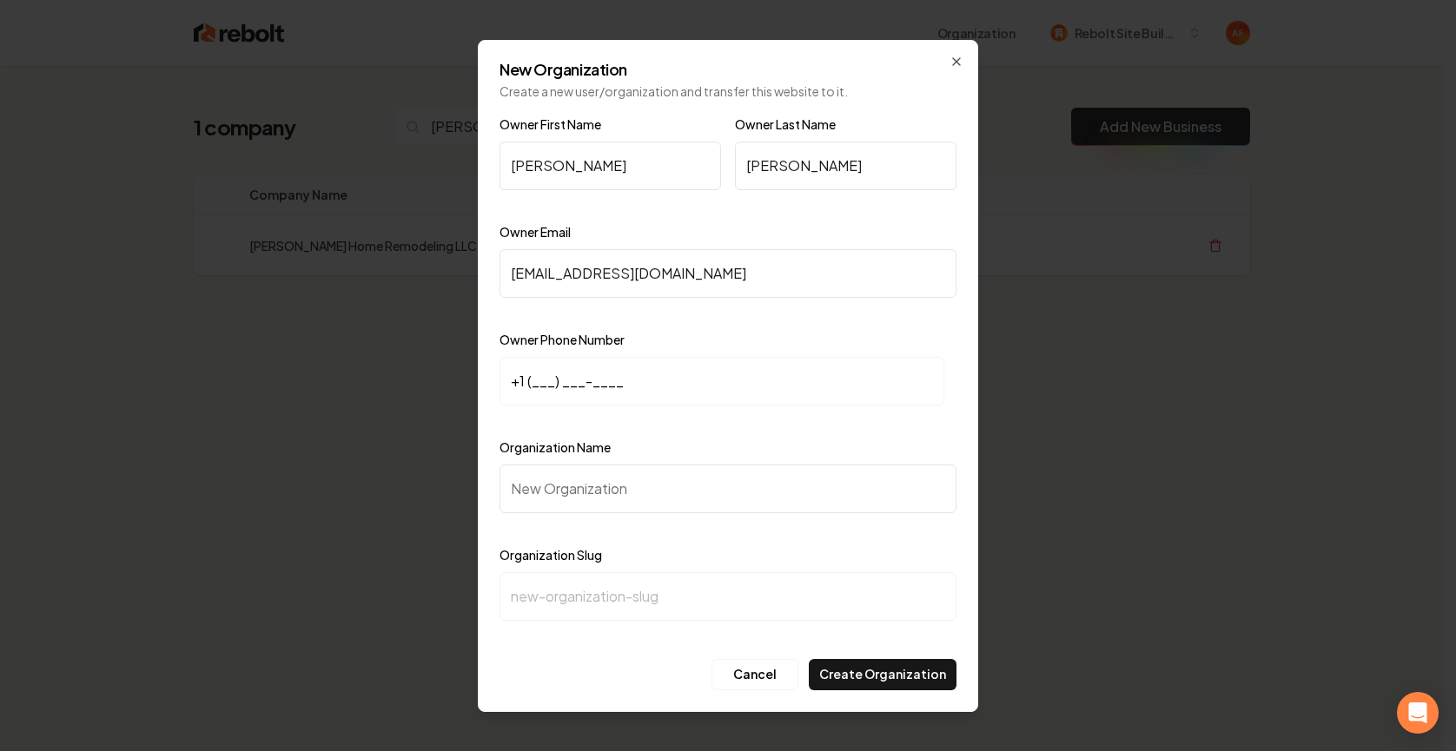
type input "hollinhome@gmail.com"
click at [531, 383] on input "+1 (___) ___-____" at bounding box center [721, 381] width 445 height 49
paste input "469) 774-4448"
type input "+1 (469) 774-4448"
click at [634, 500] on input "Organization Name" at bounding box center [727, 489] width 457 height 49
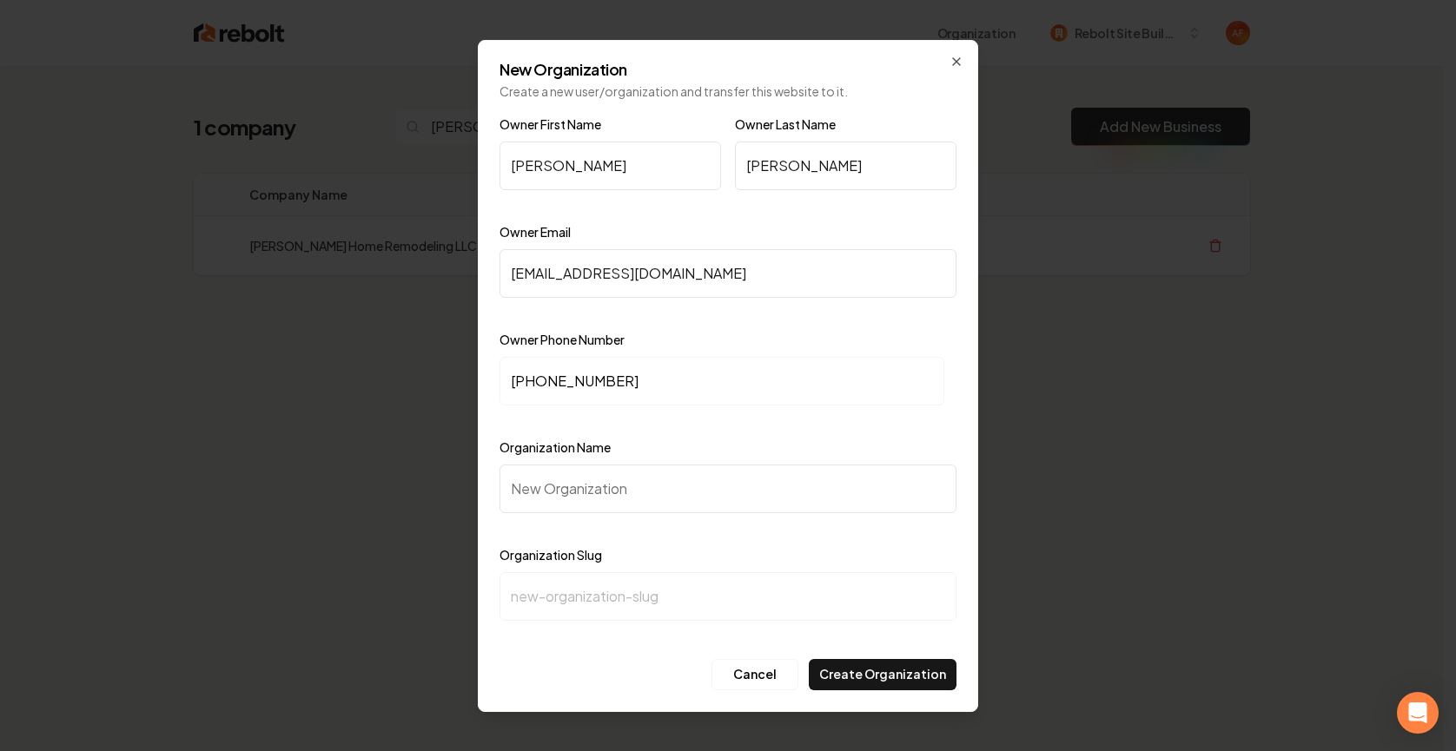
paste input "Hollin Home Remodeling LLC Home"
type input "Hollin Home Remodeling LLC Home"
type input "hollin-home-remodeling-llc-home"
drag, startPoint x: 780, startPoint y: 489, endPoint x: 708, endPoint y: 482, distance: 72.4
click at [703, 483] on input "Hollin Home Remodeling LLC Home" at bounding box center [727, 489] width 457 height 49
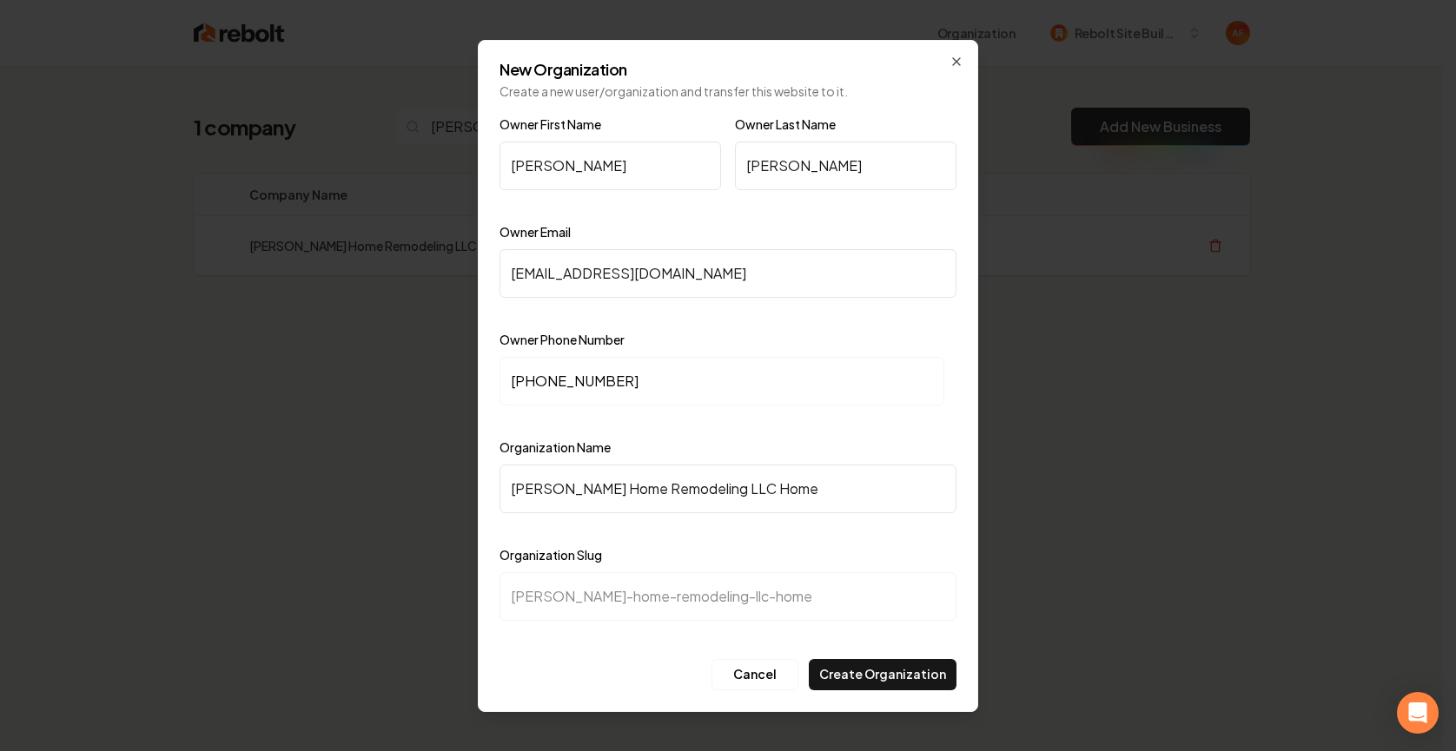
type input "Hollin Home Remodeling LLC"
type input "hollin-home-remodeling-llc"
type input "Hollin Home Remodeling LL"
type input "hollin-home-remodeling-ll"
type input "Hollin Home Remodeling L"
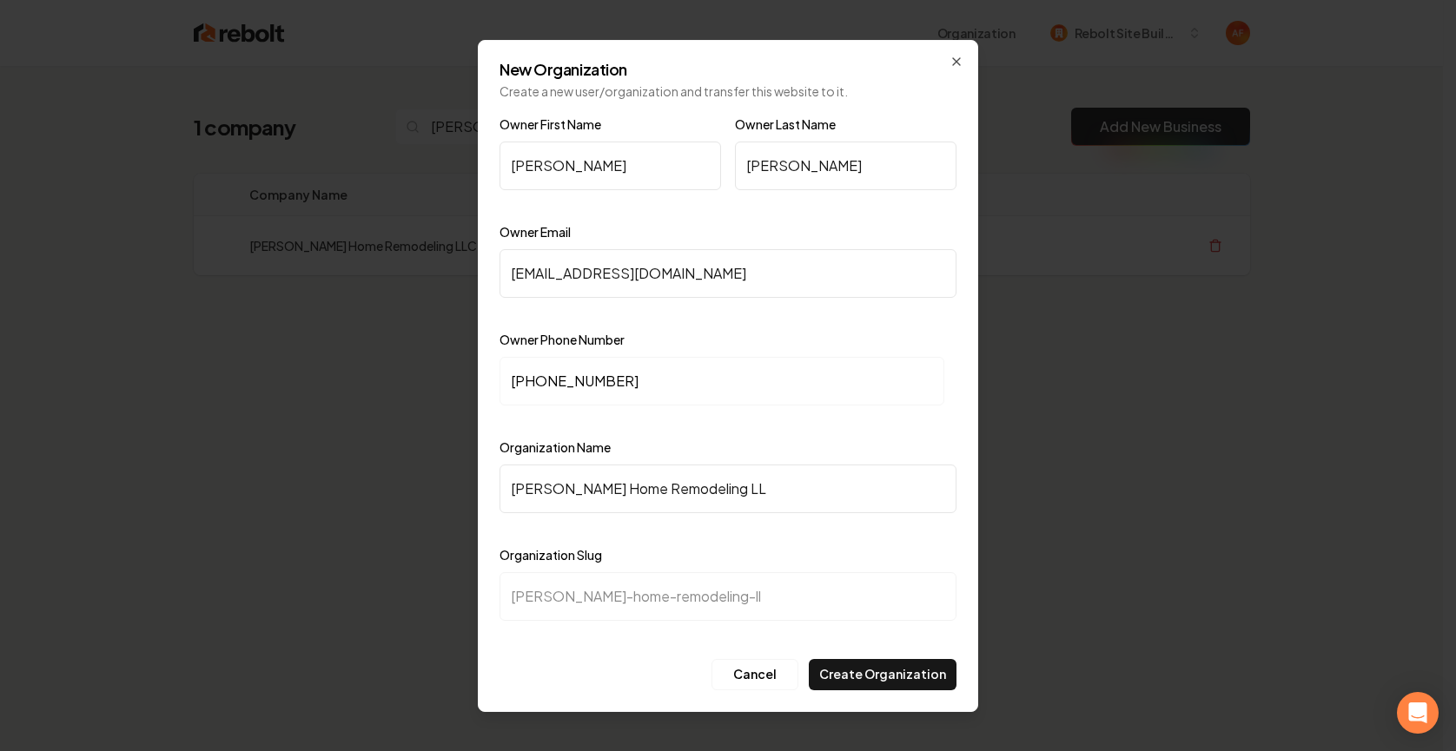
type input "hollin-home-remodeling-l"
type input "Hollin Home Remodeling"
type input "hollin-home-remodeling"
type input "Hollin Home Remodeling"
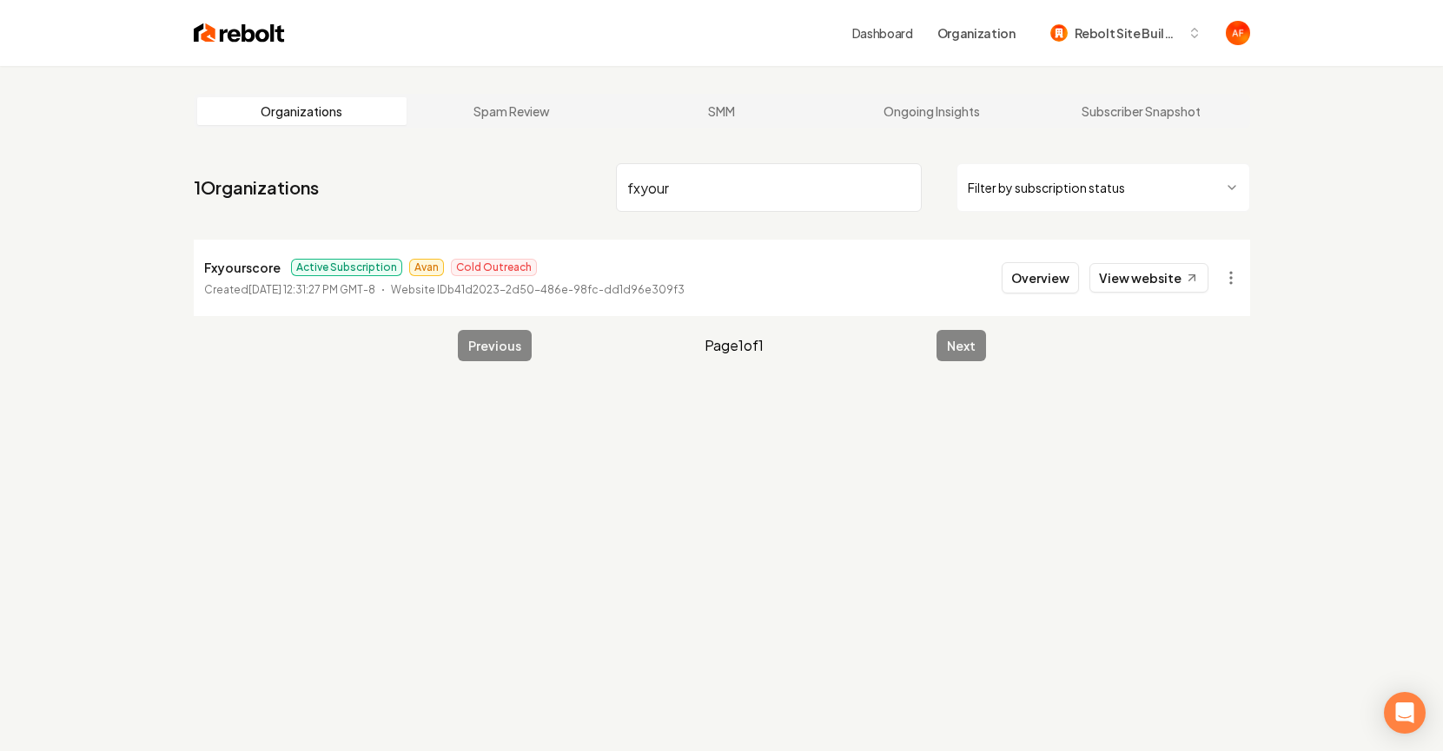
click at [227, 22] on img at bounding box center [239, 33] width 91 height 24
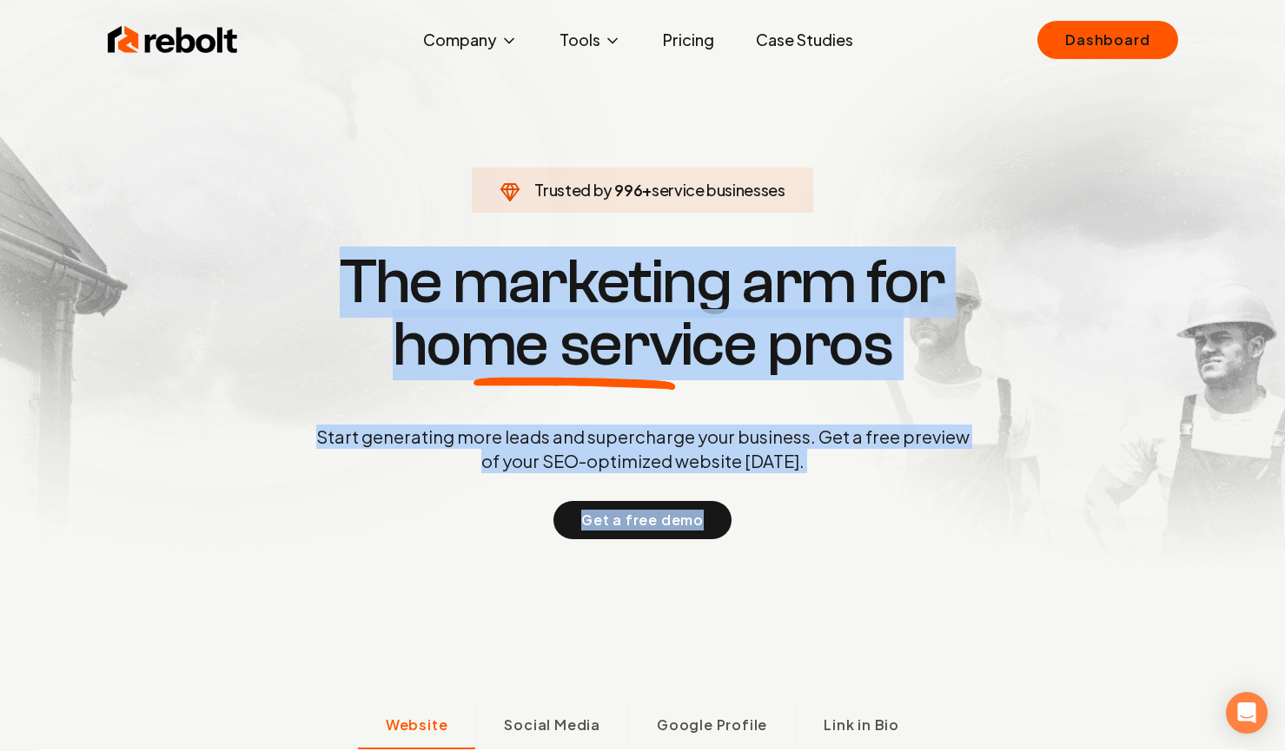
drag, startPoint x: 347, startPoint y: 249, endPoint x: 872, endPoint y: 523, distance: 591.7
click at [871, 526] on div "Trusted by 996 + service businesses The marketing arm for home service pros Sta…" at bounding box center [643, 394] width 862 height 292
click at [872, 523] on div "Get a free demo" at bounding box center [643, 520] width 660 height 38
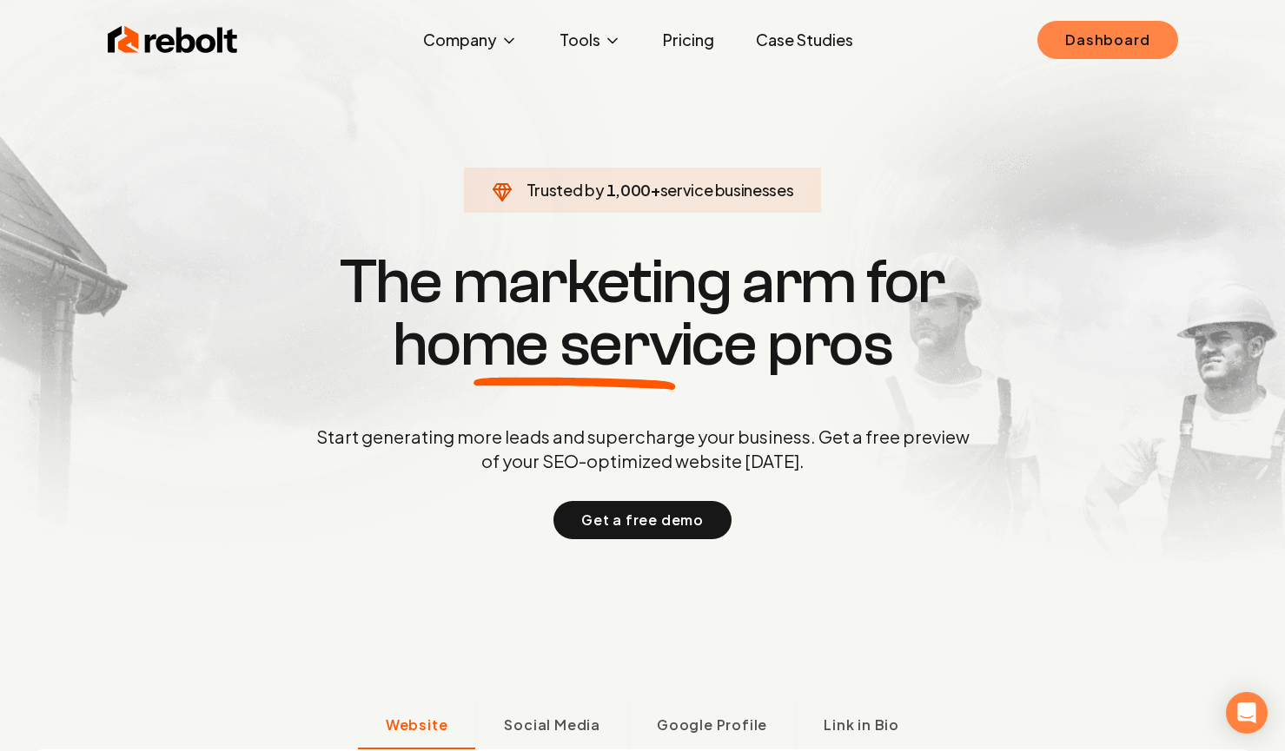
click at [1109, 48] on link "Dashboard" at bounding box center [1107, 40] width 140 height 38
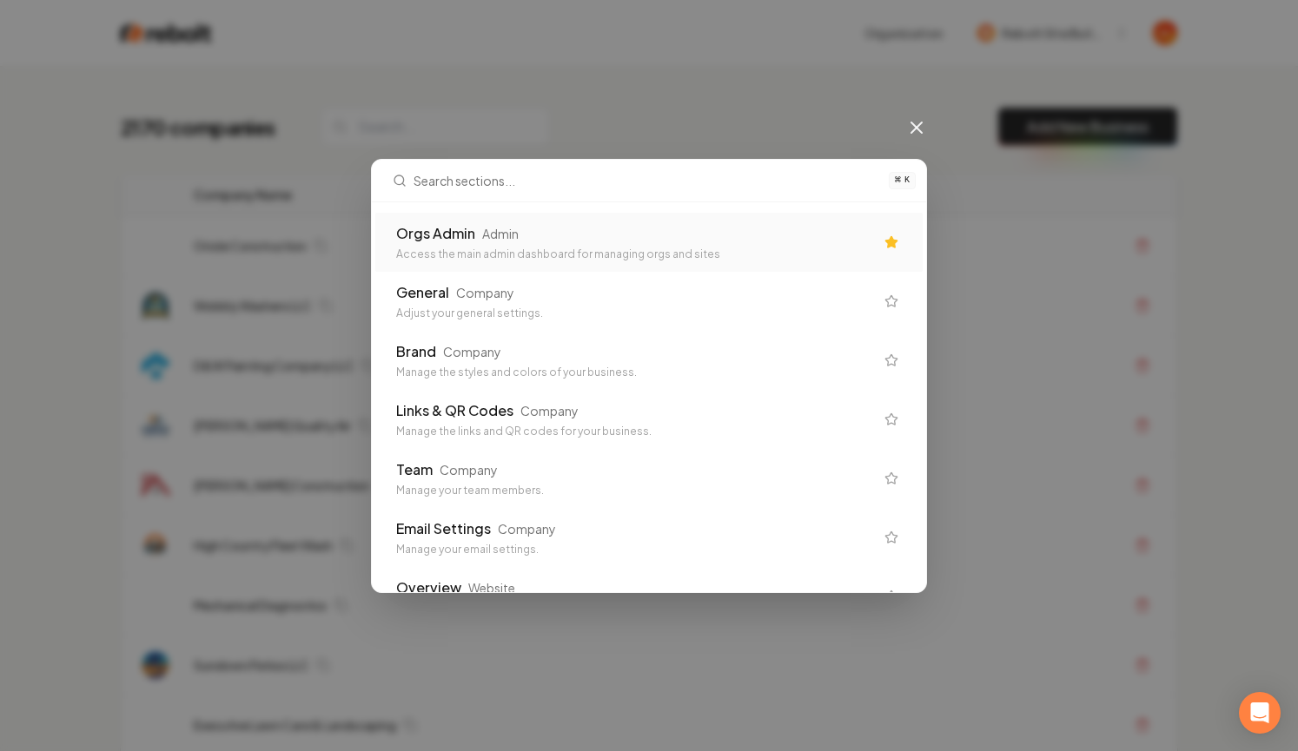
click at [464, 231] on div "Orgs Admin" at bounding box center [435, 233] width 79 height 21
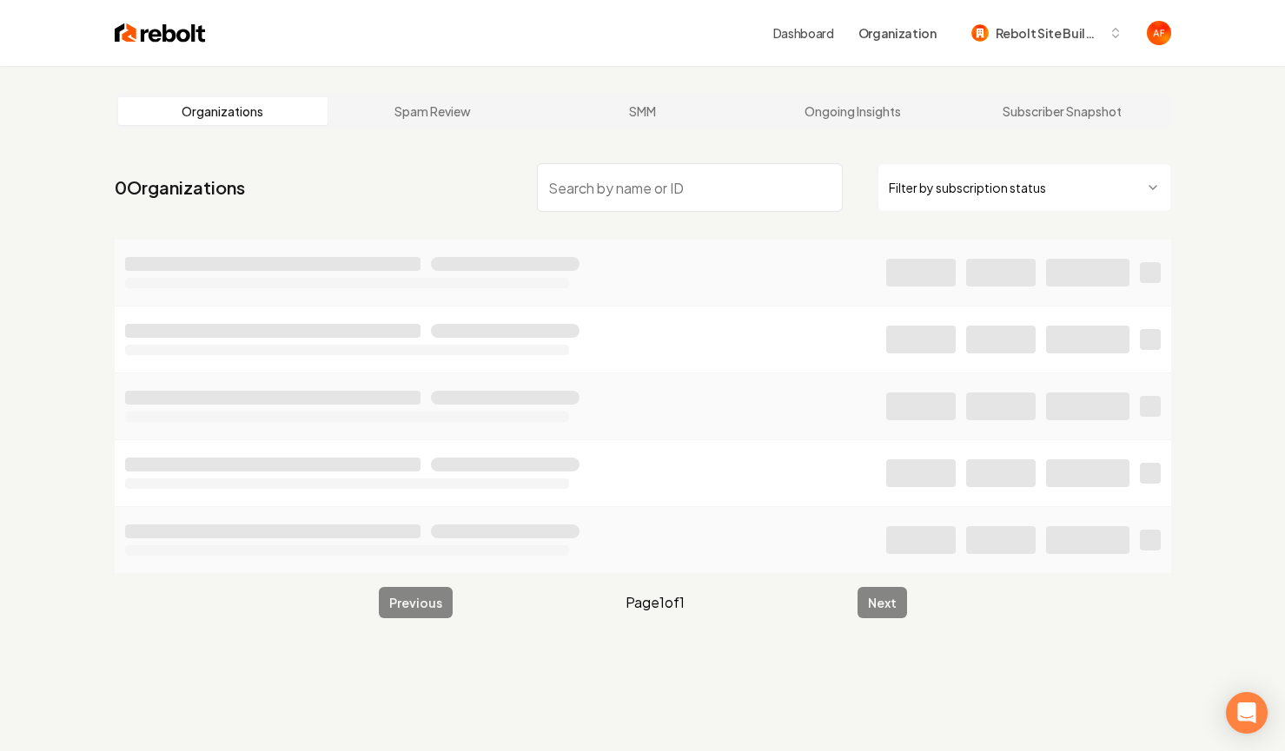
click at [582, 183] on input "search" at bounding box center [690, 187] width 306 height 49
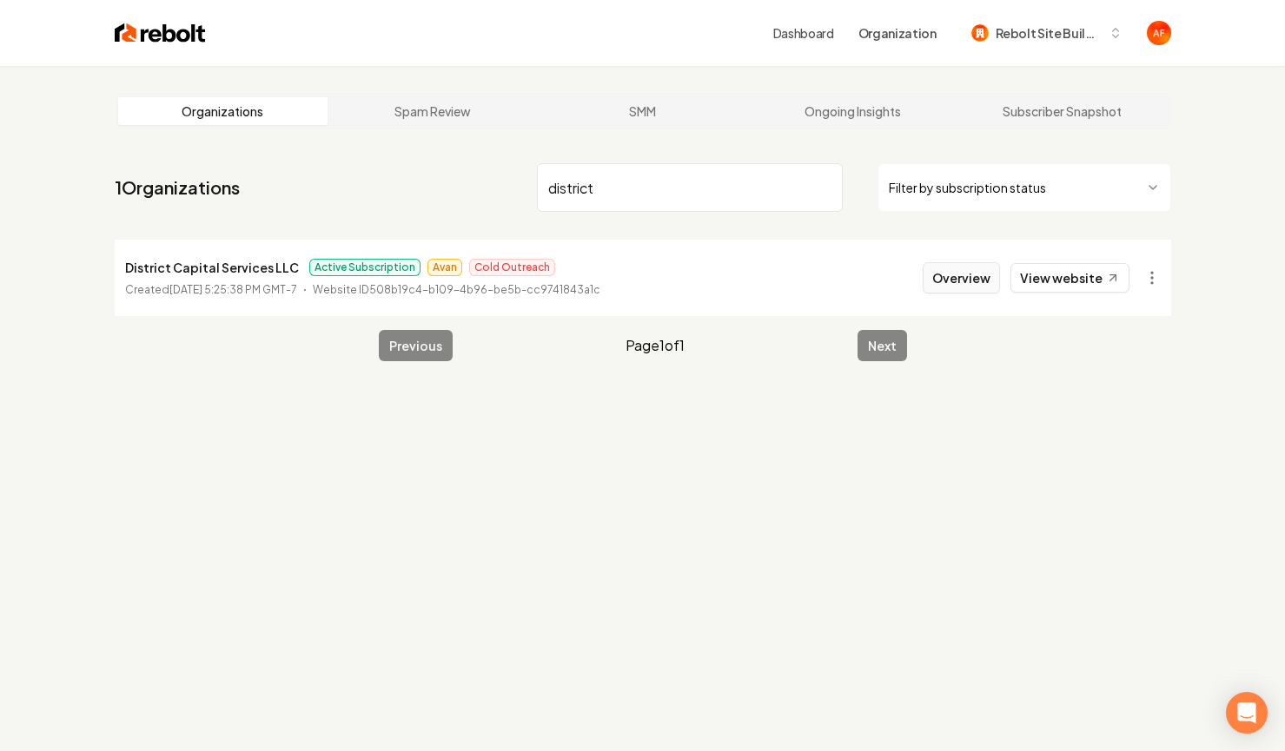
type input "district"
click at [982, 274] on button "Overview" at bounding box center [960, 277] width 77 height 31
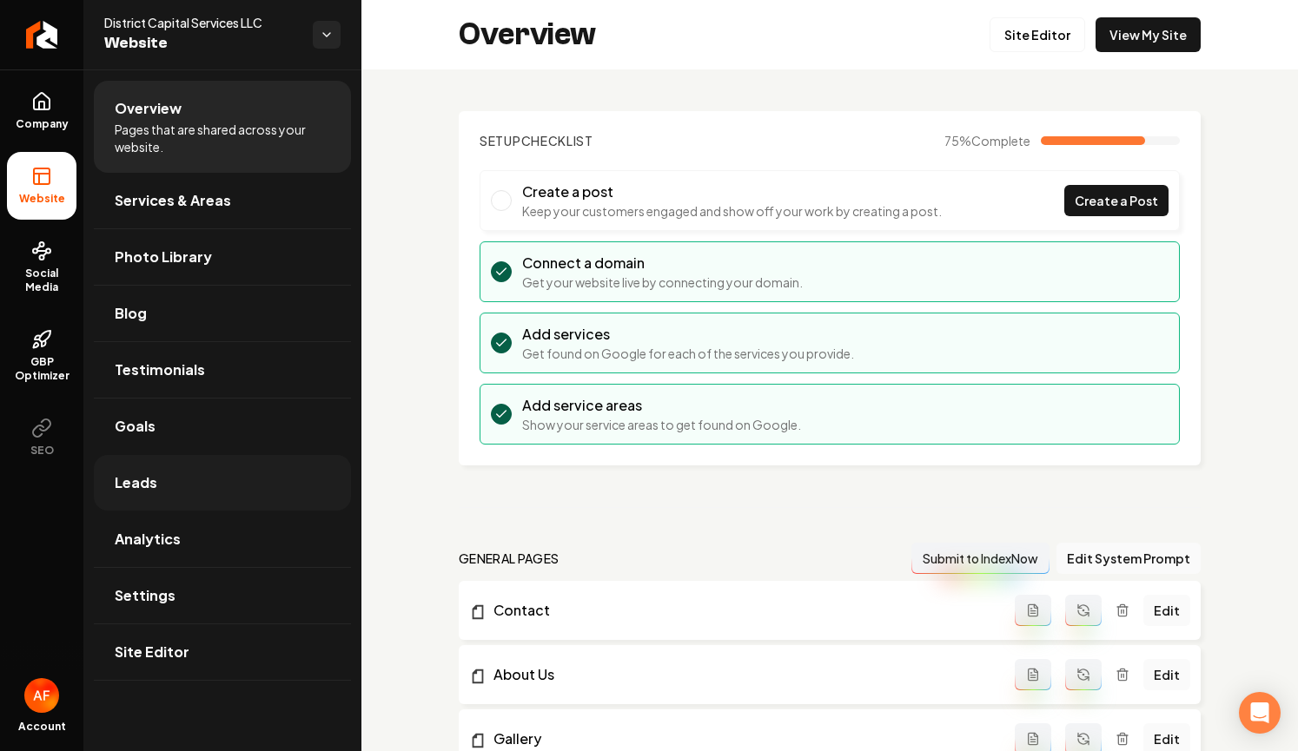
click at [170, 474] on link "Leads" at bounding box center [222, 483] width 257 height 56
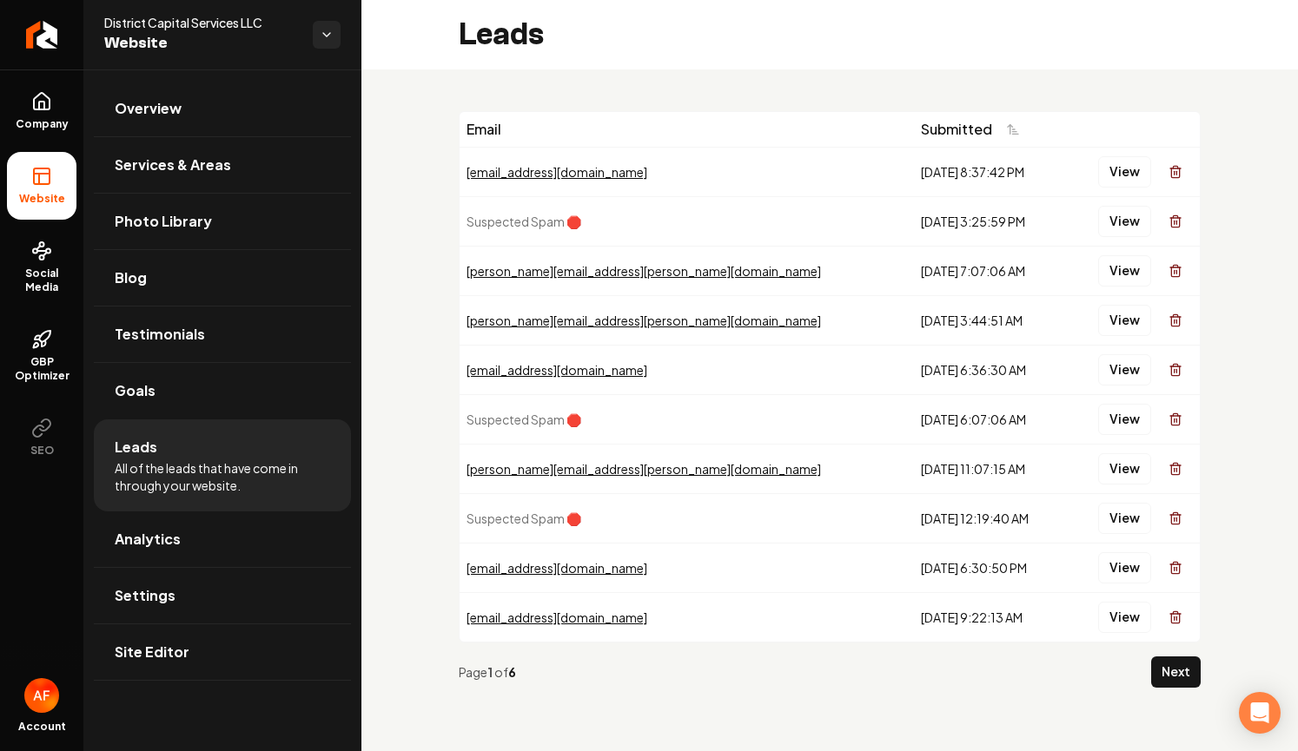
drag, startPoint x: 792, startPoint y: 152, endPoint x: 903, endPoint y: 590, distance: 451.5
click at [903, 590] on tbody "nelsylvia.g@gmail.com 8/27/2025, 8:37:42 PM View Suspected Spam 🛑 8/25/2025, 3:…" at bounding box center [830, 394] width 740 height 495
click at [914, 593] on td "8/18/2025, 9:22:13 AM" at bounding box center [990, 617] width 152 height 50
drag, startPoint x: 597, startPoint y: 222, endPoint x: 475, endPoint y: 216, distance: 121.8
click at [475, 216] on td "Suspected Spam 🛑" at bounding box center [687, 221] width 454 height 50
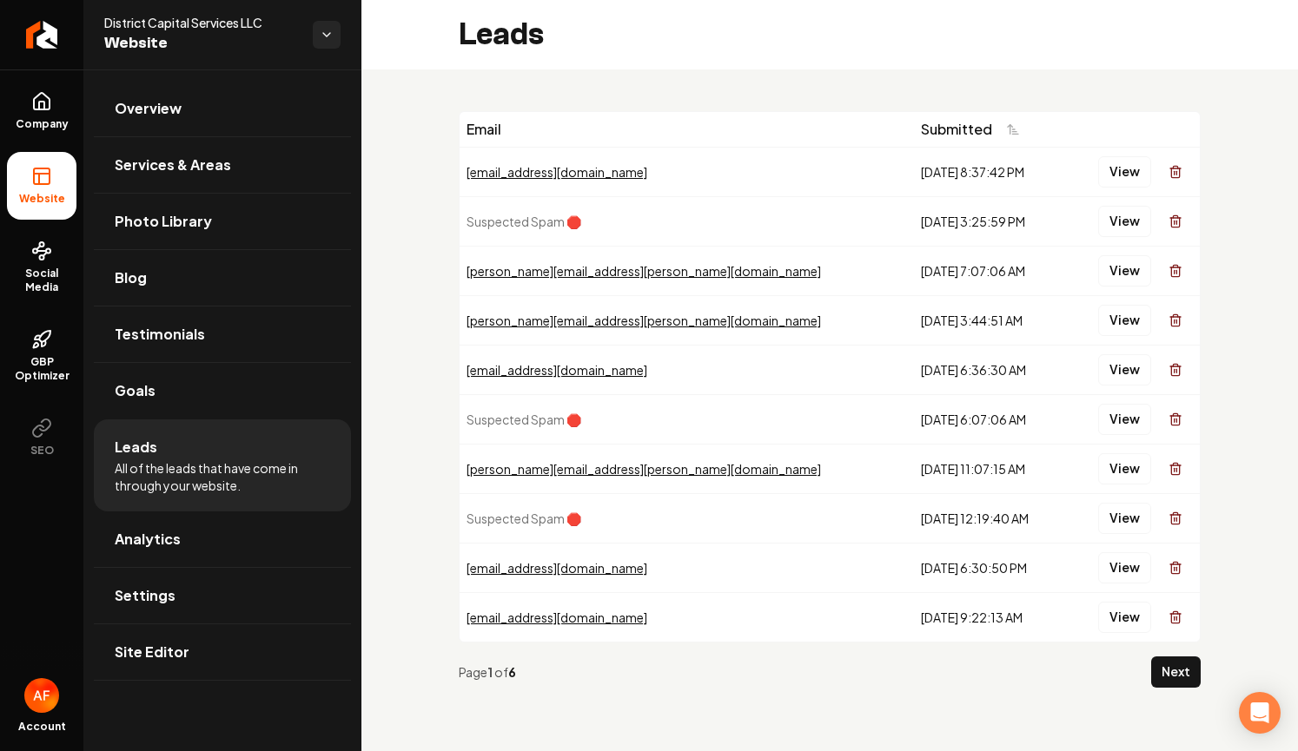
click at [1264, 149] on div "Email Submitted nelsylvia.g@gmail.com 8/27/2025, 8:37:42 PM View Suspected Spam…" at bounding box center [829, 406] width 936 height 674
click at [1108, 160] on button "View" at bounding box center [1124, 171] width 53 height 31
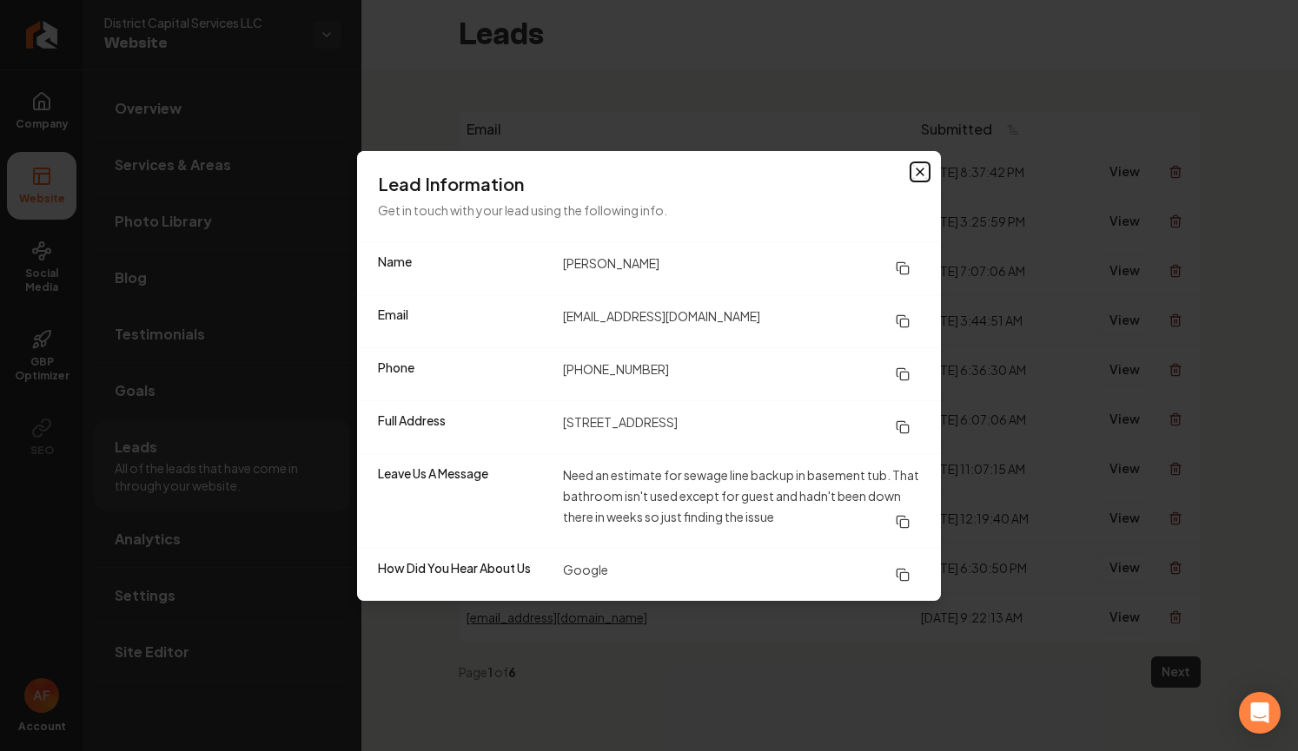
click at [919, 169] on icon "button" at bounding box center [920, 172] width 14 height 14
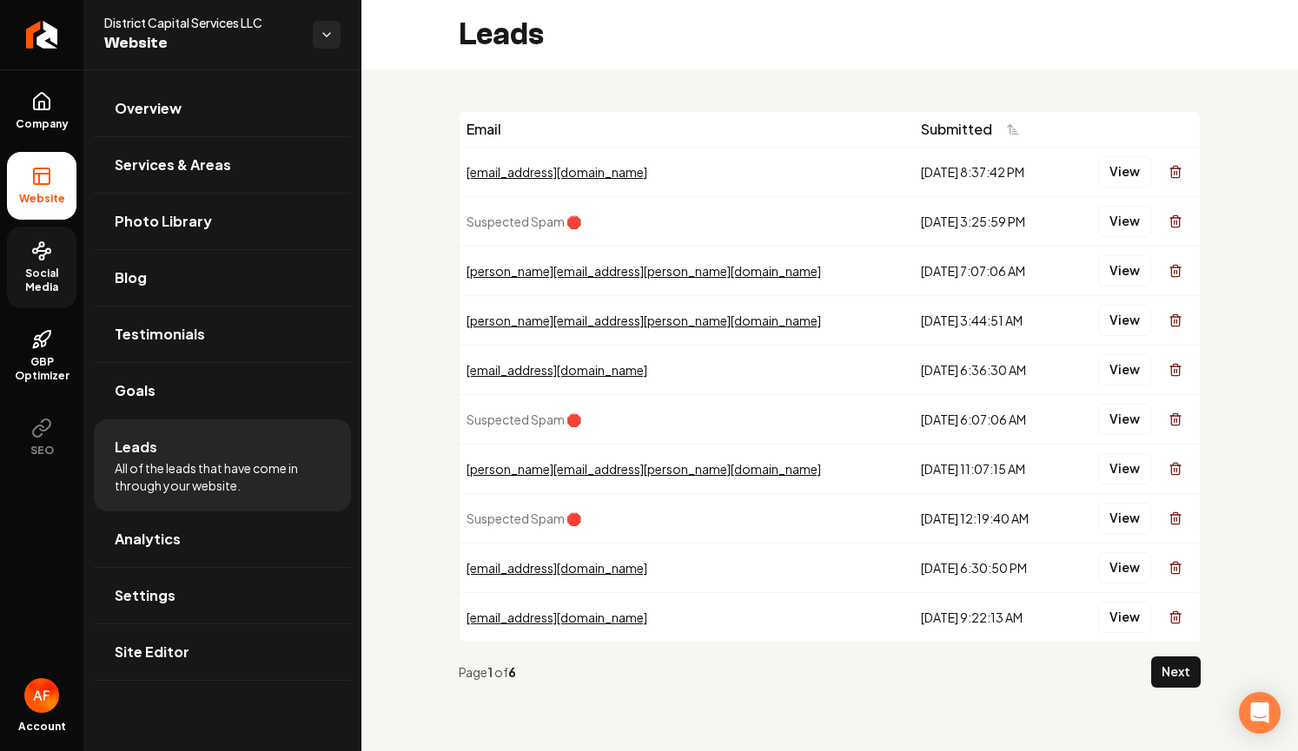
click at [42, 261] on link "Social Media" at bounding box center [41, 268] width 69 height 82
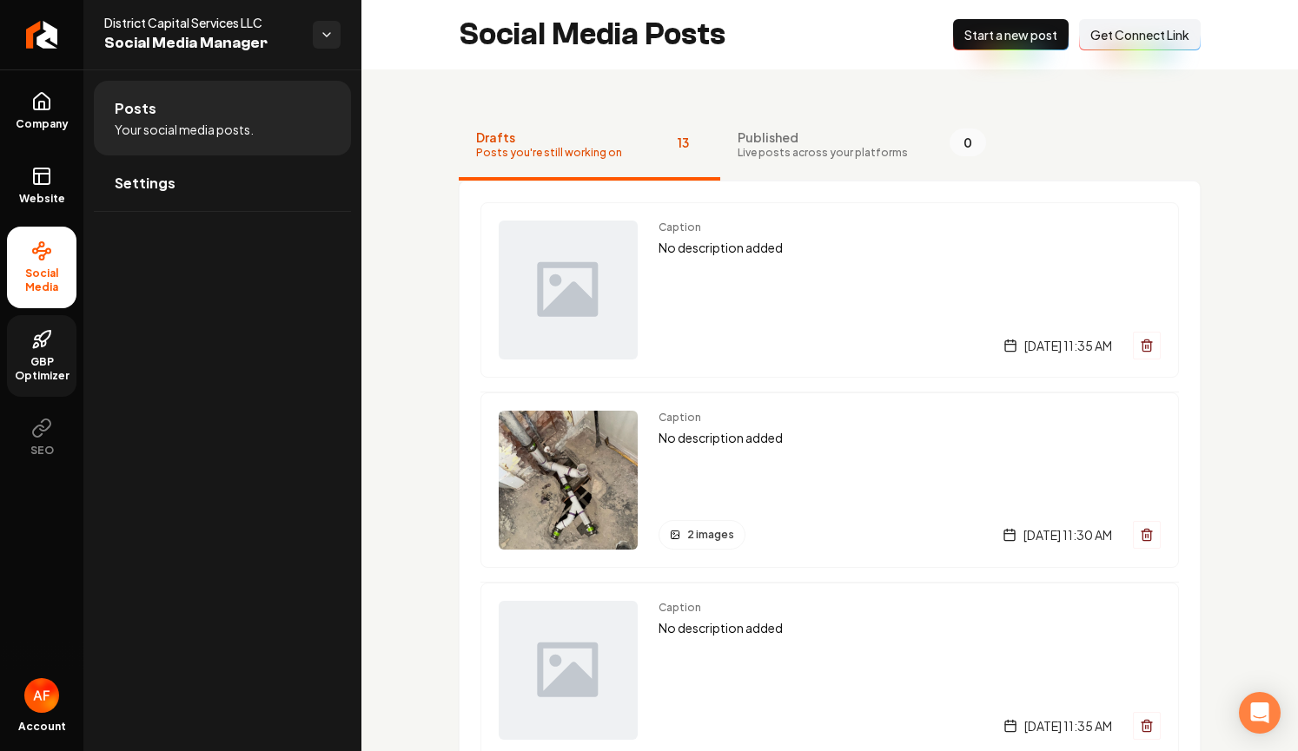
click at [50, 346] on icon at bounding box center [41, 339] width 21 height 21
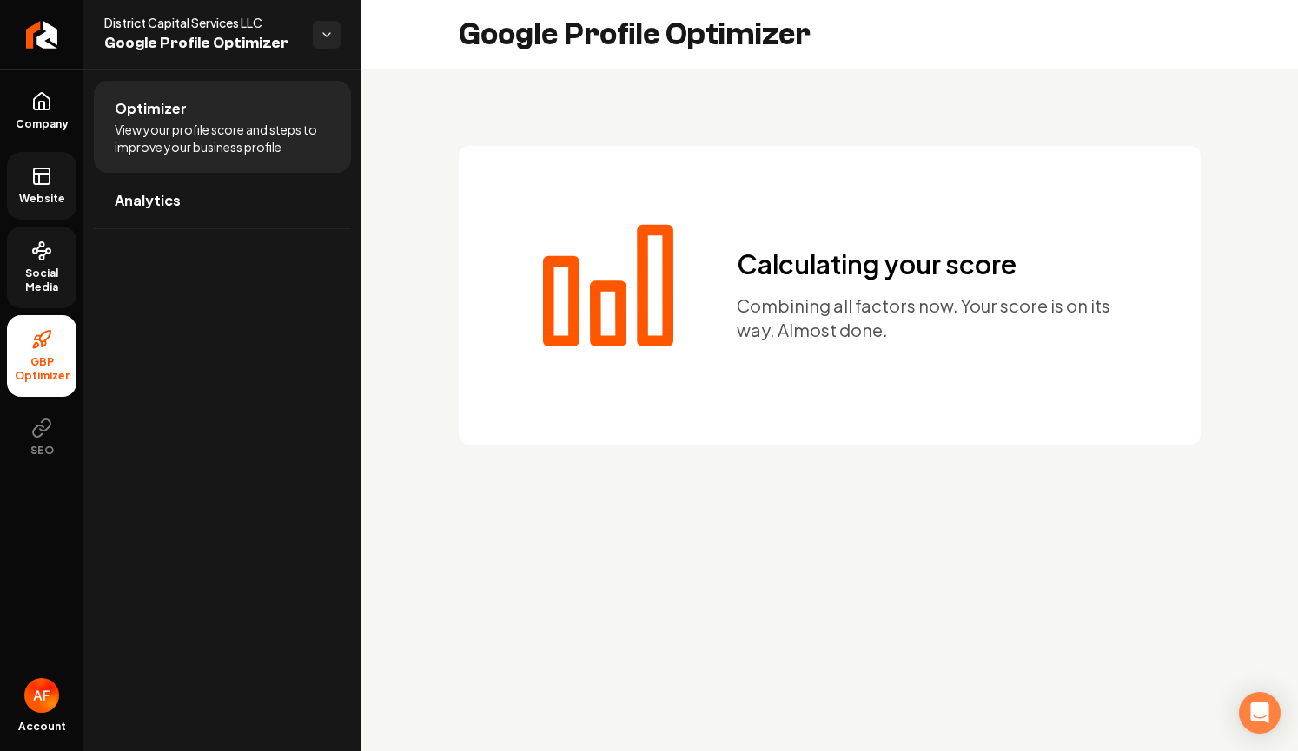
click at [48, 186] on icon at bounding box center [41, 176] width 21 height 21
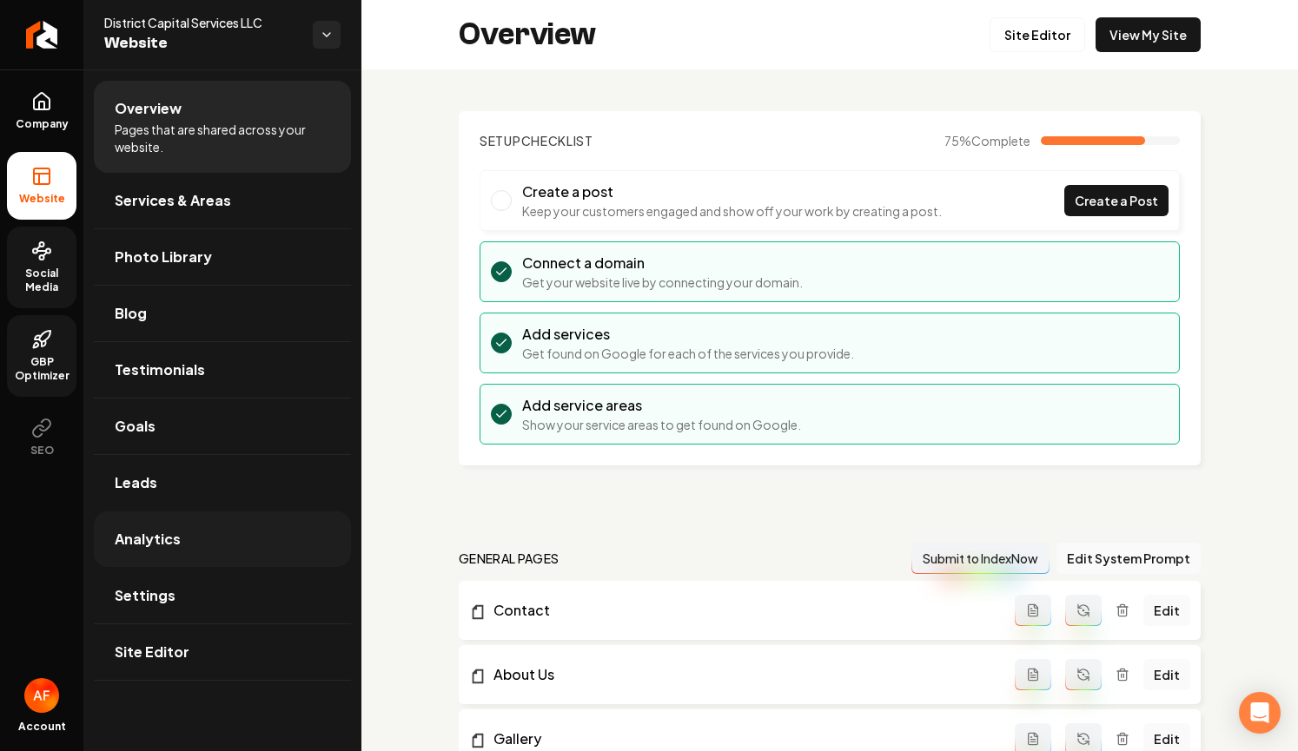
click at [179, 530] on link "Analytics" at bounding box center [222, 540] width 257 height 56
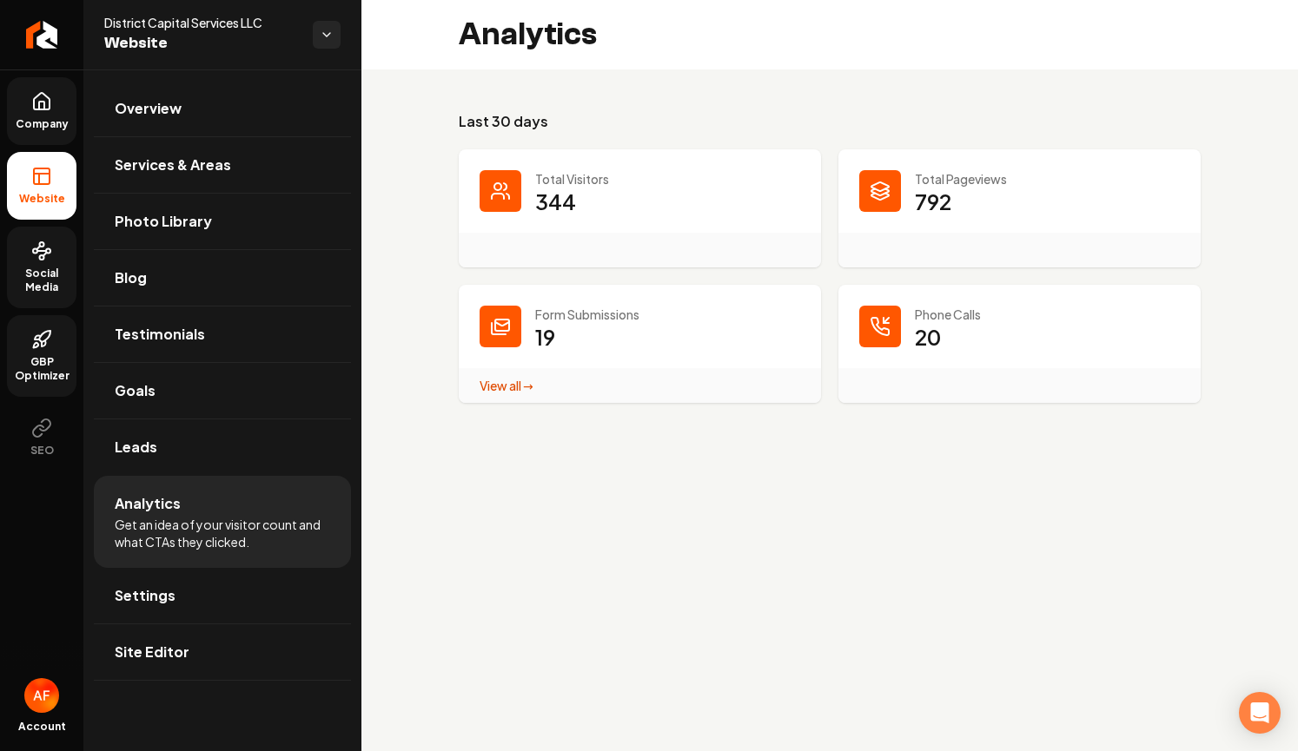
click at [56, 109] on link "Company" at bounding box center [41, 111] width 69 height 68
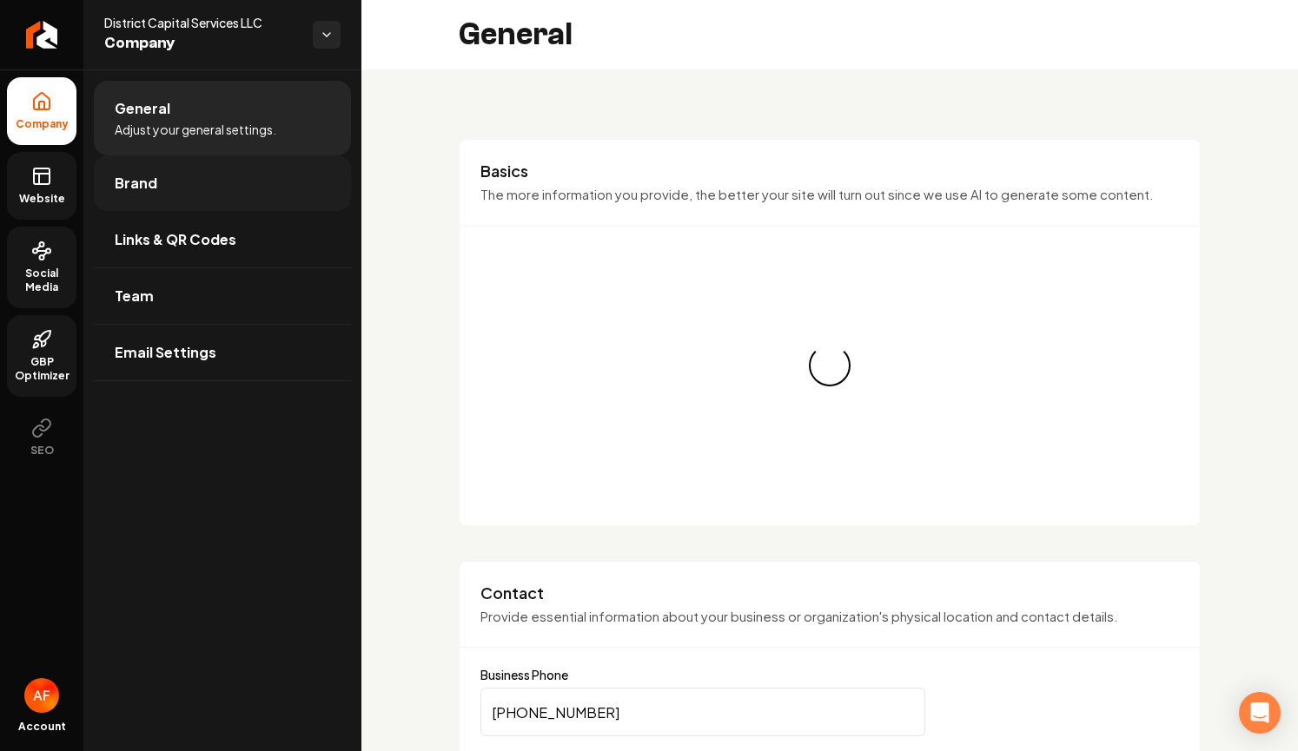
click at [197, 183] on link "Brand" at bounding box center [222, 183] width 257 height 56
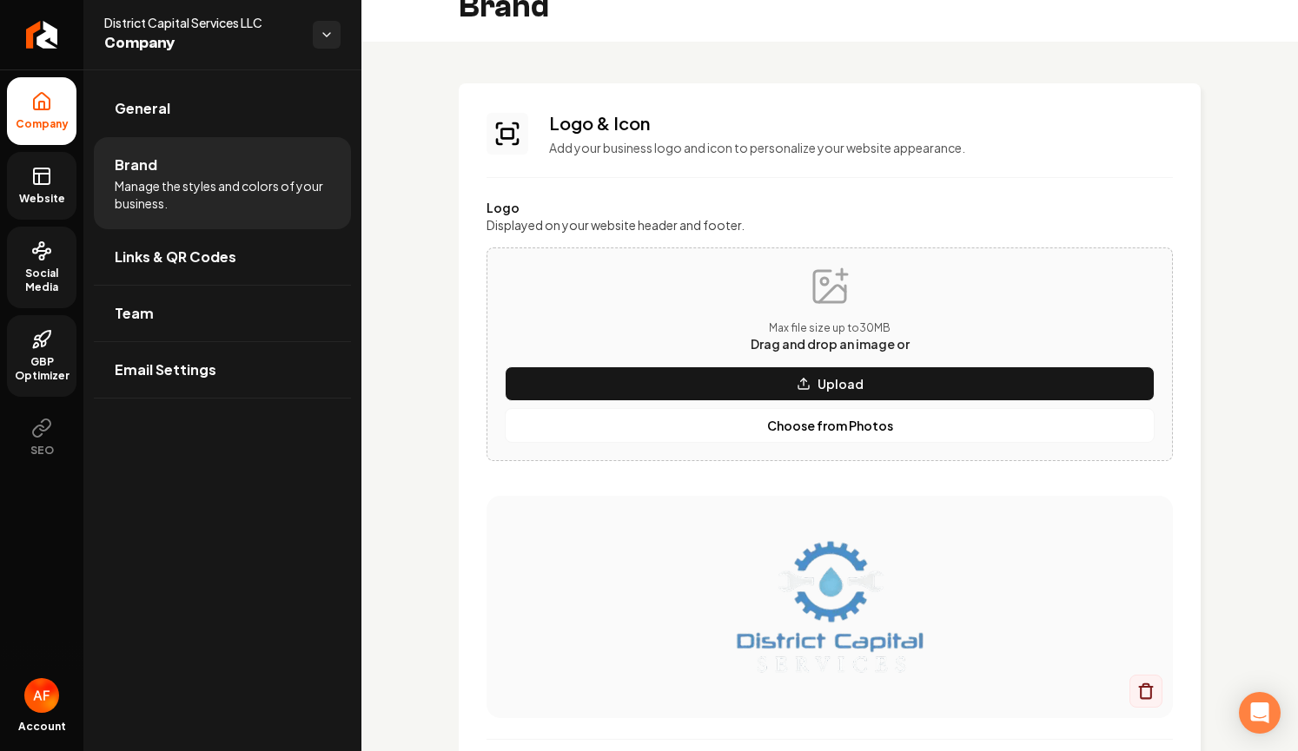
scroll to position [29, 0]
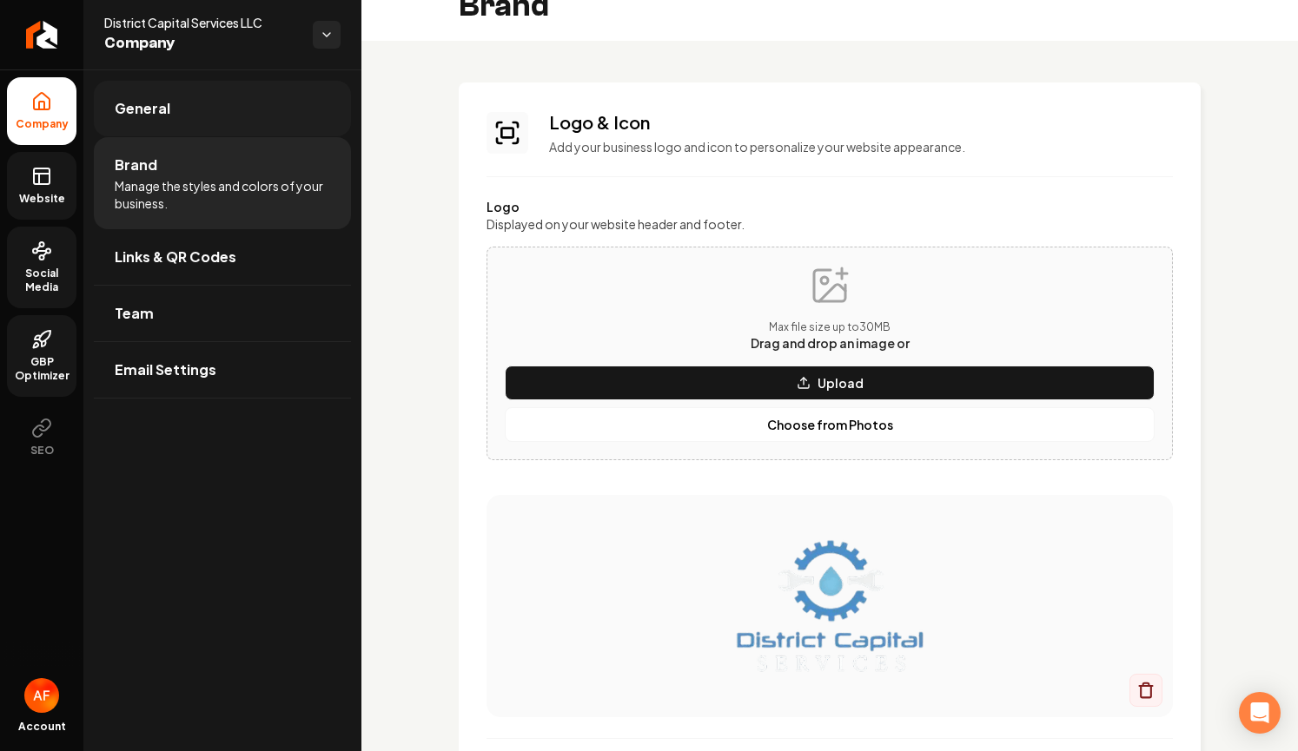
click at [179, 112] on link "General" at bounding box center [222, 109] width 257 height 56
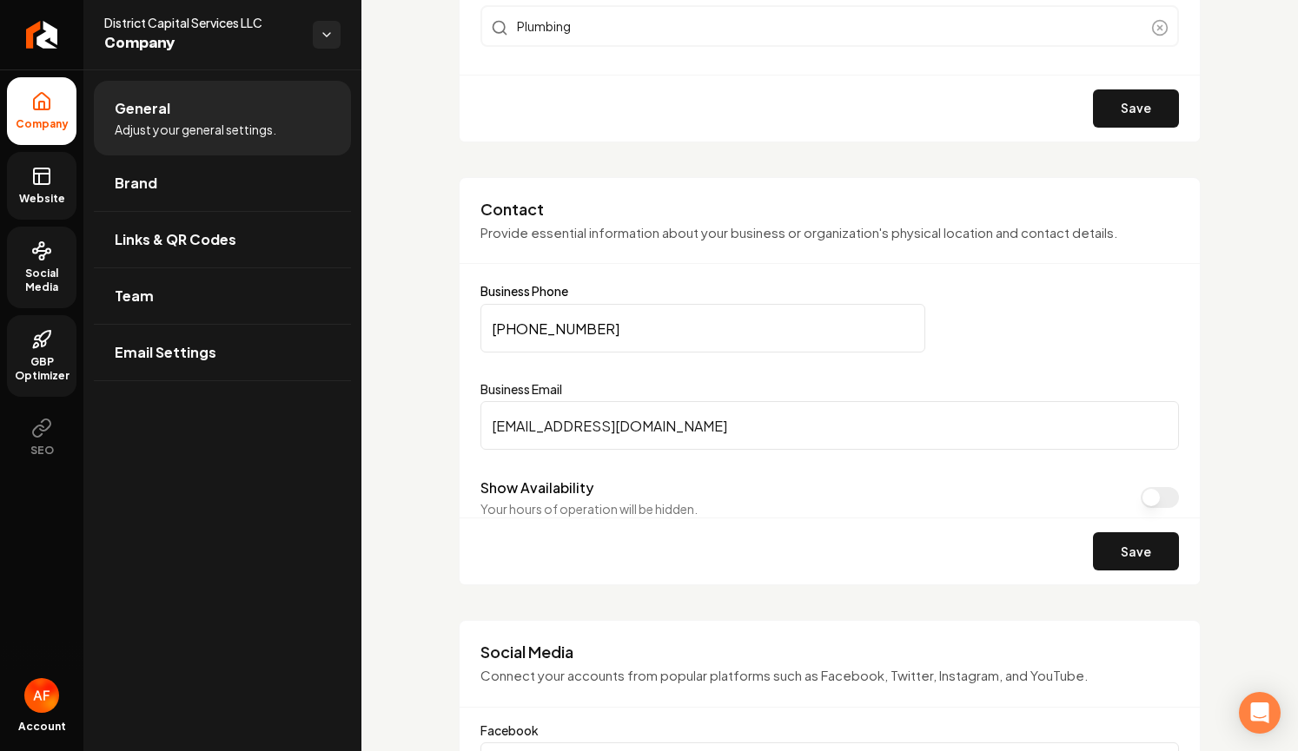
scroll to position [702, 0]
click at [567, 335] on input "(202) 468-1315" at bounding box center [702, 327] width 445 height 49
click at [719, 252] on div "Contact Provide essential information about your business or organization's phy…" at bounding box center [830, 231] width 740 height 66
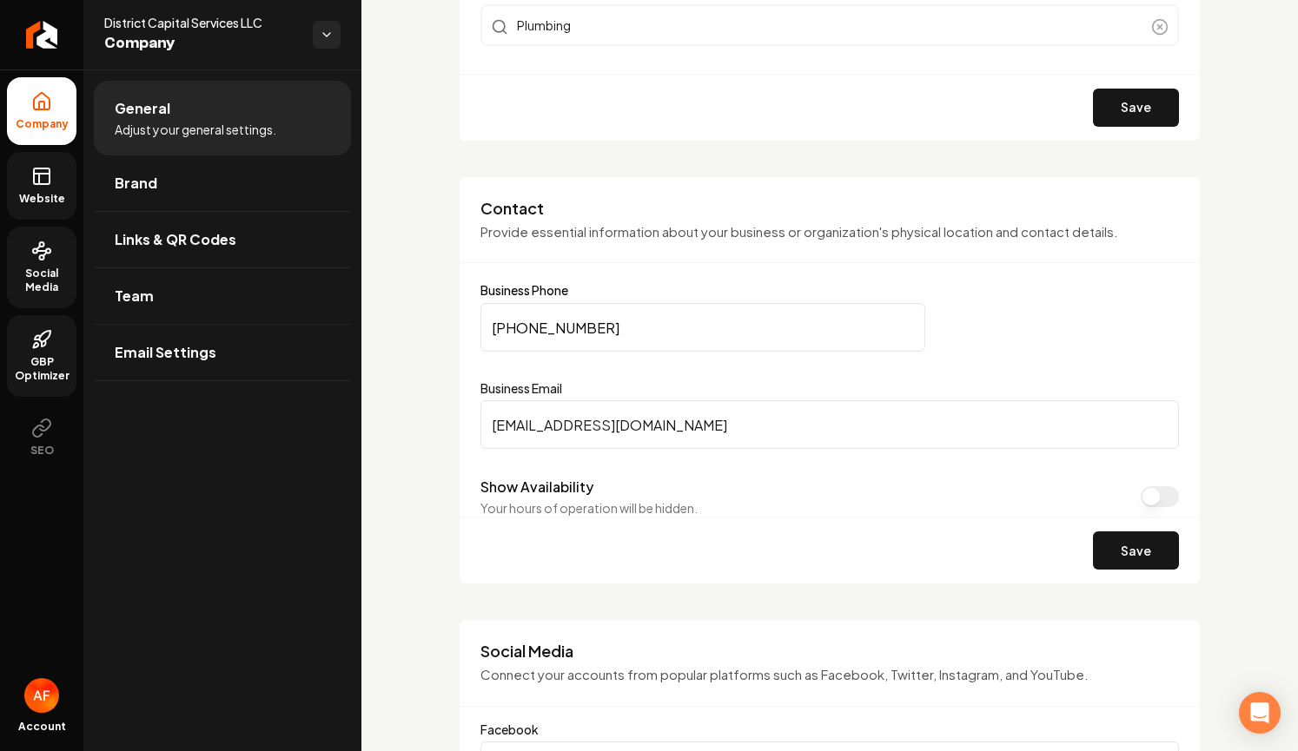
click at [44, 353] on link "GBP Optimizer" at bounding box center [41, 356] width 69 height 82
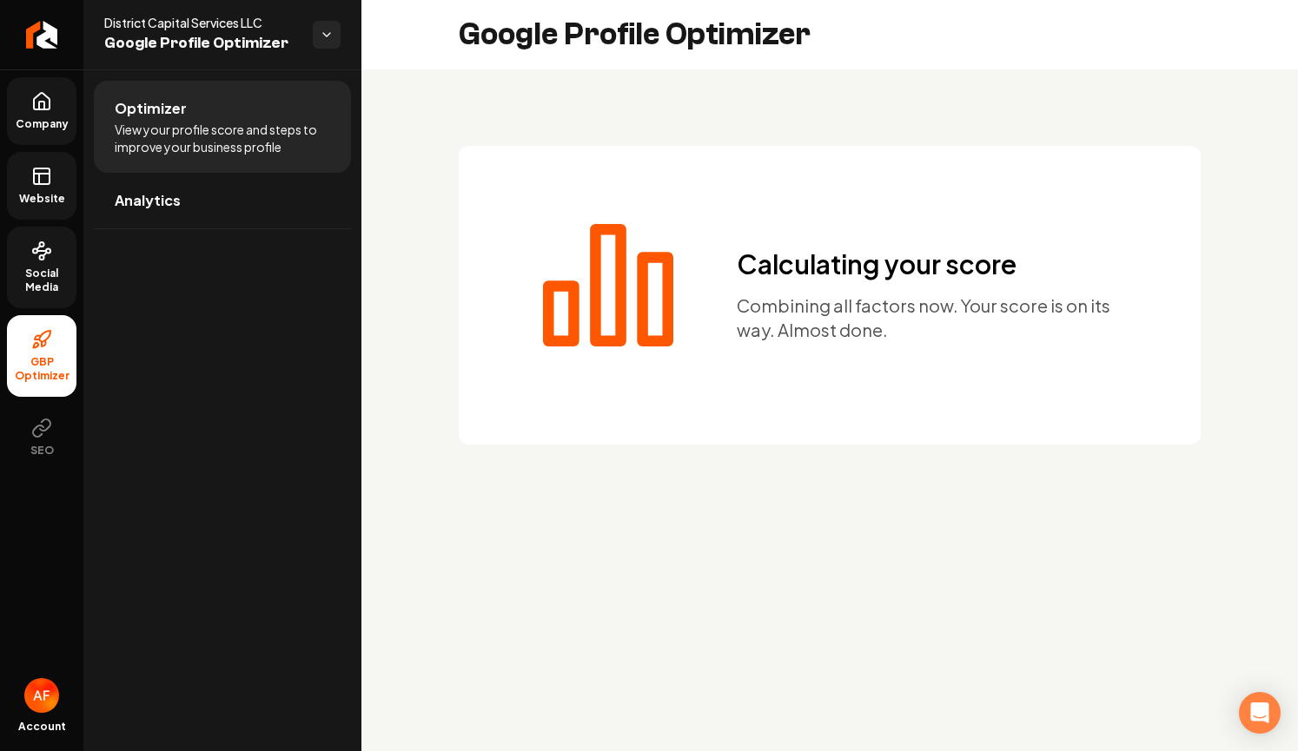
click at [42, 186] on icon at bounding box center [41, 176] width 21 height 21
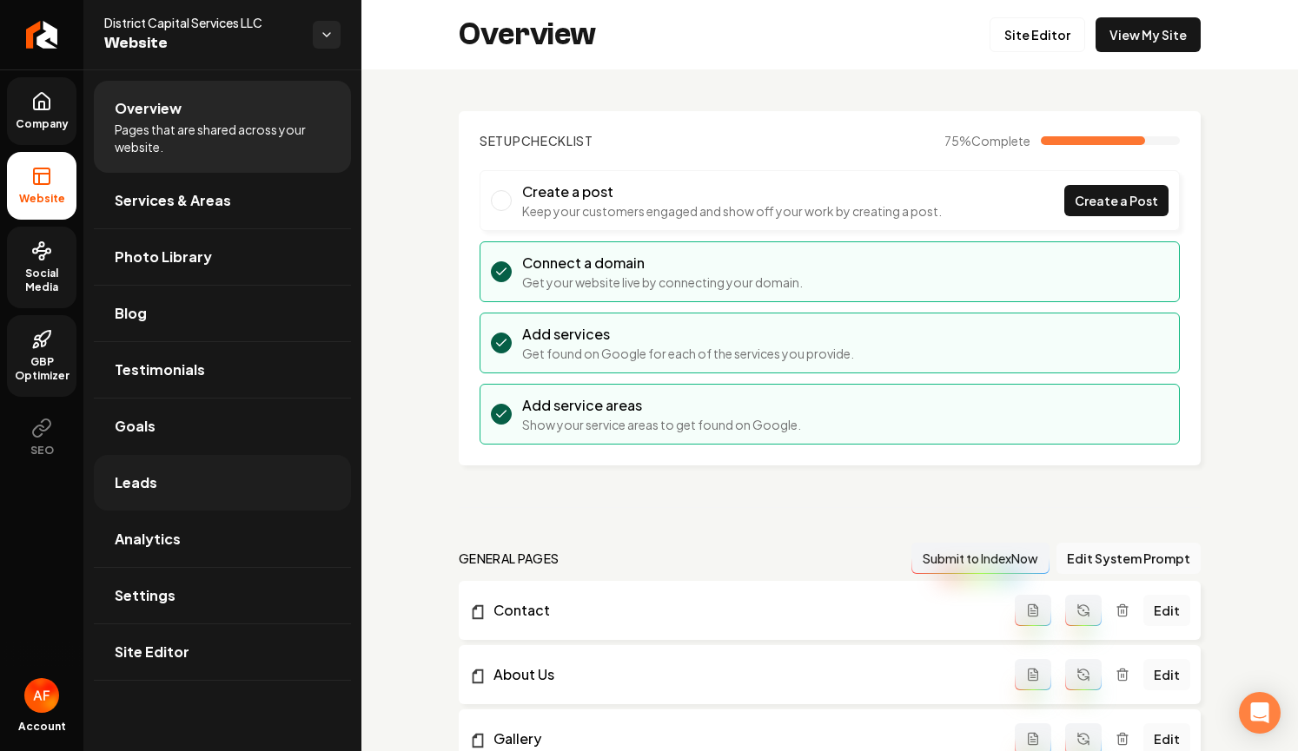
click at [142, 484] on span "Leads" at bounding box center [136, 483] width 43 height 21
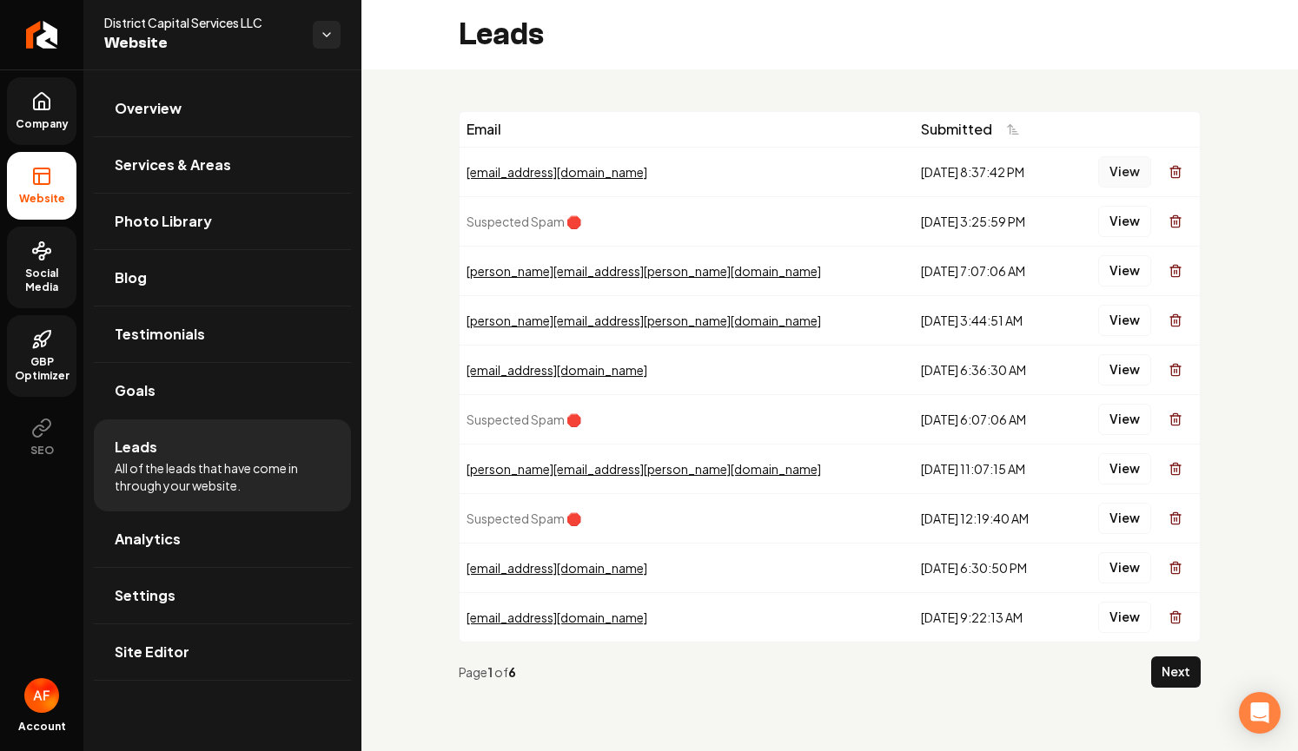
click at [1110, 172] on button "View" at bounding box center [1124, 171] width 53 height 31
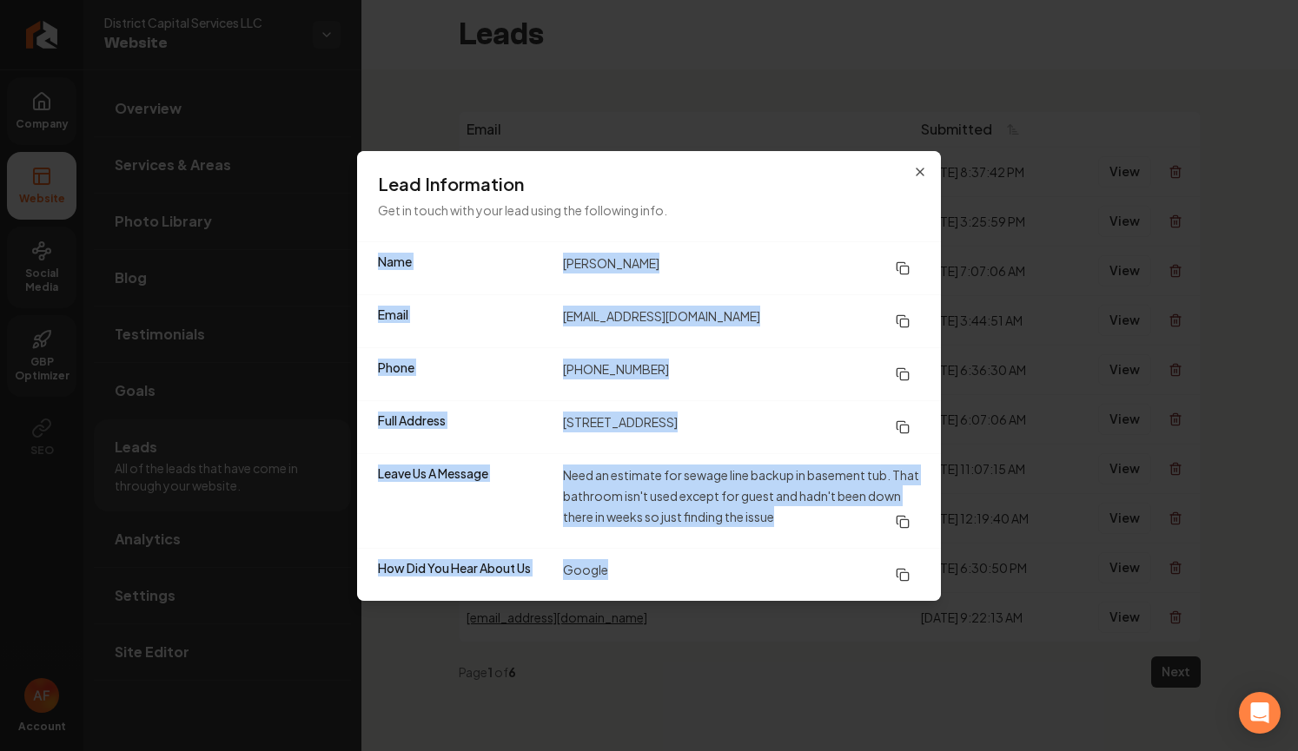
drag, startPoint x: 546, startPoint y: 238, endPoint x: 681, endPoint y: 598, distance: 384.0
click at [682, 598] on div "Lead Information Get in touch with your lead using the following info. Name Nel…" at bounding box center [649, 376] width 584 height 450
click at [681, 598] on div "How Did You Hear About Us Google" at bounding box center [649, 574] width 584 height 53
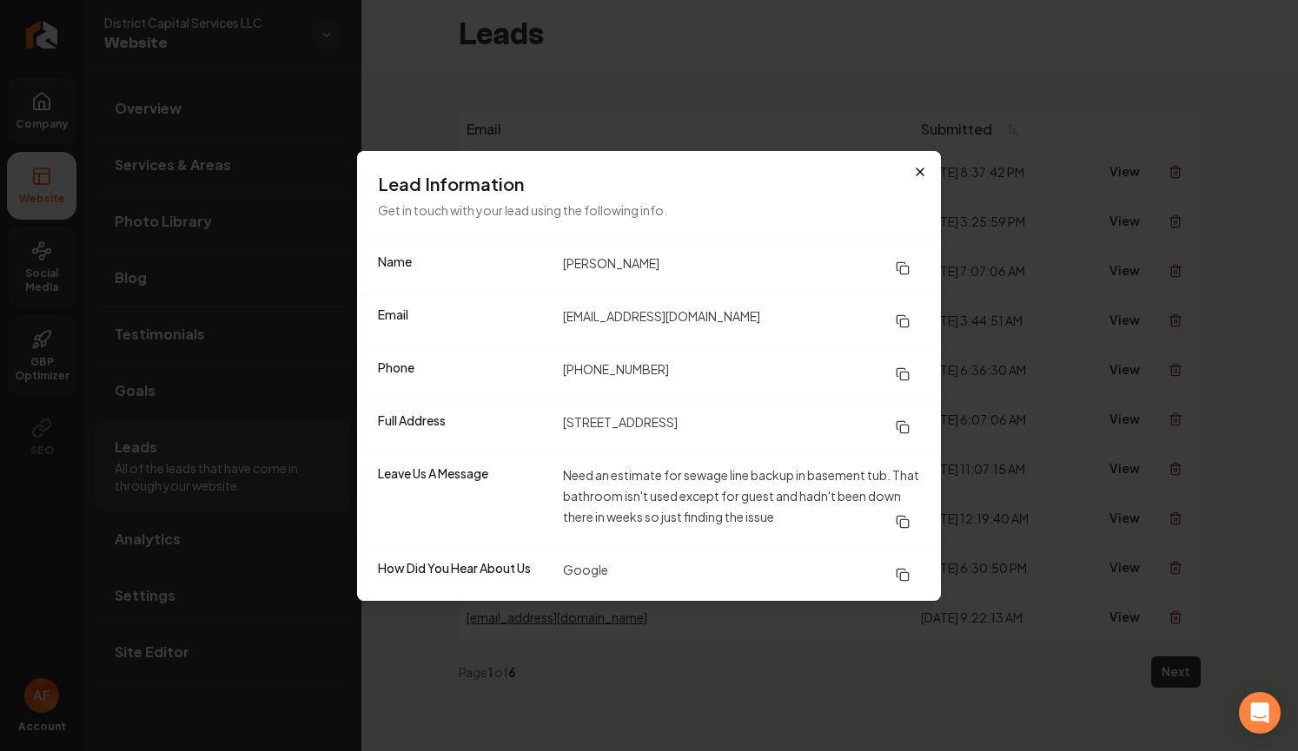
click at [913, 163] on div "Lead Information Get in touch with your lead using the following info." at bounding box center [649, 196] width 584 height 90
click at [919, 169] on icon "button" at bounding box center [920, 172] width 14 height 14
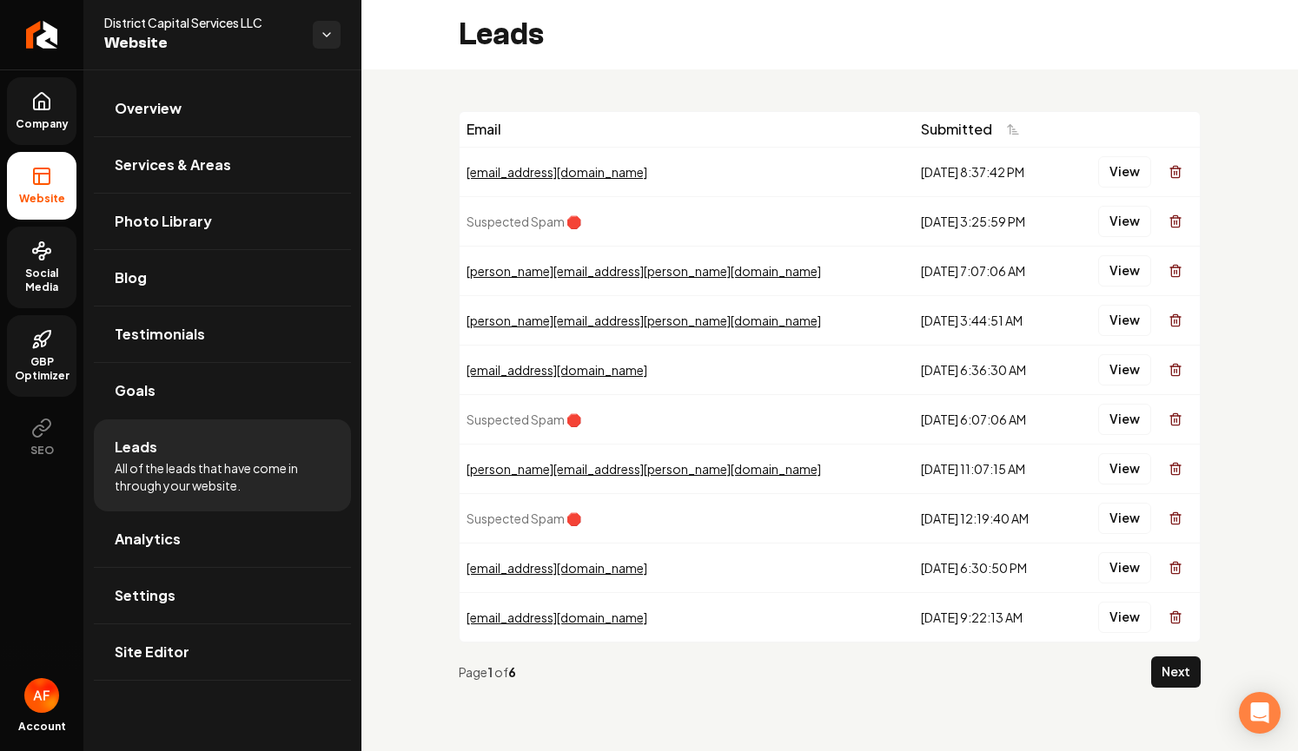
click at [56, 96] on link "Company" at bounding box center [41, 111] width 69 height 68
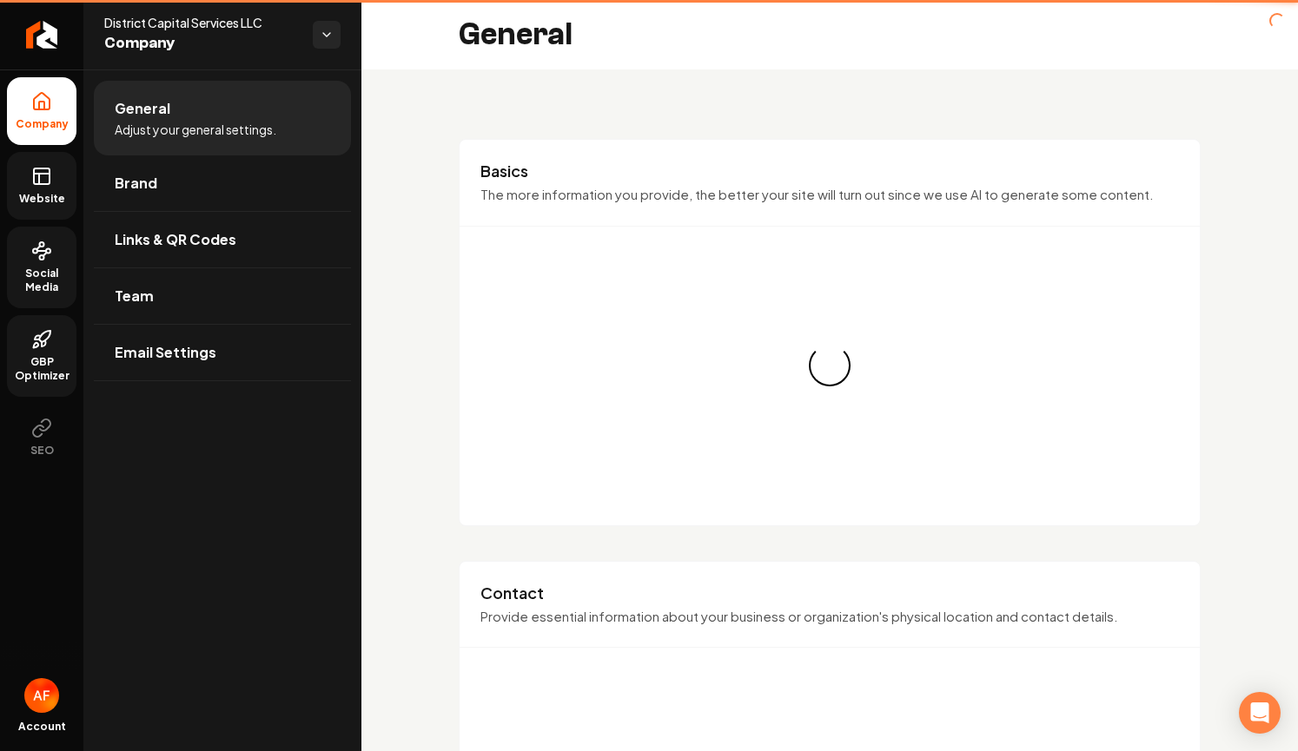
drag, startPoint x: 46, startPoint y: 175, endPoint x: 59, endPoint y: 163, distance: 17.2
click at [47, 175] on icon at bounding box center [41, 176] width 21 height 21
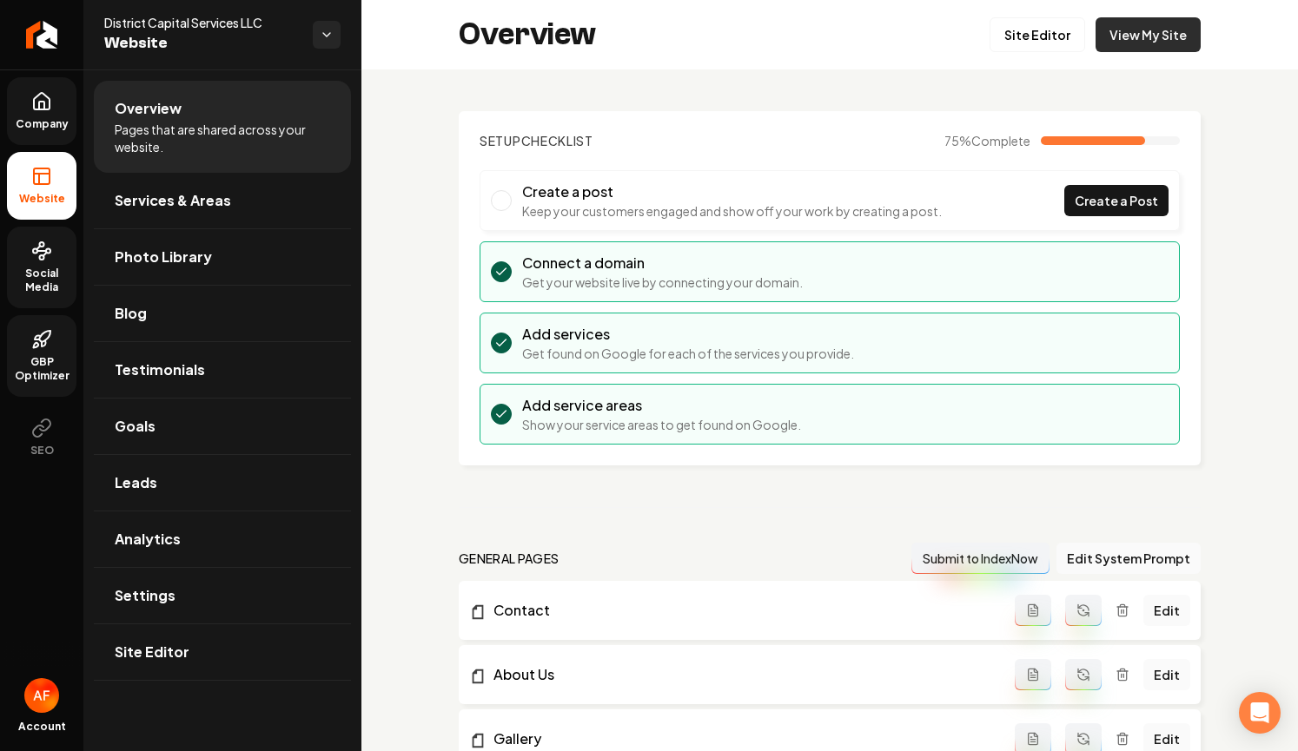
click at [1148, 39] on link "View My Site" at bounding box center [1147, 34] width 105 height 35
click at [0, 0] on div "Company Website Social Media GBP Optimizer SEO Account District Capital Service…" at bounding box center [649, 375] width 1298 height 751
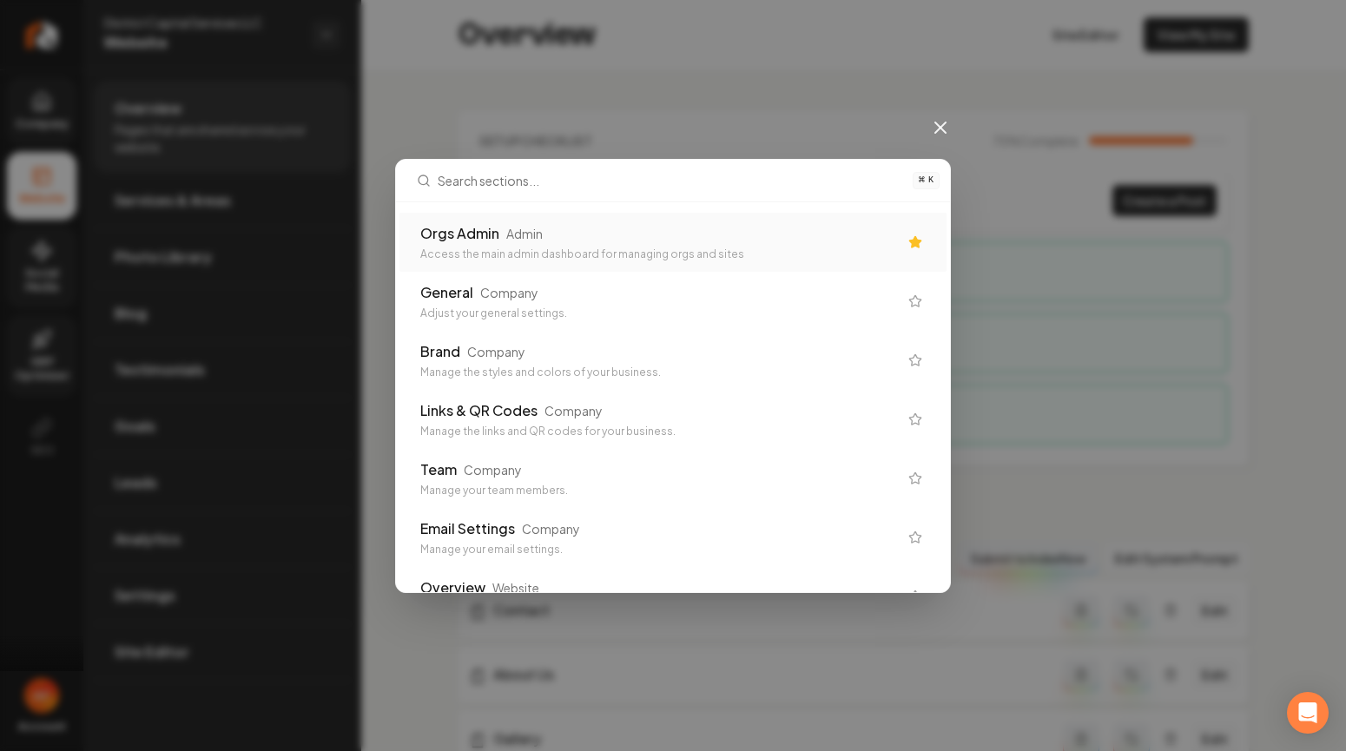
click at [642, 241] on div "Orgs Admin Admin" at bounding box center [659, 233] width 478 height 21
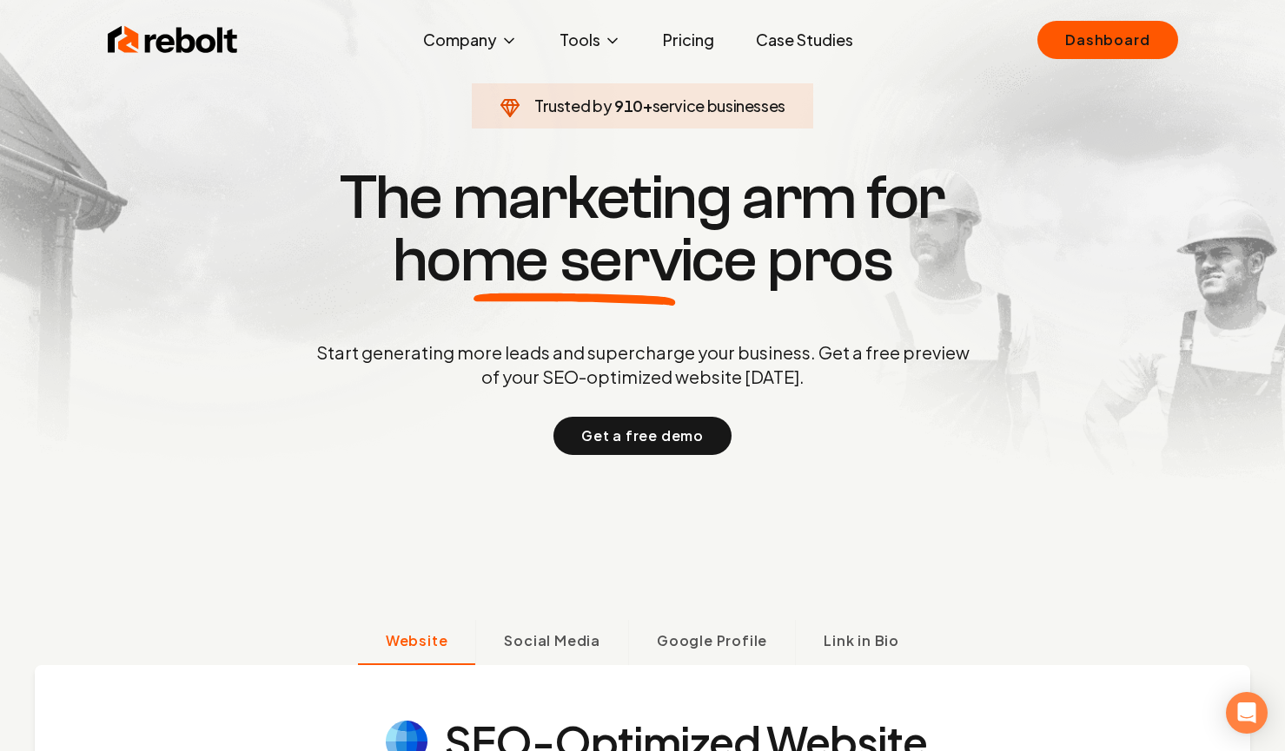
scroll to position [89, 0]
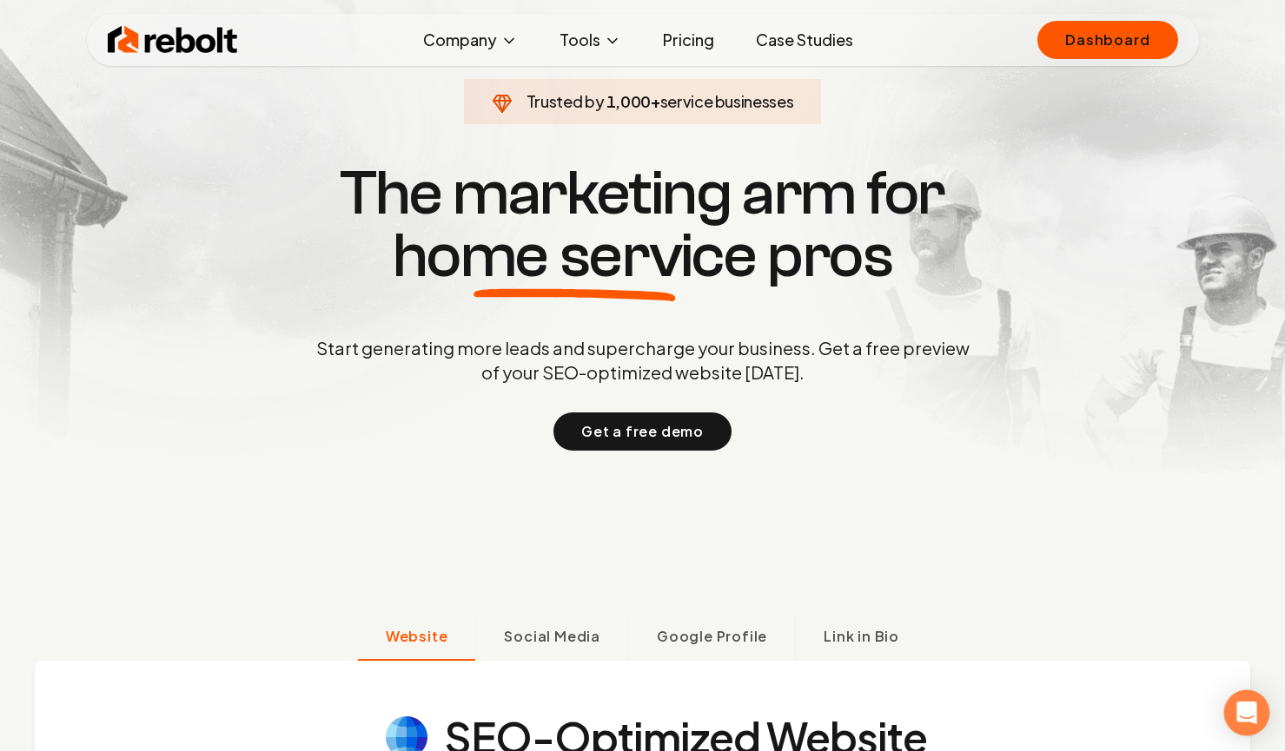
click at [1241, 715] on icon "Open Intercom Messenger" at bounding box center [1246, 713] width 20 height 23
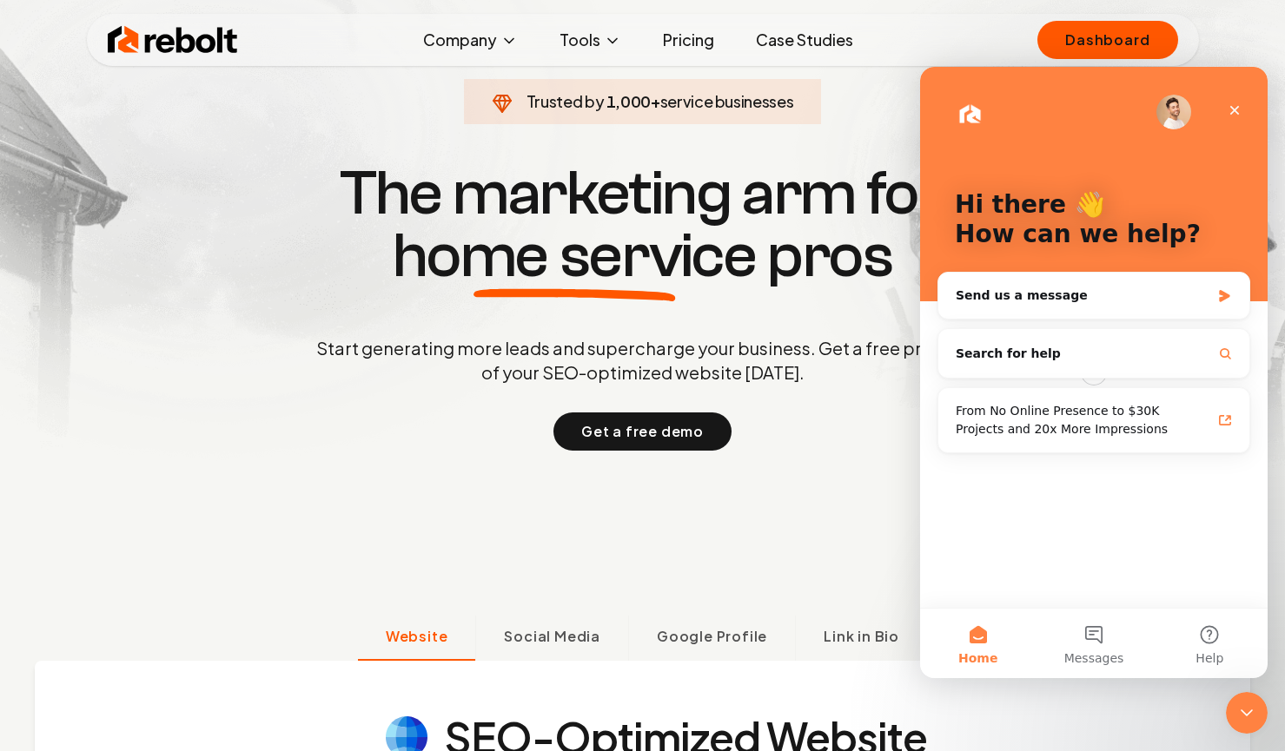
scroll to position [0, 0]
click at [1237, 113] on icon "Close" at bounding box center [1235, 111] width 10 height 10
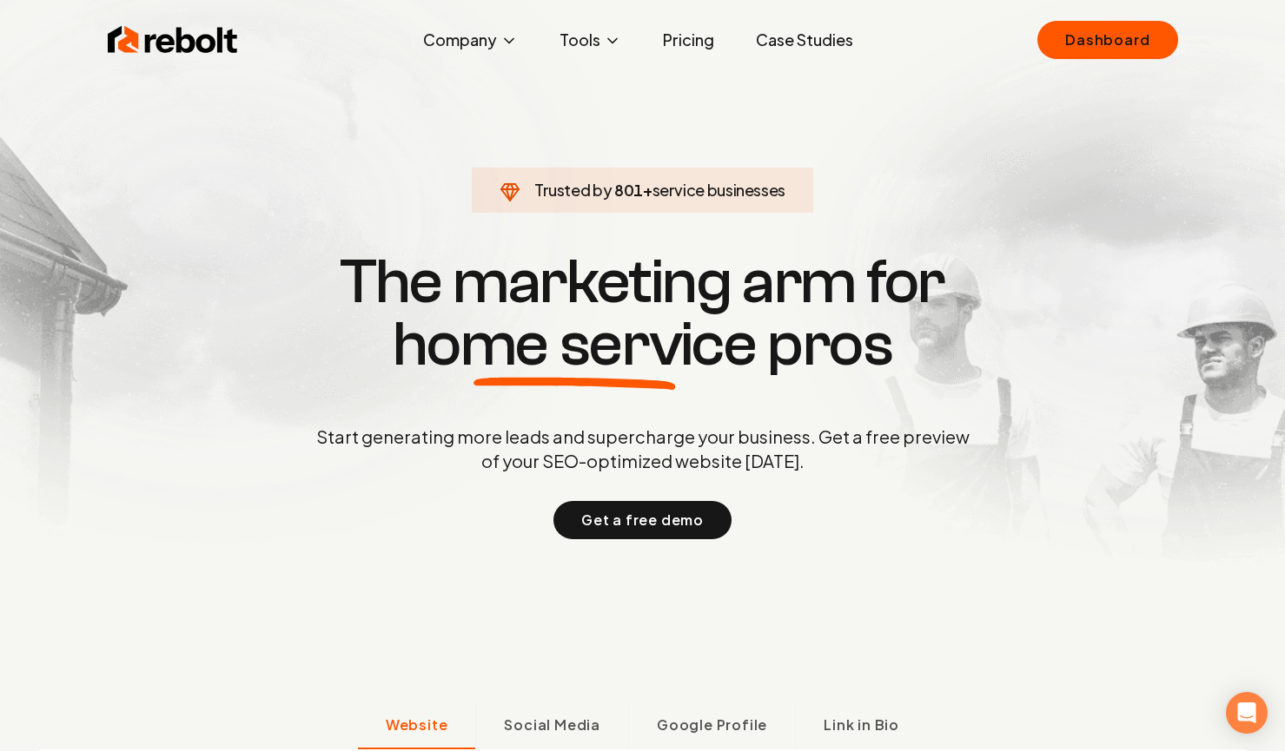
click at [843, 39] on link "Case Studies" at bounding box center [804, 40] width 125 height 35
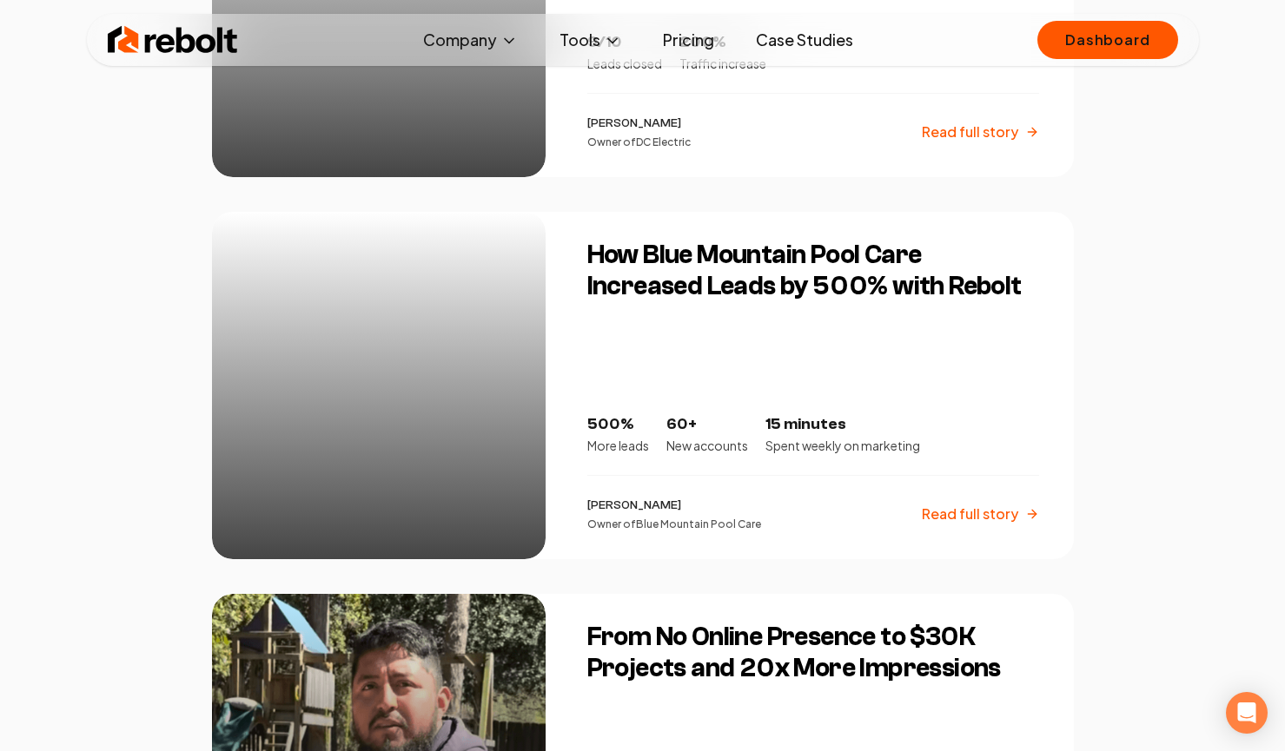
scroll to position [2128, 0]
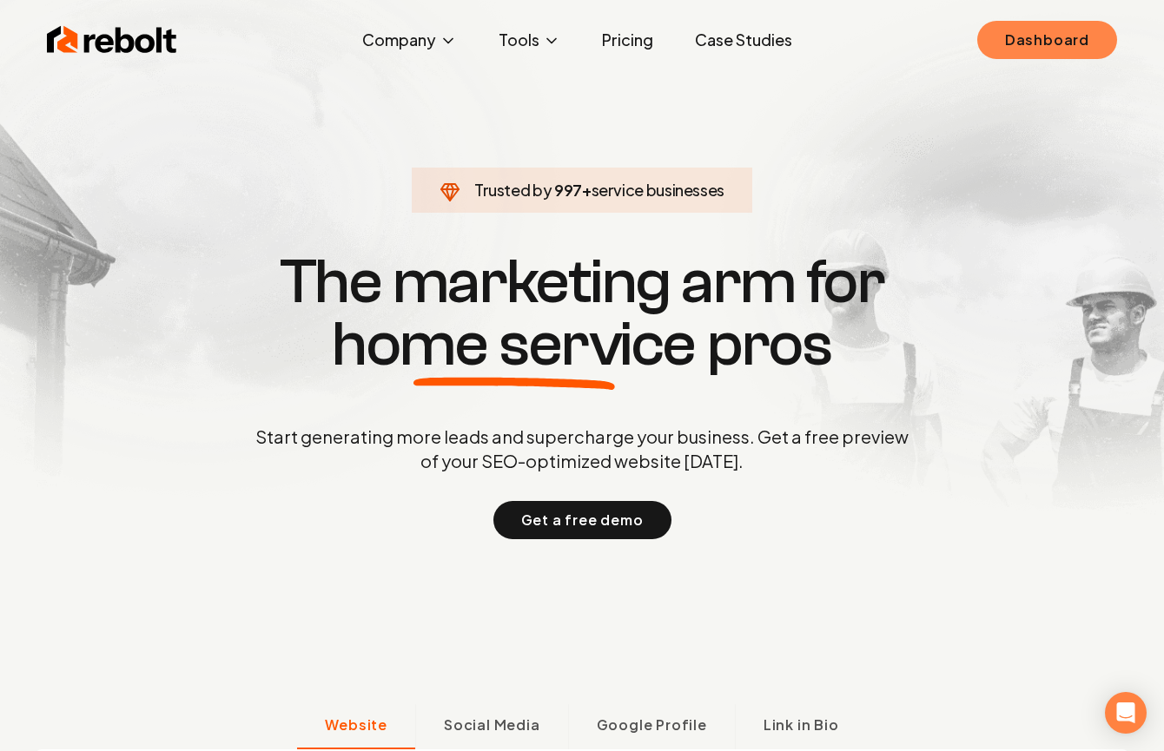
click at [1055, 15] on div "Rebolt Company About Blog Jobs Tools Google Review QR Code Generator Google Bus…" at bounding box center [582, 40] width 1112 height 52
click at [1048, 30] on link "Dashboard" at bounding box center [1047, 40] width 140 height 38
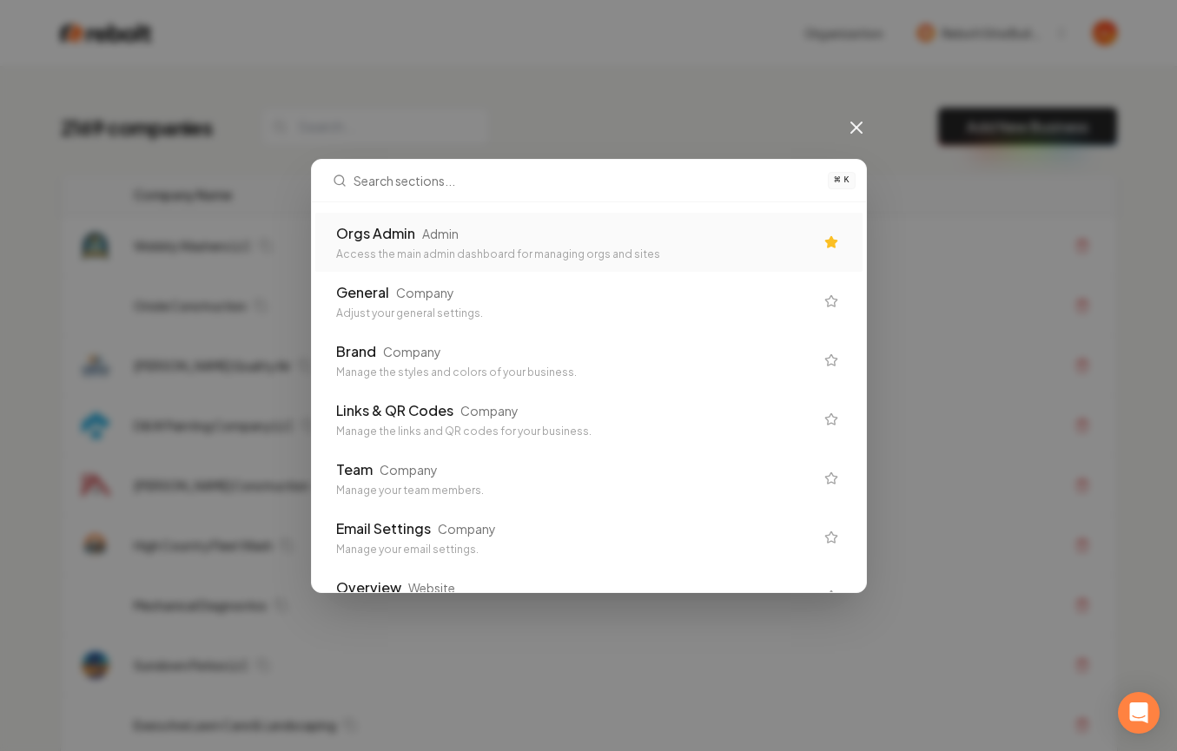
click at [462, 252] on div "Access the main admin dashboard for managing orgs and sites" at bounding box center [575, 255] width 478 height 14
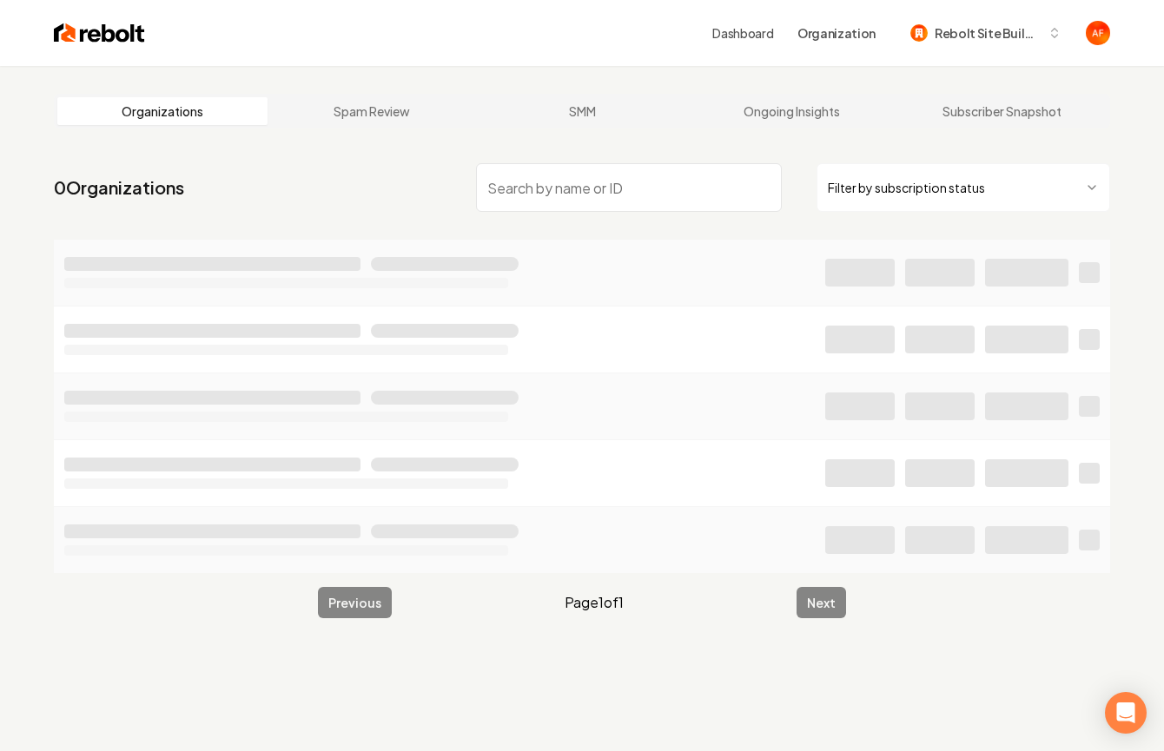
click at [527, 175] on input "search" at bounding box center [629, 187] width 306 height 49
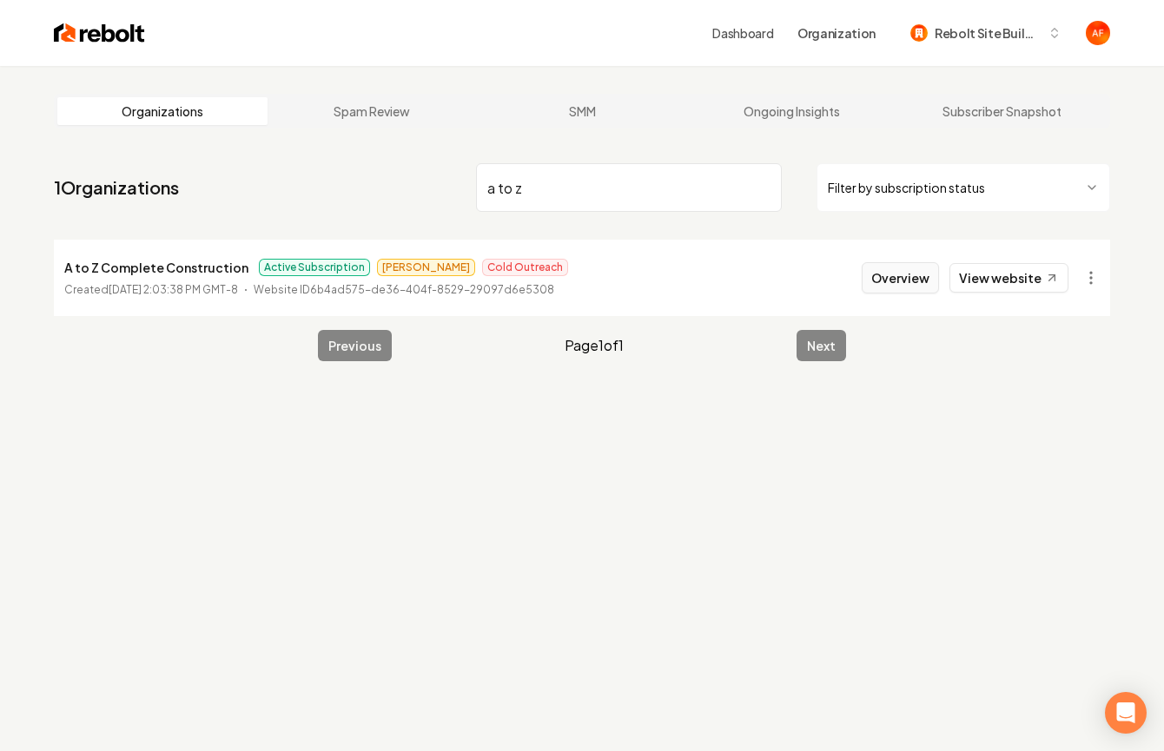
type input "a to z"
click at [916, 271] on button "Overview" at bounding box center [900, 277] width 77 height 31
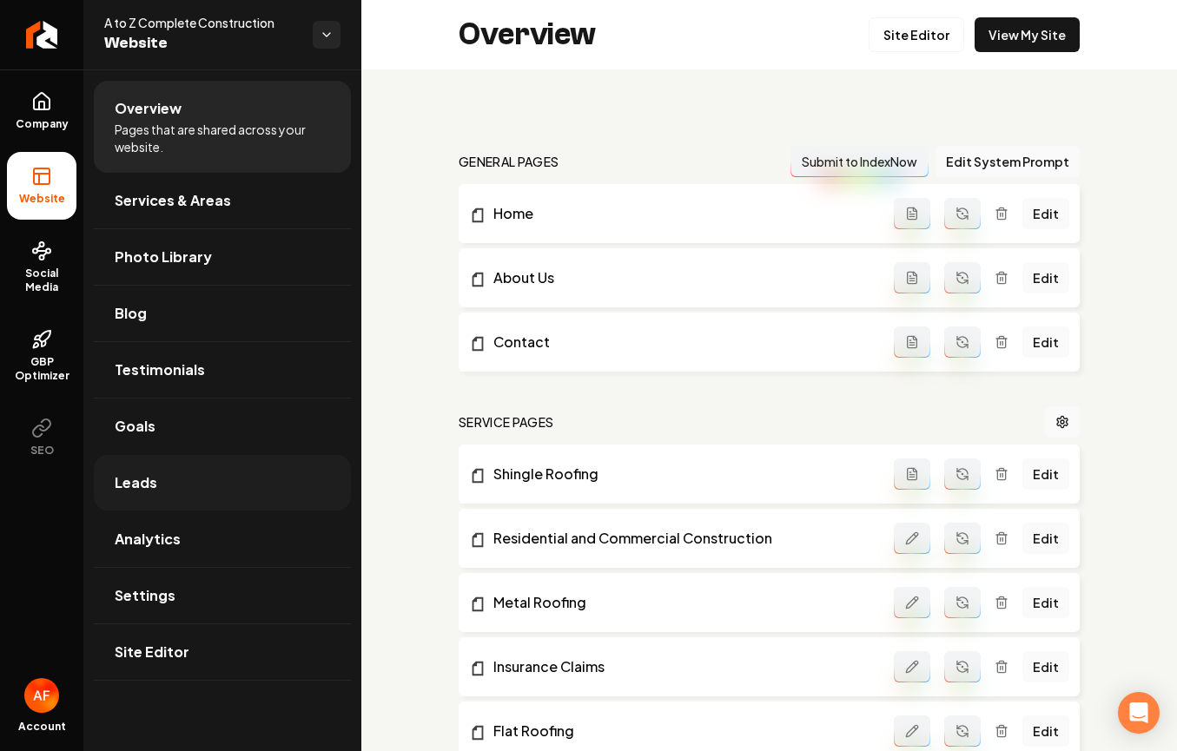
click at [172, 467] on link "Leads" at bounding box center [222, 483] width 257 height 56
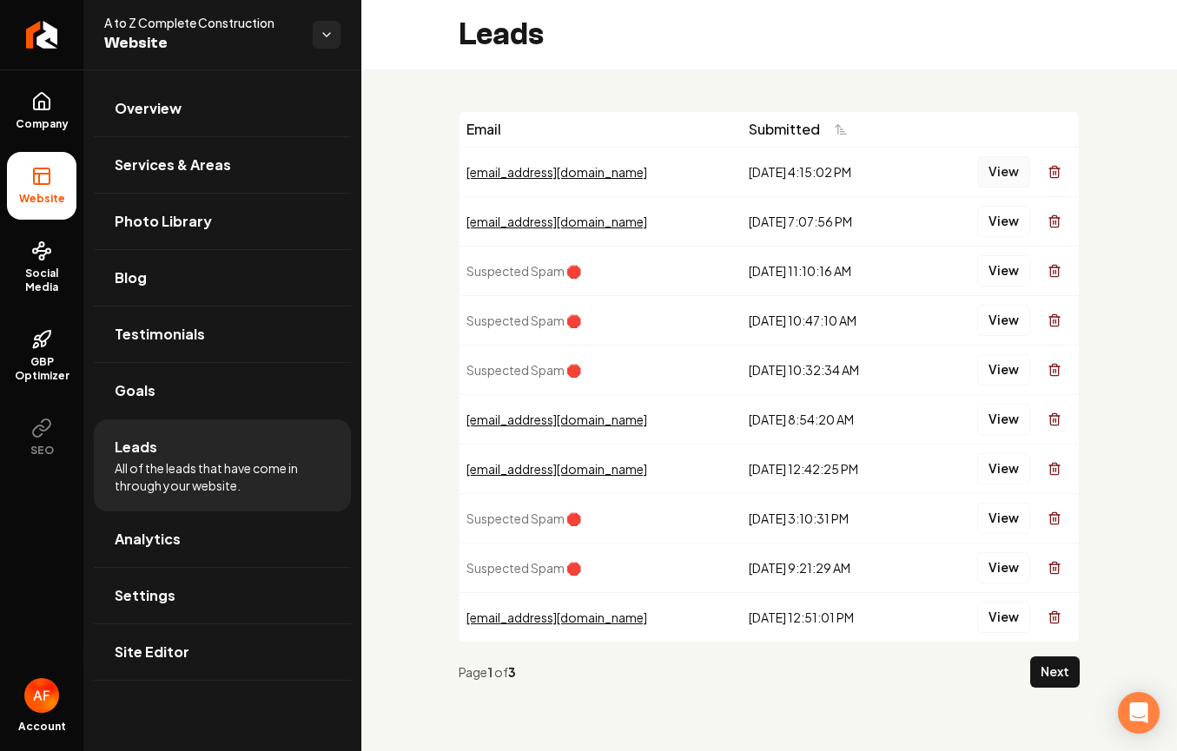
click at [993, 172] on button "View" at bounding box center [1003, 171] width 53 height 31
click at [996, 226] on button "View" at bounding box center [1003, 221] width 53 height 31
click at [1002, 434] on button "View" at bounding box center [1003, 419] width 53 height 31
drag, startPoint x: 998, startPoint y: 442, endPoint x: 814, endPoint y: 64, distance: 420.3
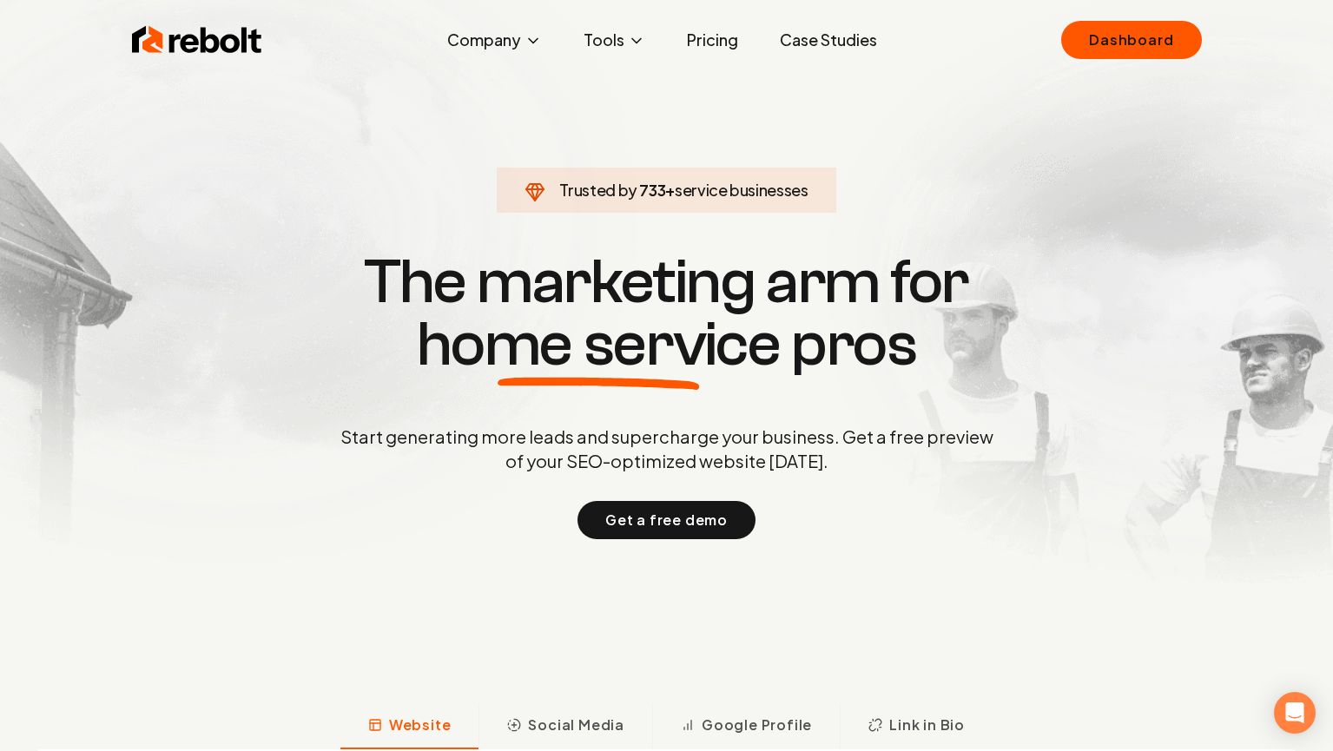
drag, startPoint x: 801, startPoint y: 56, endPoint x: 810, endPoint y: 50, distance: 10.1
click at [802, 56] on link "Case Studies" at bounding box center [828, 40] width 125 height 35
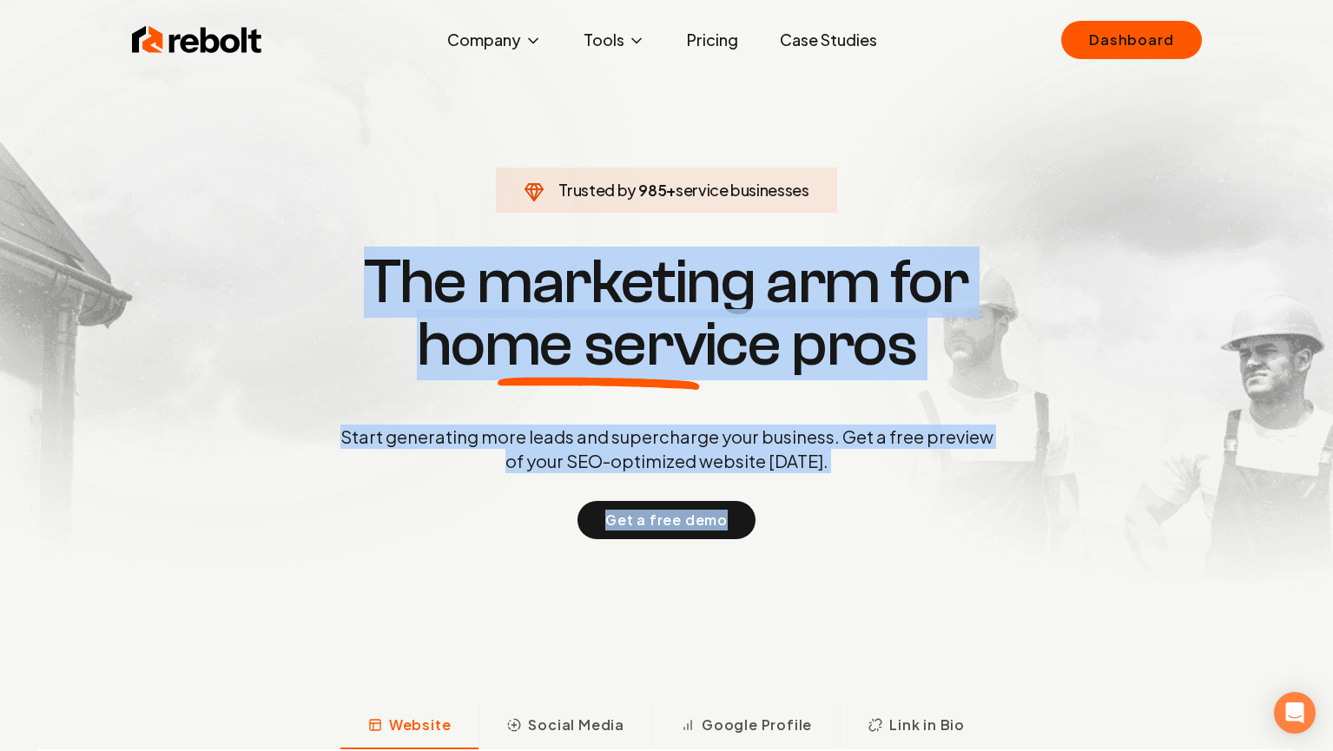
drag, startPoint x: 335, startPoint y: 263, endPoint x: 1046, endPoint y: 589, distance: 781.6
click at [1060, 599] on section "Trusted by 985 + service businesses The marketing arm for home service pros Sta…" at bounding box center [667, 394] width 862 height 677
click at [856, 481] on div "Start generating more leads and supercharge your business. Get a free preview o…" at bounding box center [667, 482] width 660 height 115
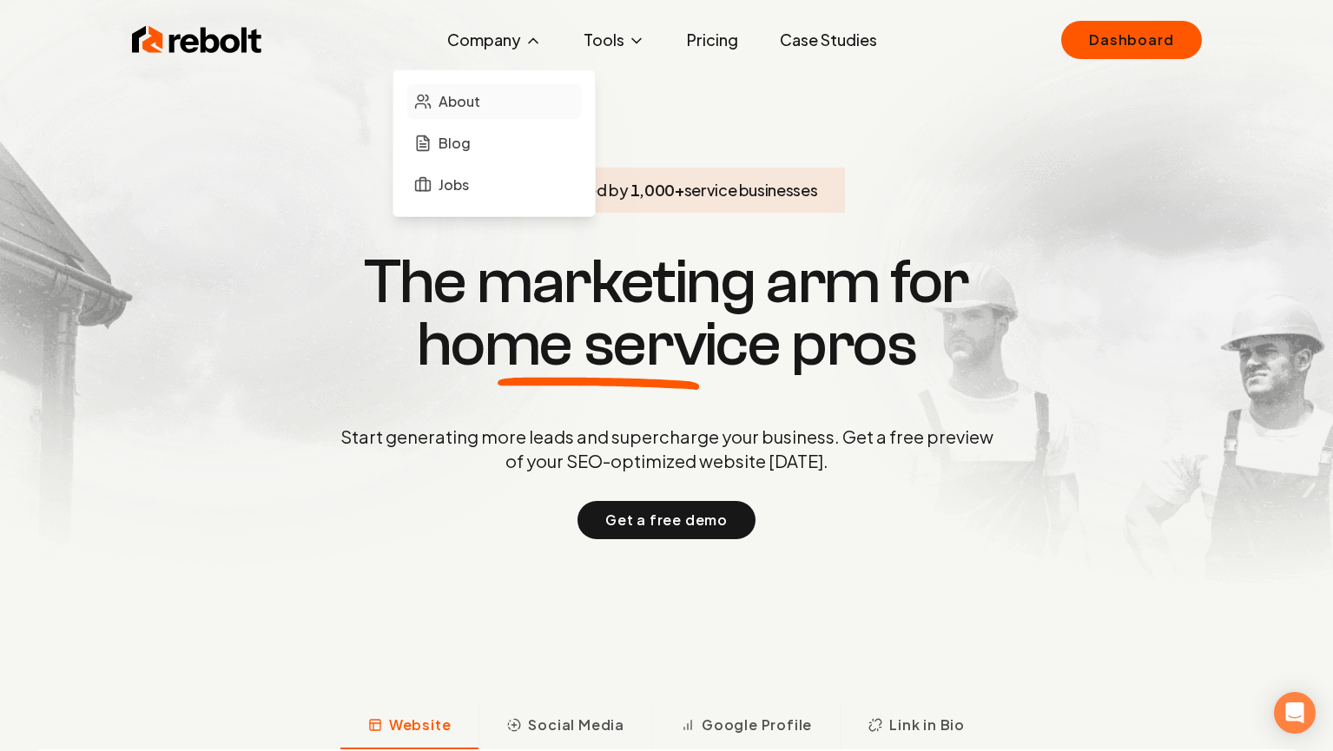
click at [458, 99] on span "About" at bounding box center [460, 101] width 42 height 21
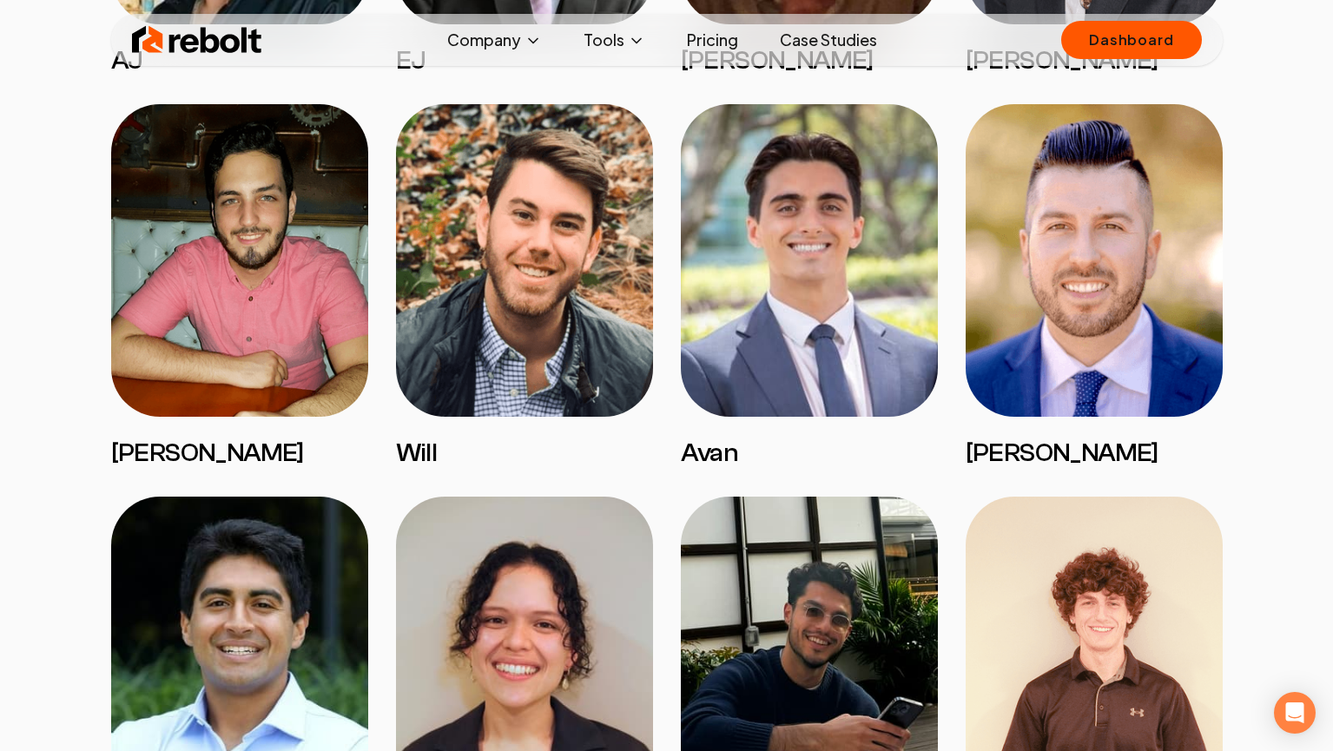
scroll to position [1799, 0]
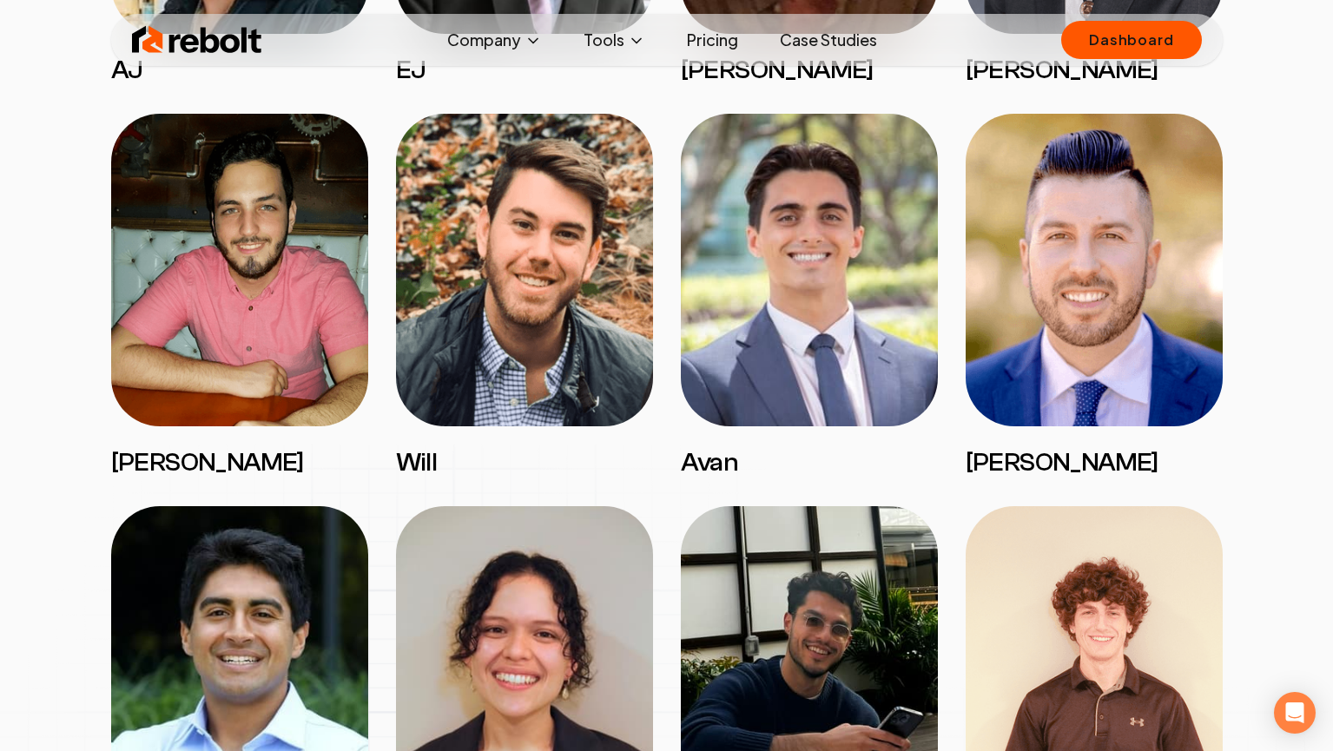
click at [217, 40] on img at bounding box center [197, 40] width 130 height 35
